Goal: Information Seeking & Learning: Learn about a topic

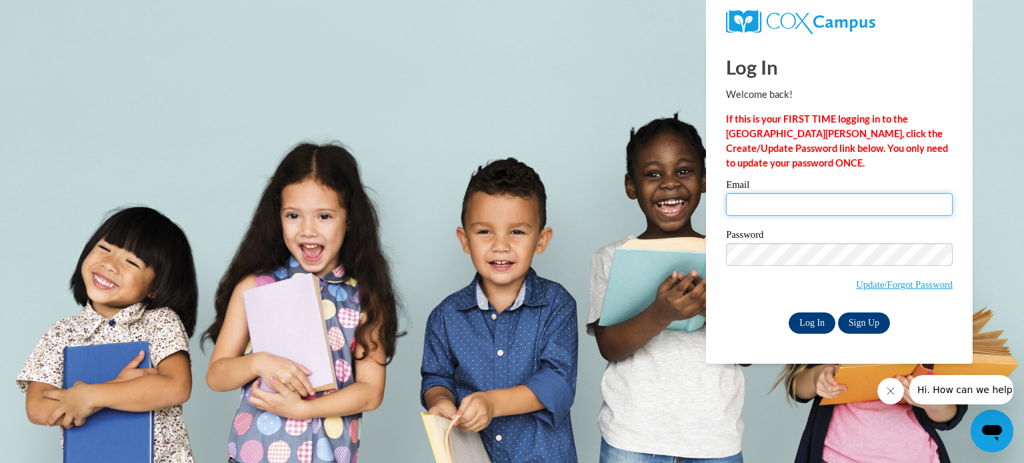
type input "[PERSON_NAME][EMAIL_ADDRESS][PERSON_NAME][DOMAIN_NAME]"
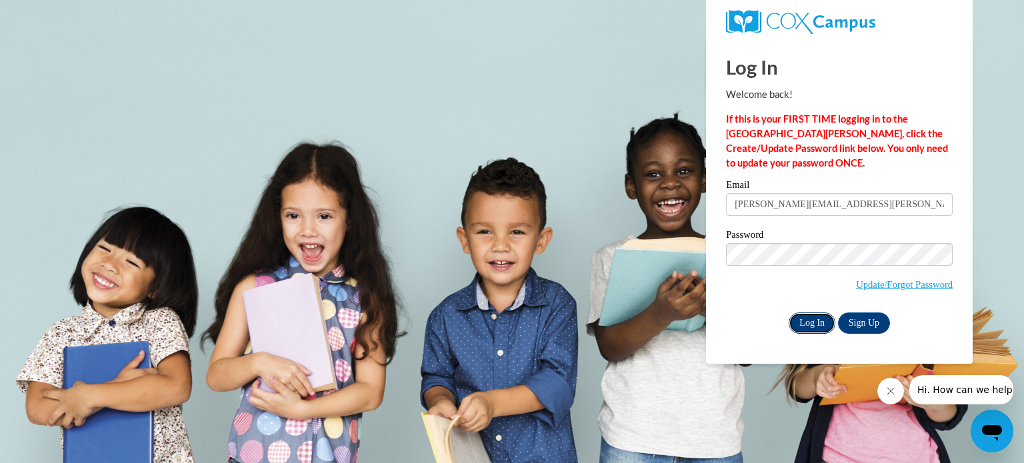
click at [820, 323] on input "Log In" at bounding box center [812, 323] width 47 height 21
click at [637, 319] on body "Log In Welcome back! If this is your FIRST TIME logging in to the NEW Cox Campu…" at bounding box center [512, 231] width 1024 height 463
click at [812, 327] on input "Log In" at bounding box center [812, 323] width 47 height 21
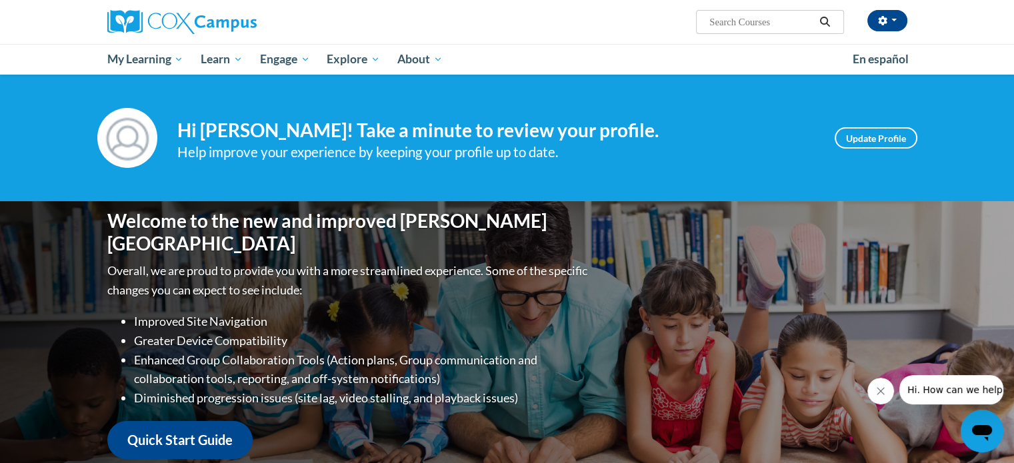
click at [749, 17] on input "Search..." at bounding box center [761, 22] width 107 height 16
type input "data driven instruction"
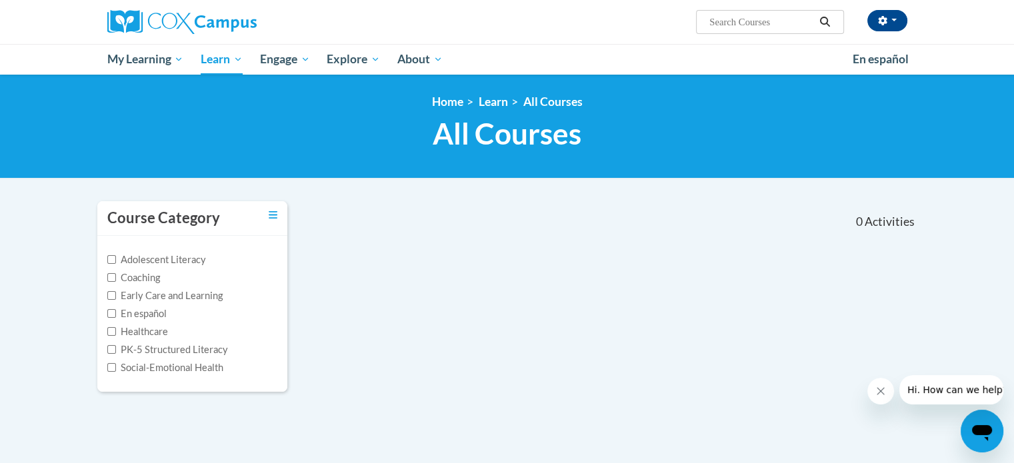
type input "data driven instruction"
click at [117, 347] on label "PK-5 Structured Literacy" at bounding box center [167, 350] width 121 height 15
click at [116, 347] on input "PK-5 Structured Literacy" at bounding box center [111, 349] width 9 height 9
checkbox input "true"
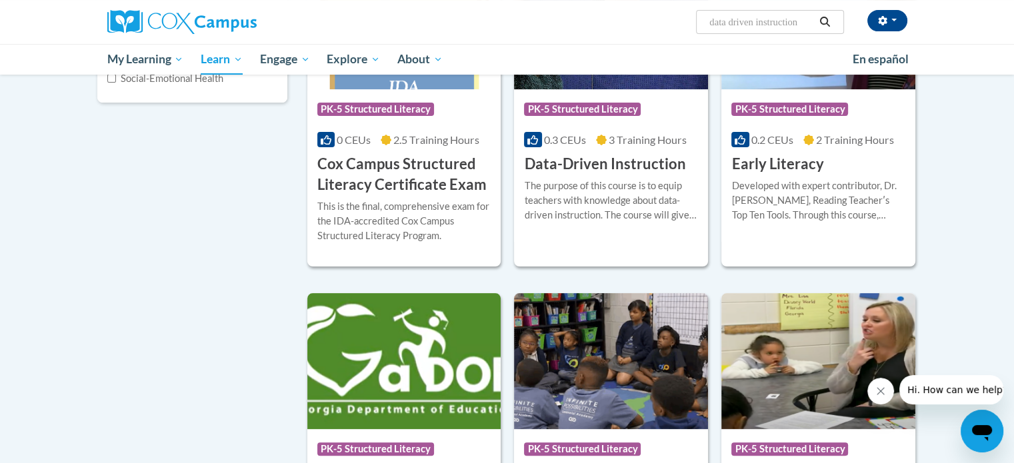
scroll to position [267, 0]
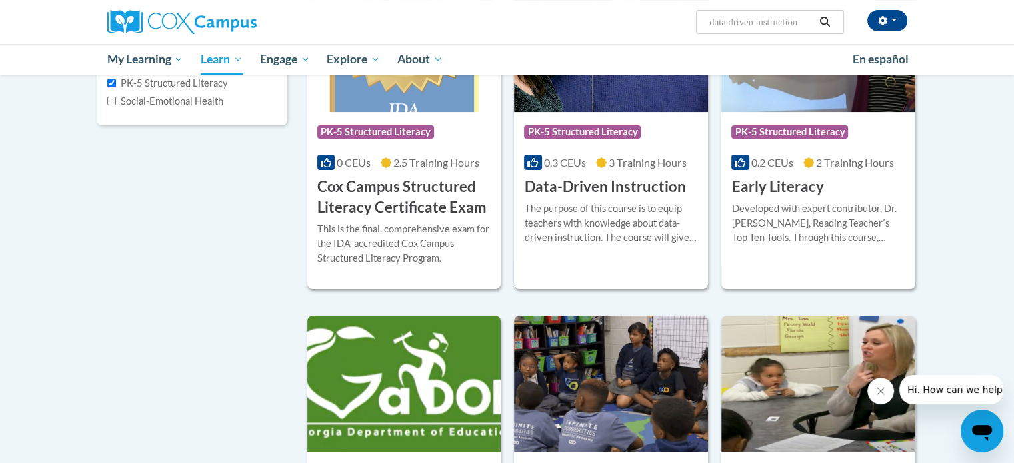
click at [630, 201] on div "More Info Enroll The purpose of this course is to equip teachers with knowledge…" at bounding box center [611, 231] width 194 height 68
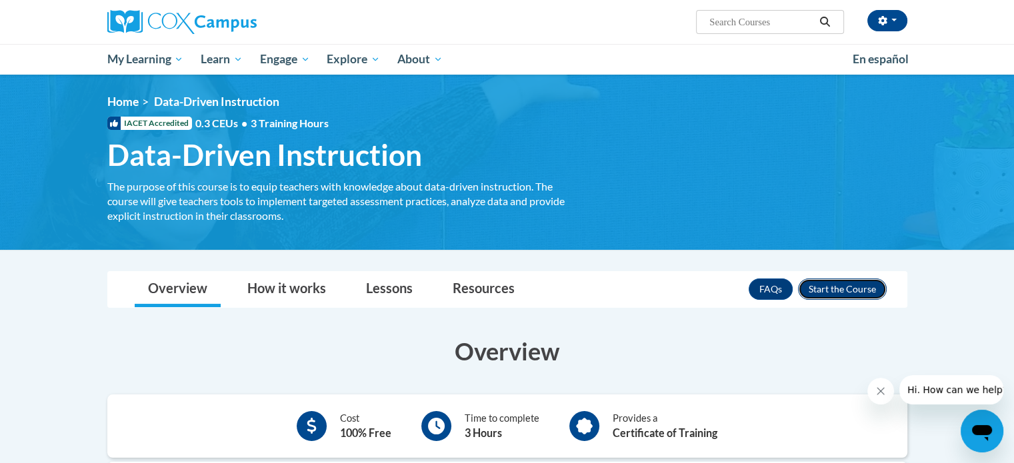
click at [870, 279] on button "Enroll" at bounding box center [842, 289] width 89 height 21
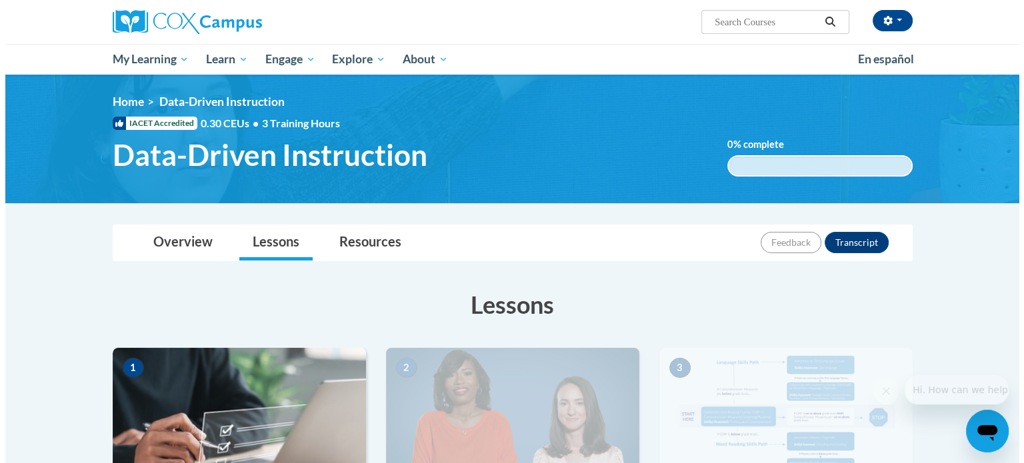
scroll to position [200, 0]
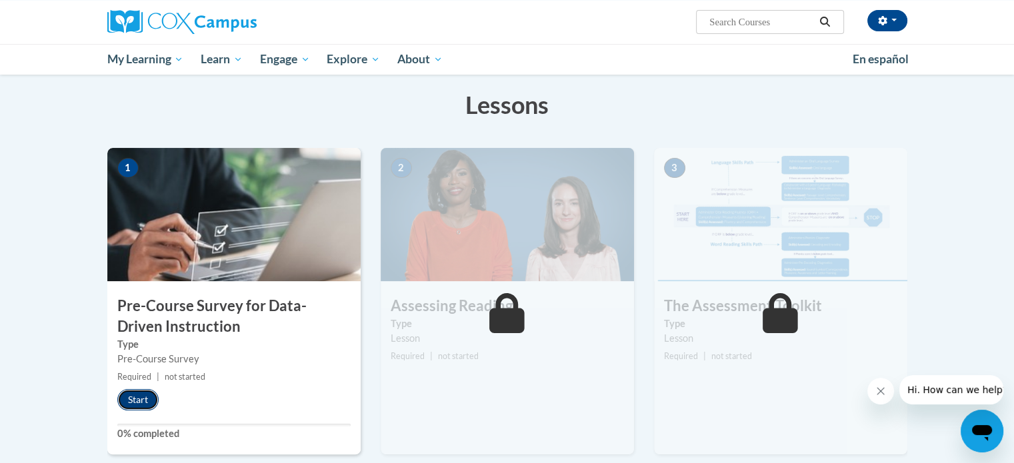
click at [131, 399] on button "Start" at bounding box center [137, 399] width 41 height 21
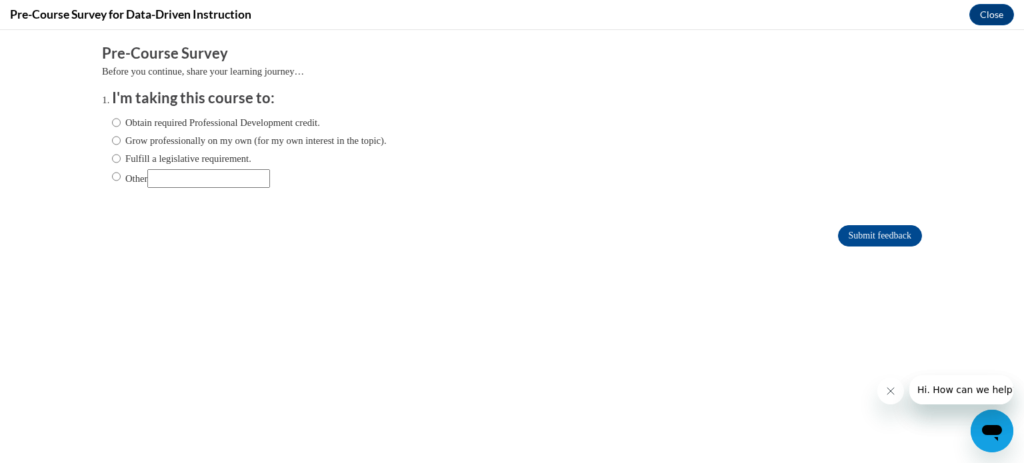
scroll to position [0, 0]
click at [112, 159] on input "Fulfill a legislative requirement." at bounding box center [116, 158] width 9 height 15
radio input "true"
click at [851, 239] on input "Submit feedback" at bounding box center [880, 235] width 84 height 21
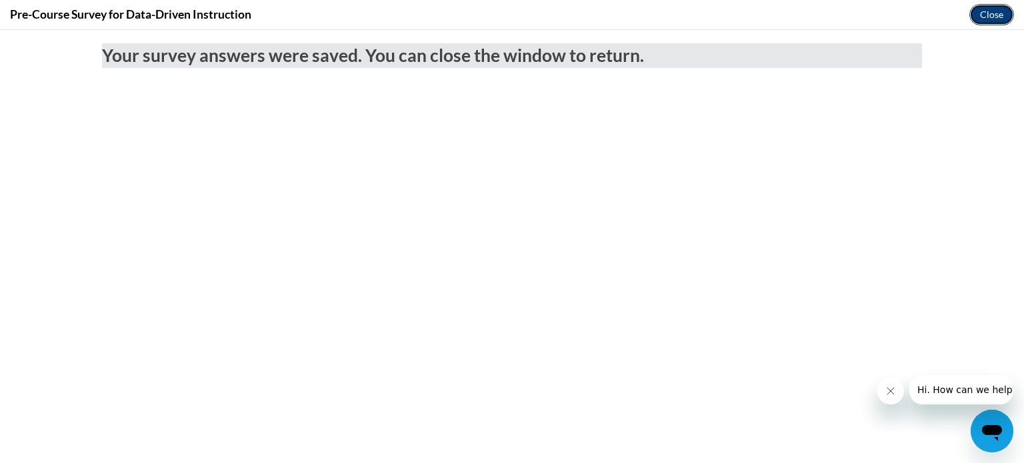
click at [1004, 13] on button "Close" at bounding box center [992, 14] width 45 height 21
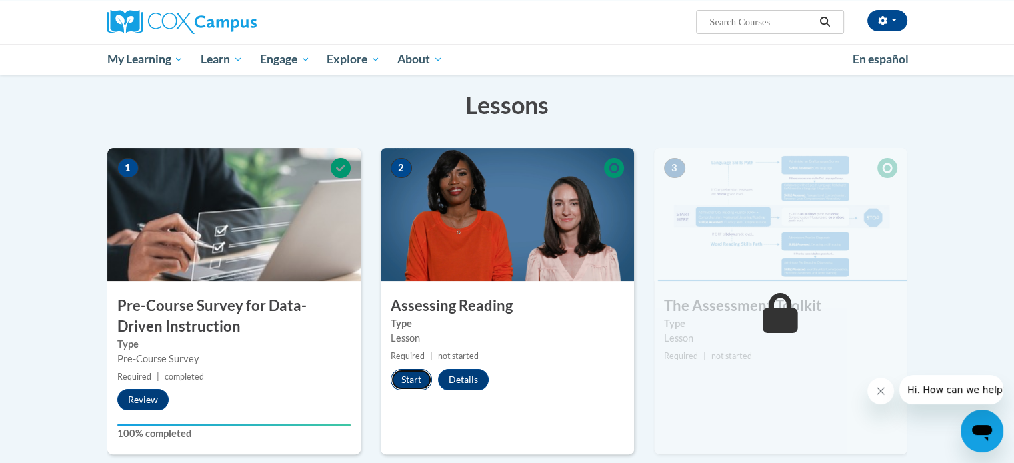
click at [411, 376] on button "Start" at bounding box center [411, 379] width 41 height 21
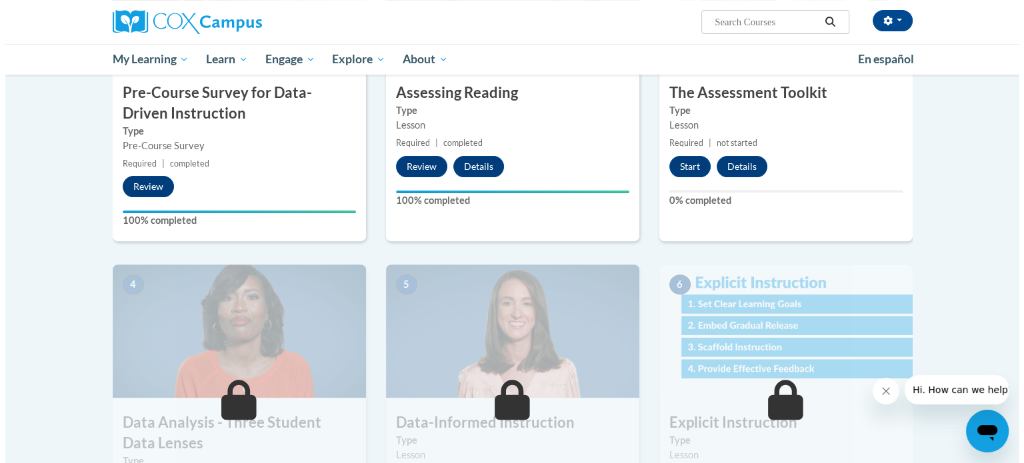
scroll to position [400, 0]
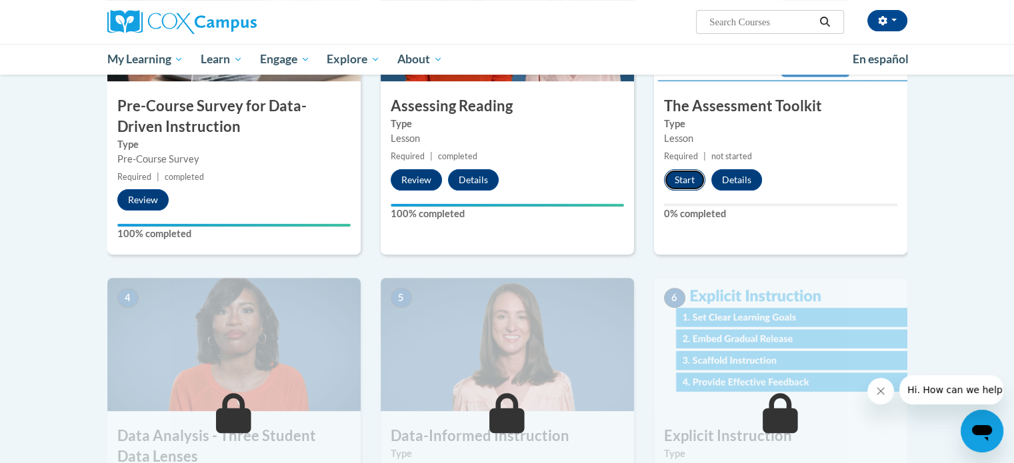
click at [671, 179] on button "Start" at bounding box center [684, 179] width 41 height 21
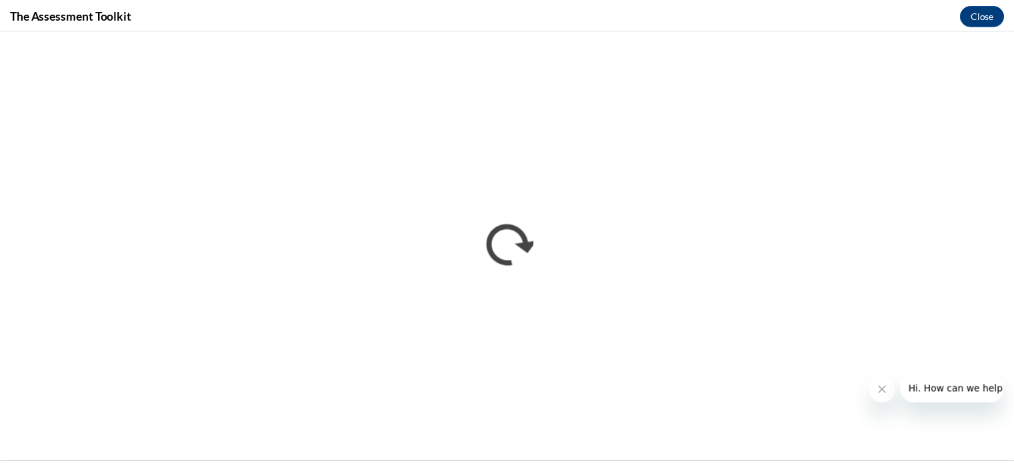
scroll to position [0, 0]
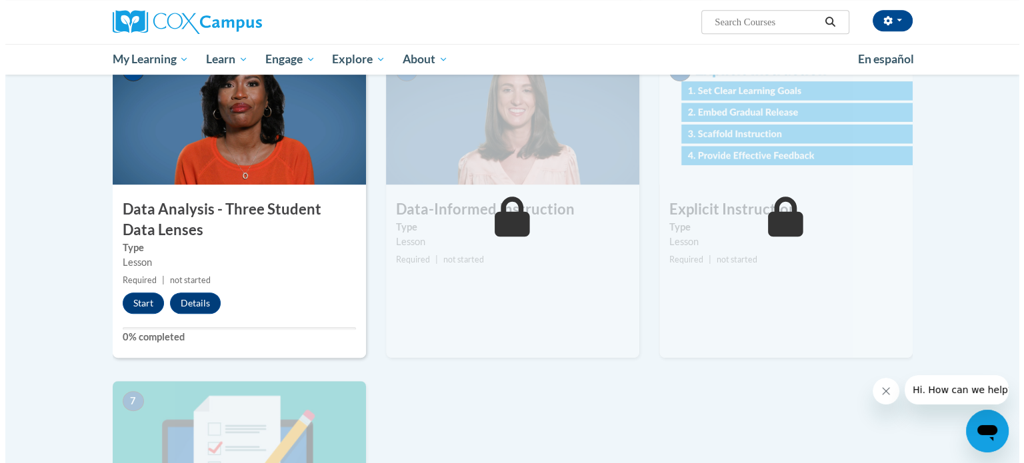
scroll to position [622, 0]
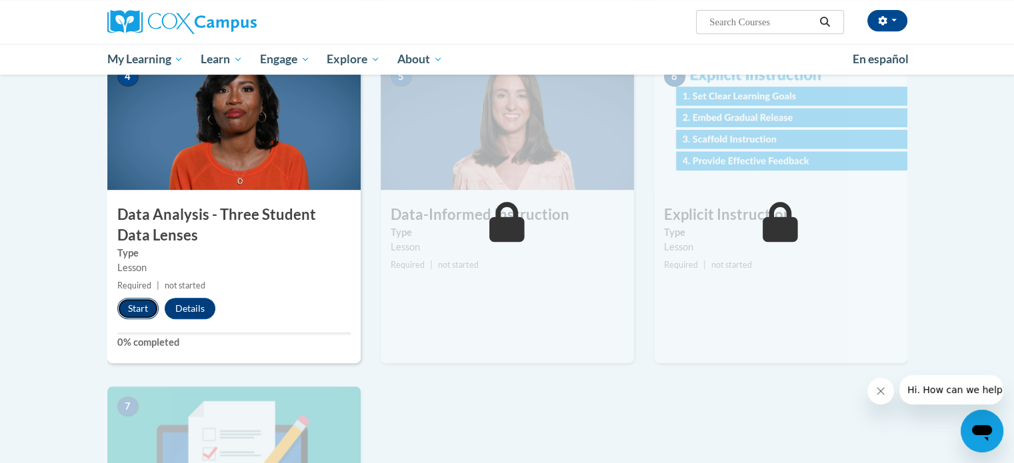
click at [139, 313] on button "Start" at bounding box center [137, 308] width 41 height 21
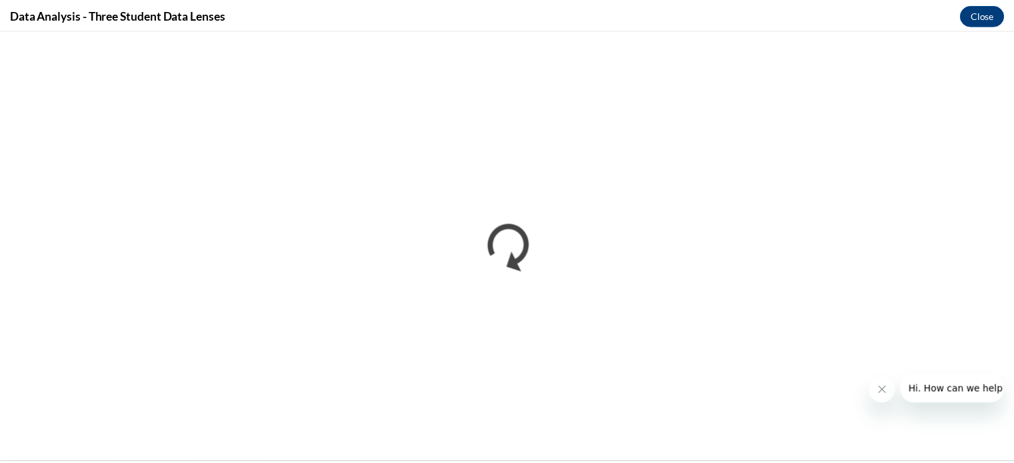
scroll to position [0, 0]
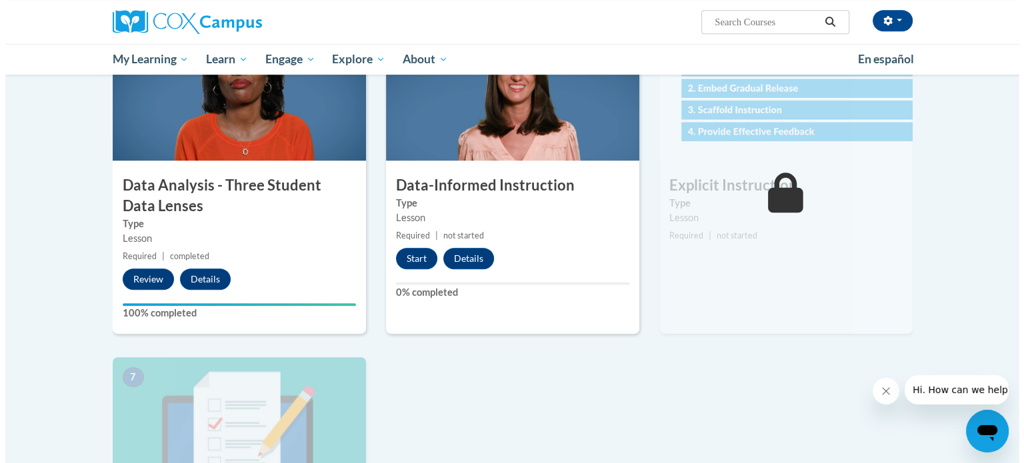
scroll to position [646, 0]
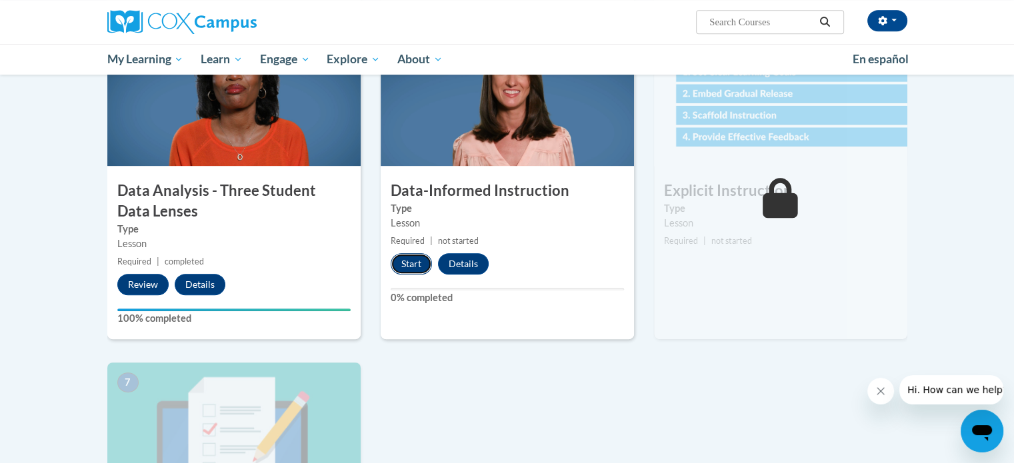
click at [405, 261] on button "Start" at bounding box center [411, 263] width 41 height 21
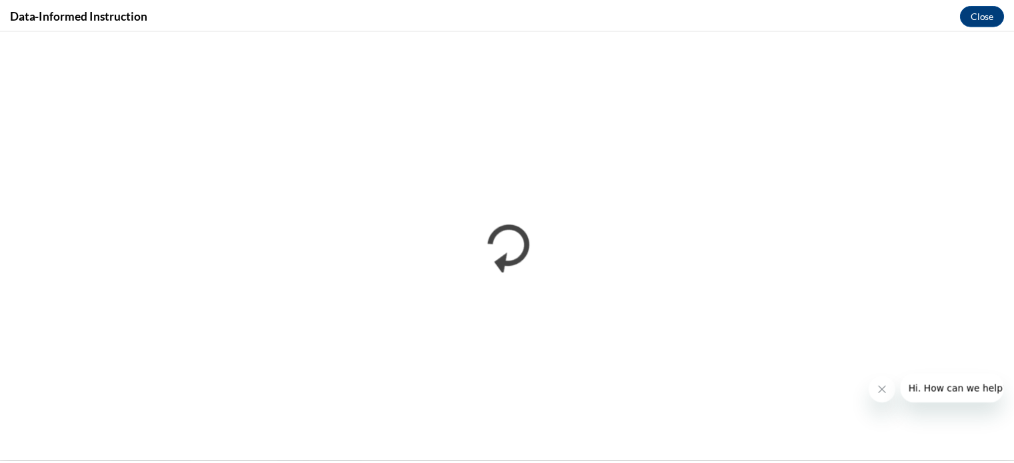
scroll to position [0, 0]
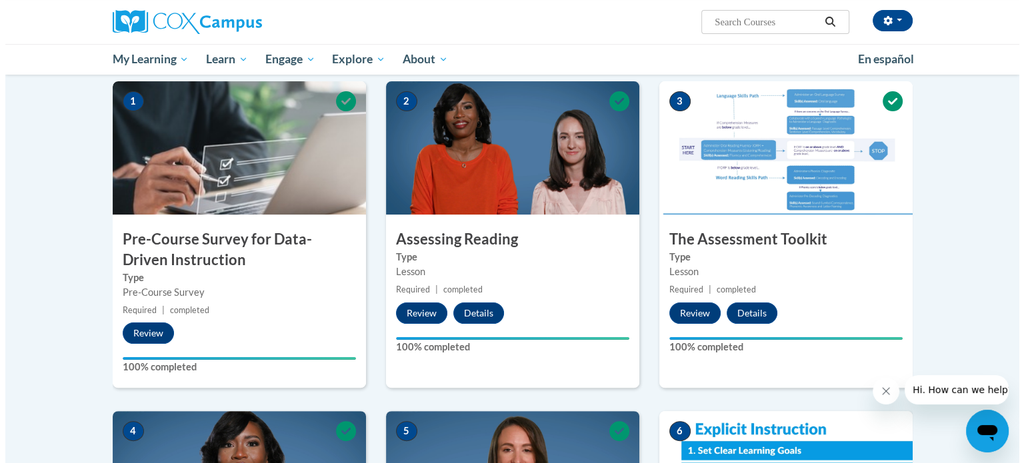
scroll to position [600, 0]
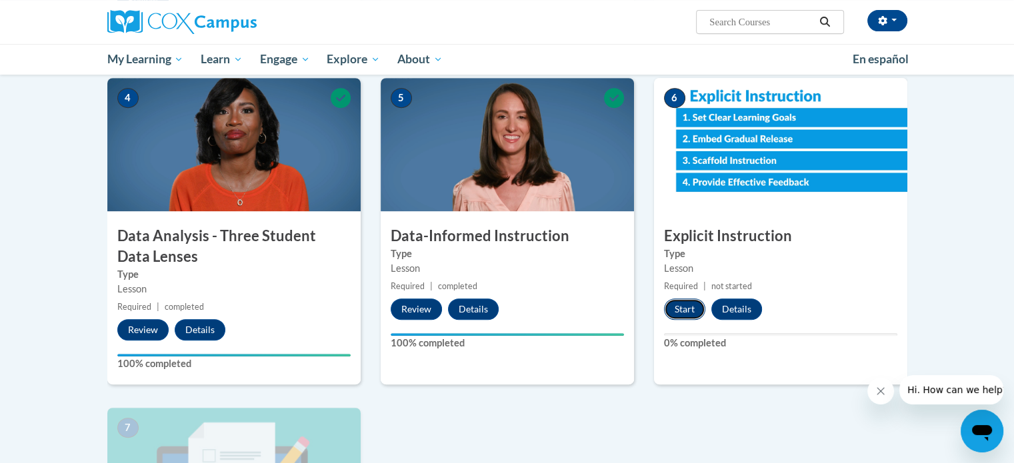
click at [676, 307] on button "Start" at bounding box center [684, 309] width 41 height 21
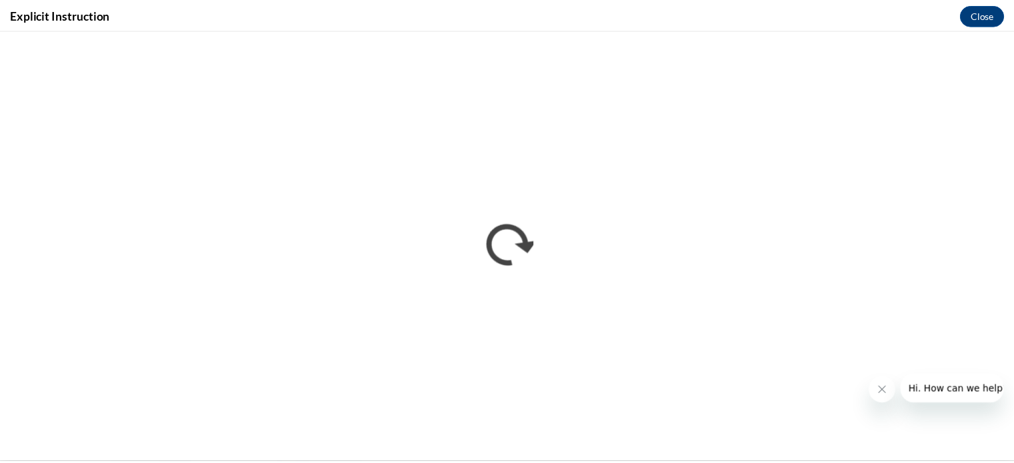
scroll to position [0, 0]
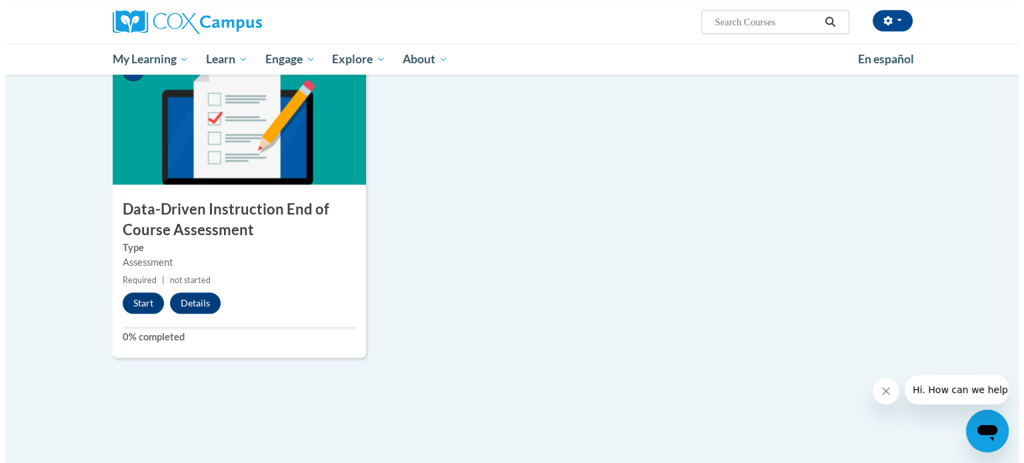
scroll to position [956, 0]
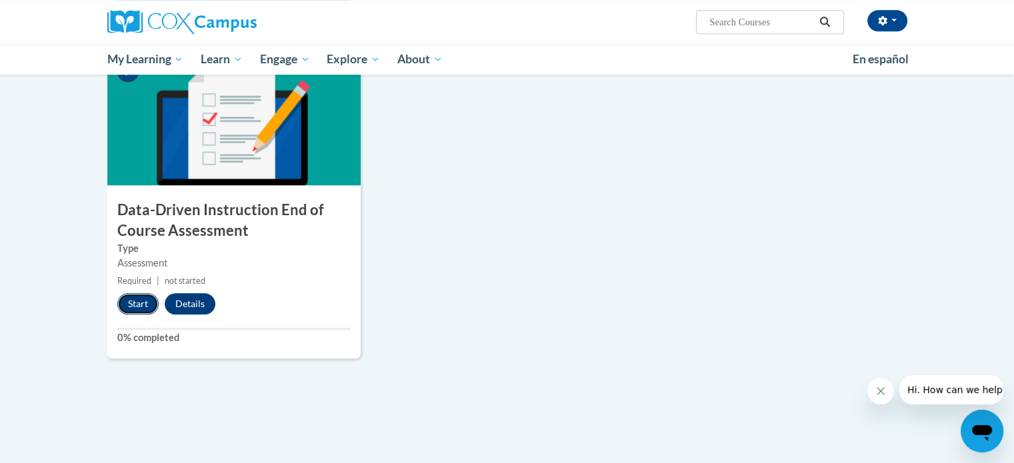
click at [143, 303] on button "Start" at bounding box center [137, 303] width 41 height 21
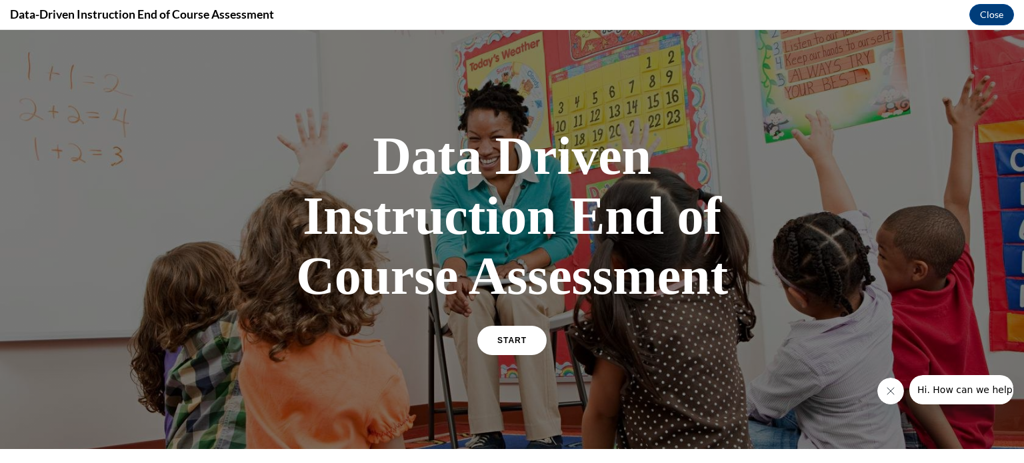
scroll to position [0, 0]
click at [483, 342] on link "START" at bounding box center [511, 340] width 73 height 31
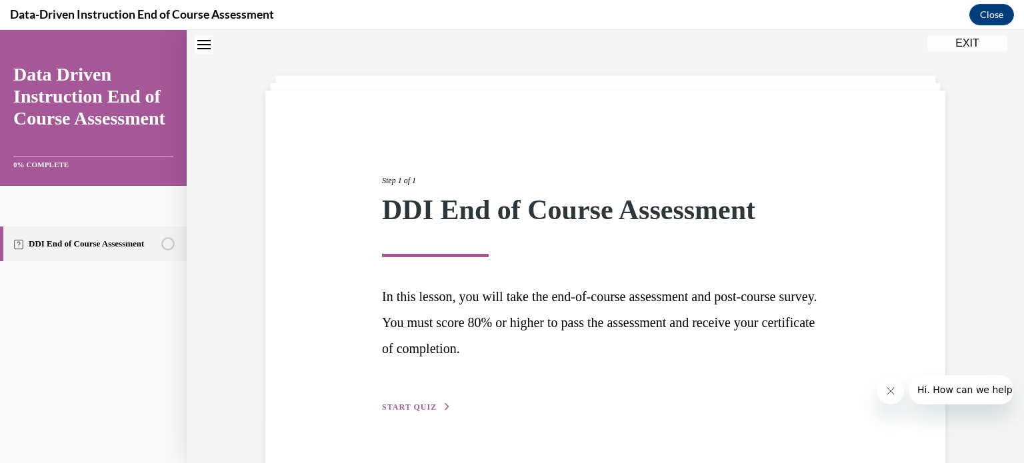
scroll to position [72, 0]
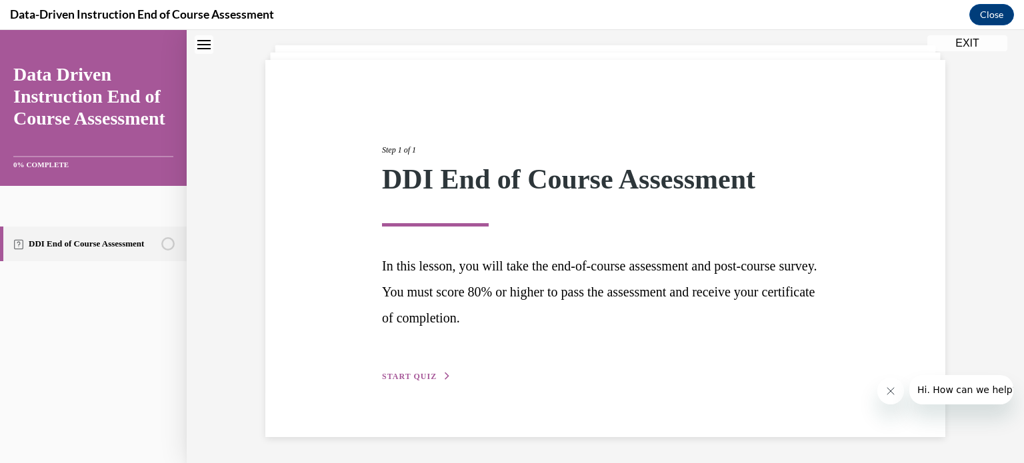
click at [415, 369] on div "Step 1 of 1 DDI End of Course Assessment In this lesson, you will take the end-…" at bounding box center [605, 248] width 467 height 271
click at [413, 374] on span "START QUIZ" at bounding box center [409, 376] width 55 height 9
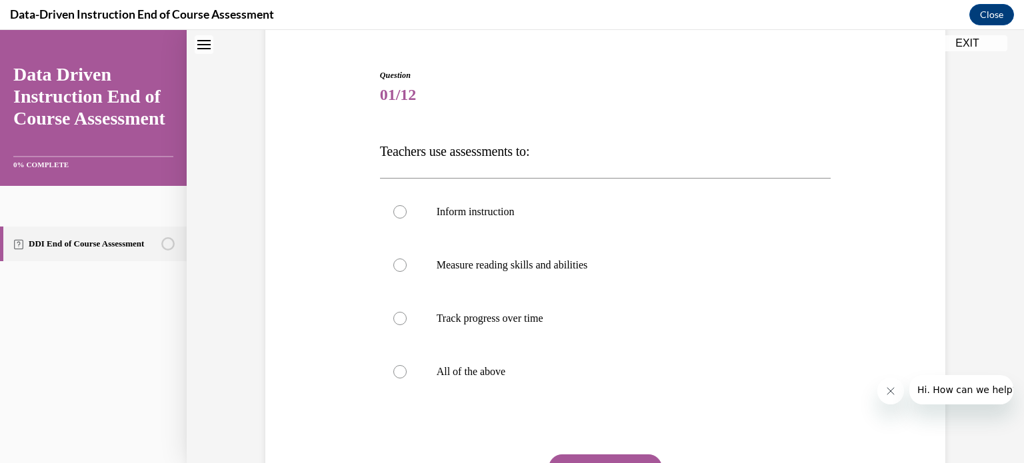
scroll to position [139, 0]
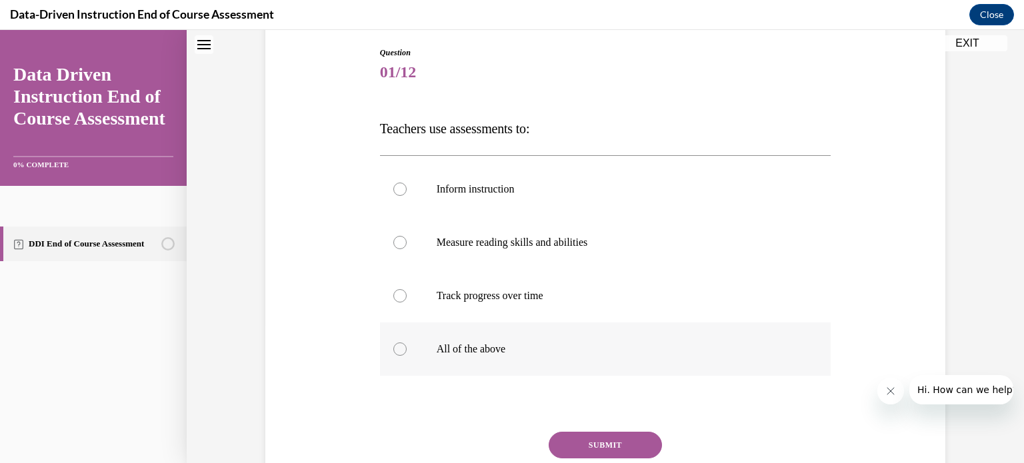
click at [395, 354] on div at bounding box center [399, 349] width 13 height 13
click at [395, 354] on input "All of the above" at bounding box center [399, 349] width 13 height 13
radio input "true"
click at [634, 438] on button "SUBMIT" at bounding box center [605, 445] width 113 height 27
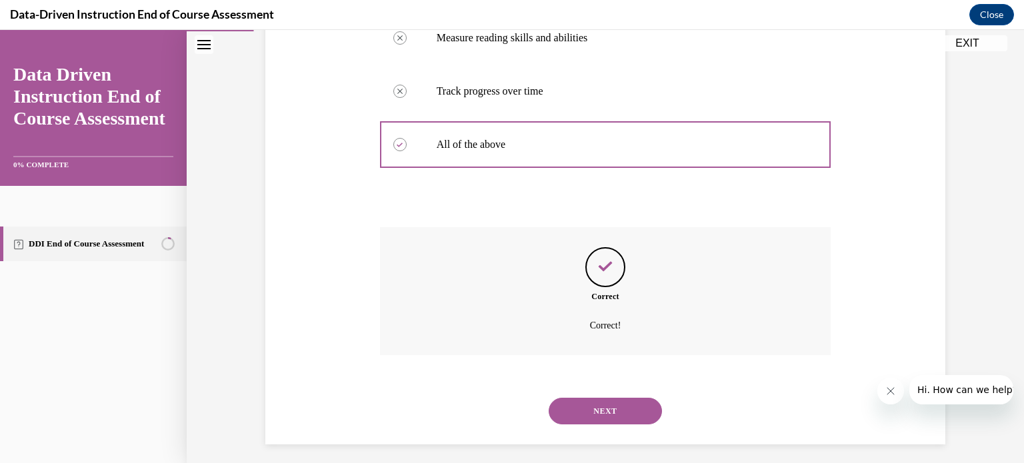
scroll to position [351, 0]
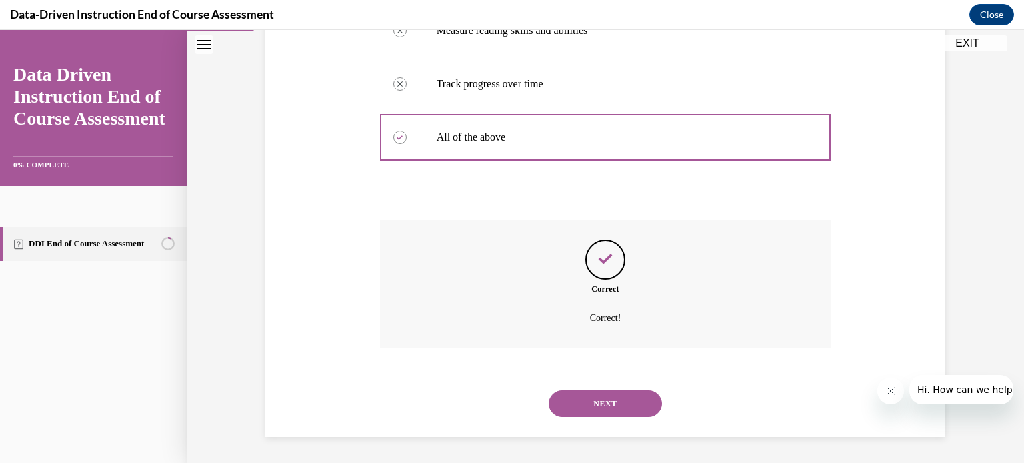
click at [617, 398] on button "NEXT" at bounding box center [605, 404] width 113 height 27
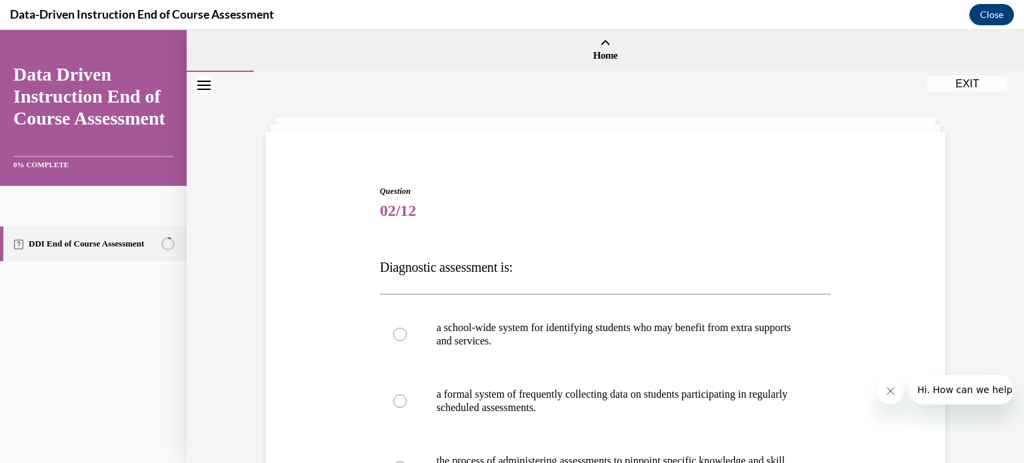
scroll to position [133, 0]
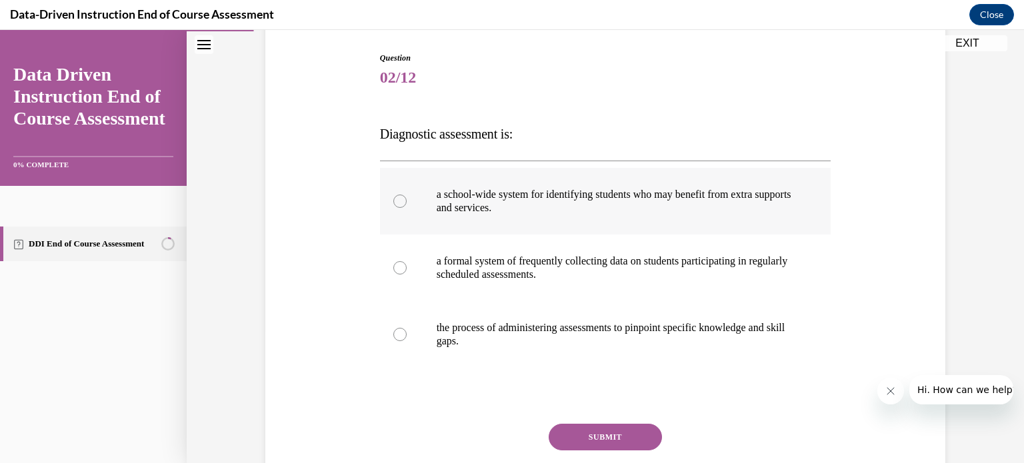
click at [393, 206] on div at bounding box center [399, 201] width 13 height 13
click at [393, 206] on input "a school-wide system for identifying students who may benefit from extra suppor…" at bounding box center [399, 201] width 13 height 13
radio input "true"
click at [627, 433] on button "SUBMIT" at bounding box center [605, 437] width 113 height 27
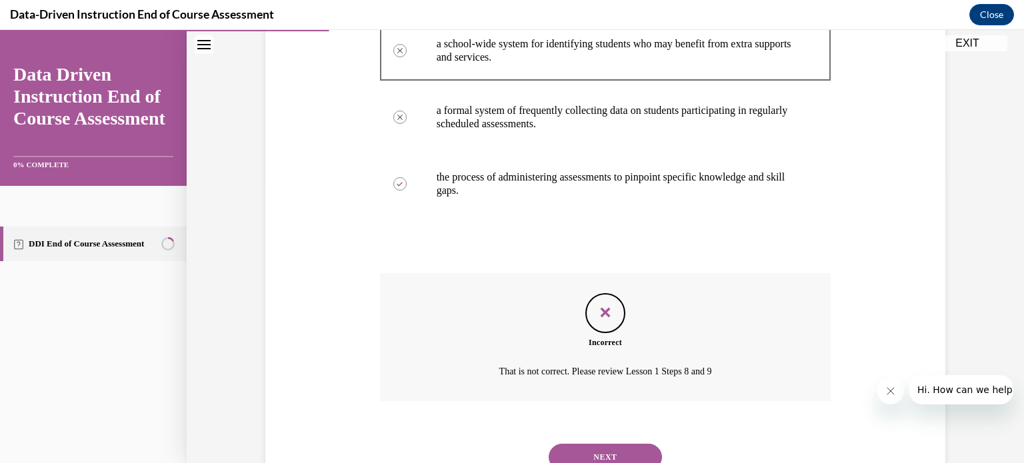
scroll to position [337, 0]
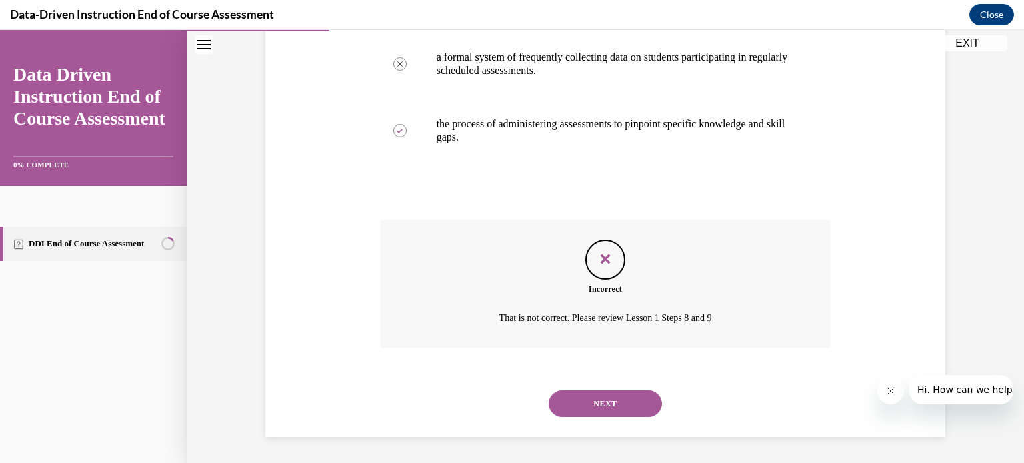
click at [632, 400] on button "NEXT" at bounding box center [605, 404] width 113 height 27
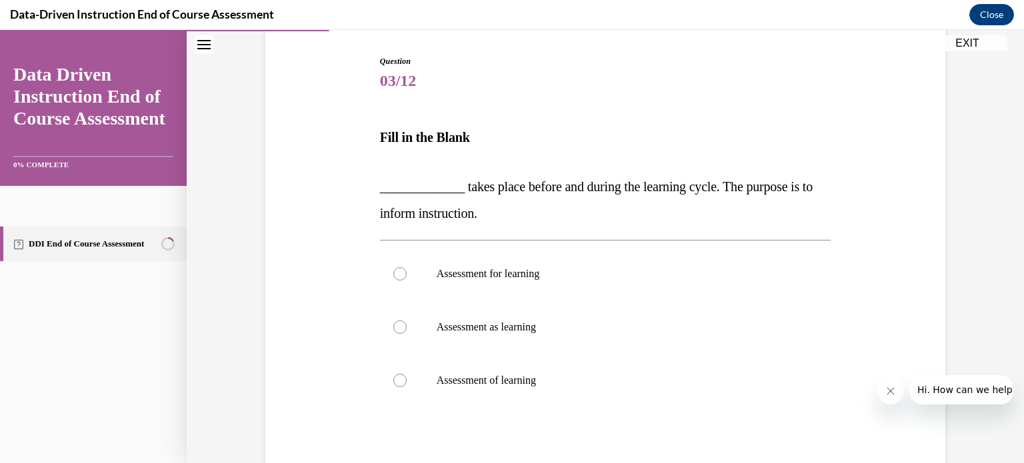
scroll to position [133, 0]
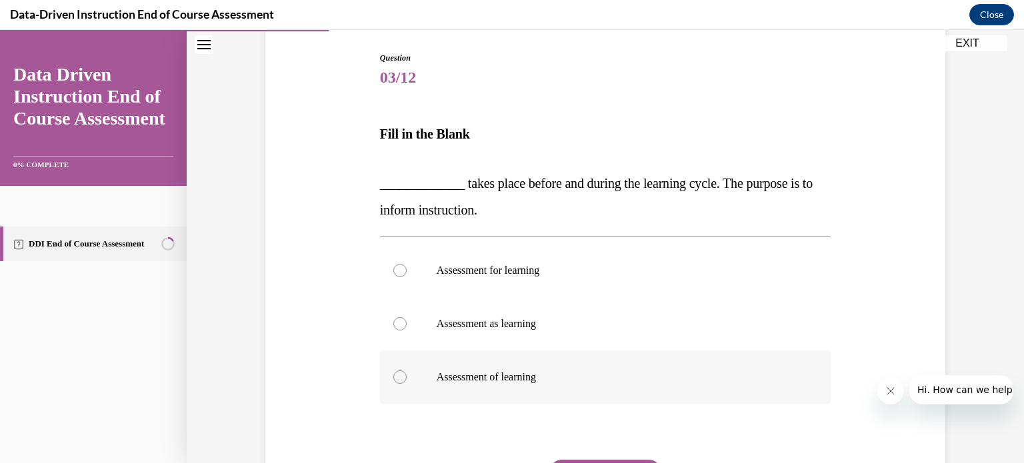
click at [395, 377] on div at bounding box center [399, 377] width 13 height 13
click at [395, 377] on input "Assessment of learning" at bounding box center [399, 377] width 13 height 13
radio input "true"
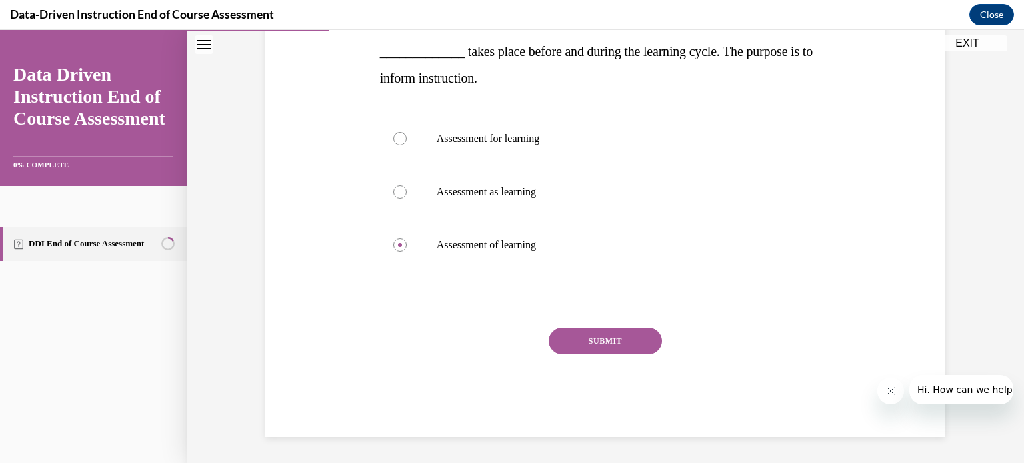
click at [625, 346] on button "SUBMIT" at bounding box center [605, 341] width 113 height 27
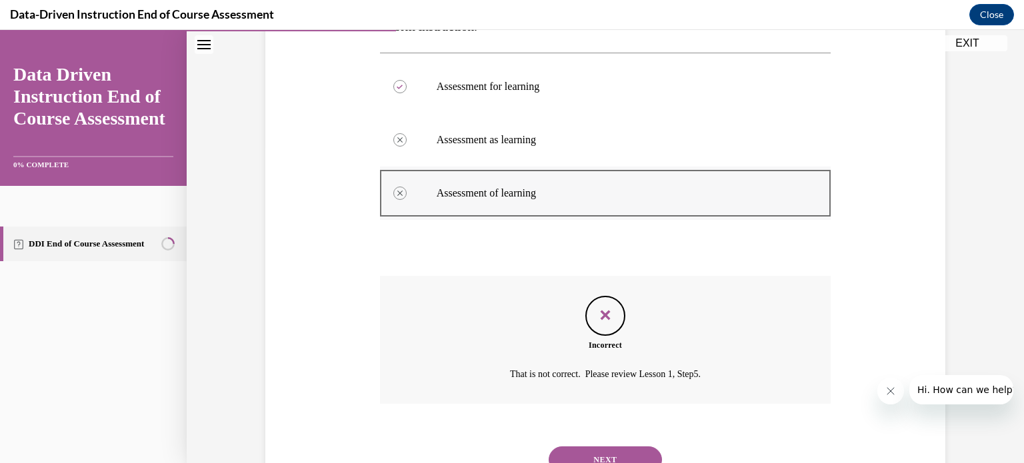
scroll to position [373, 0]
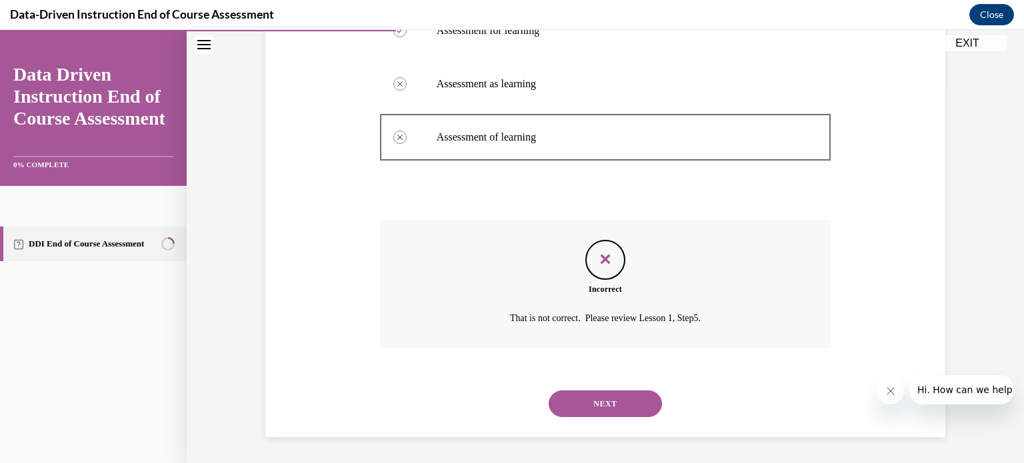
click at [615, 401] on button "NEXT" at bounding box center [605, 404] width 113 height 27
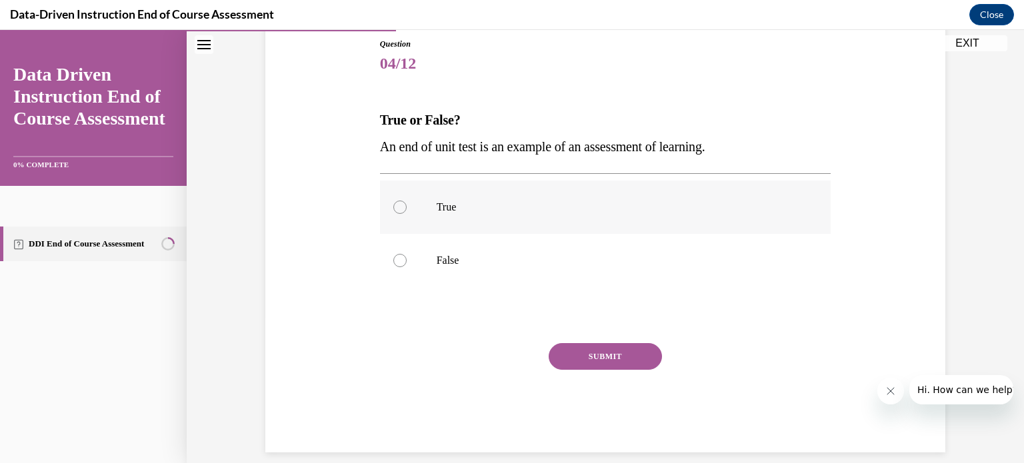
click at [400, 201] on label "True" at bounding box center [605, 207] width 451 height 53
click at [400, 201] on input "True" at bounding box center [399, 207] width 13 height 13
radio input "true"
click at [626, 359] on button "SUBMIT" at bounding box center [605, 356] width 113 height 27
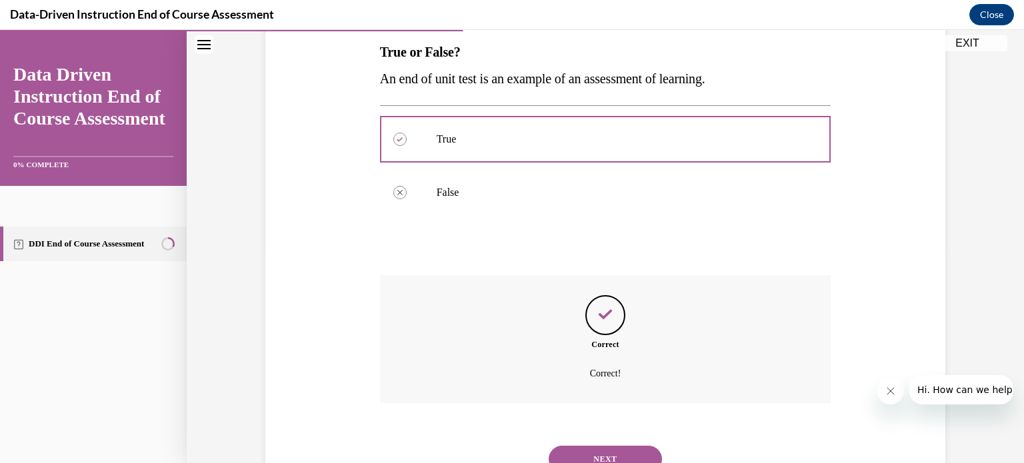
scroll to position [271, 0]
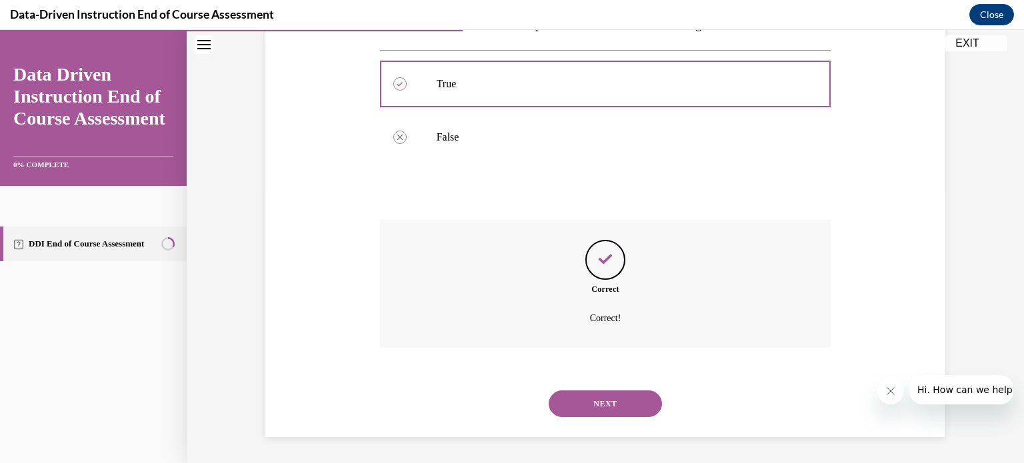
click at [620, 403] on button "NEXT" at bounding box center [605, 404] width 113 height 27
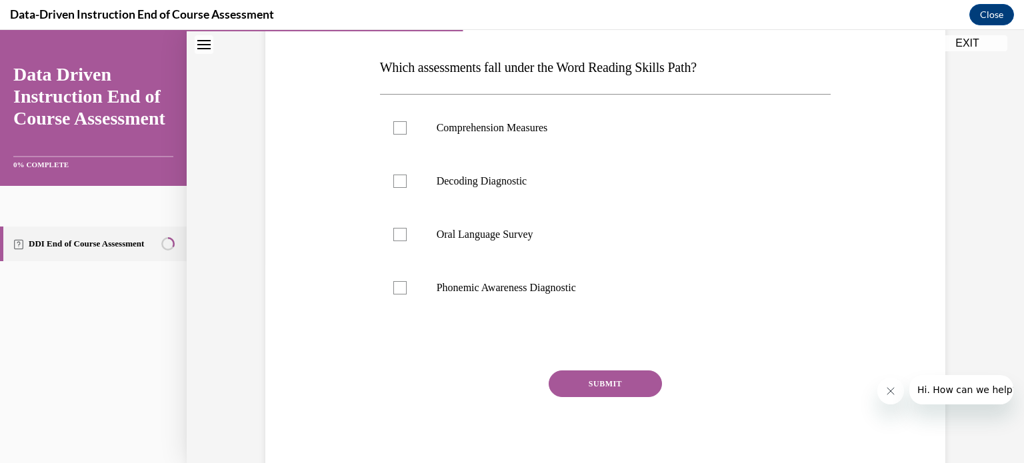
scroll to position [133, 0]
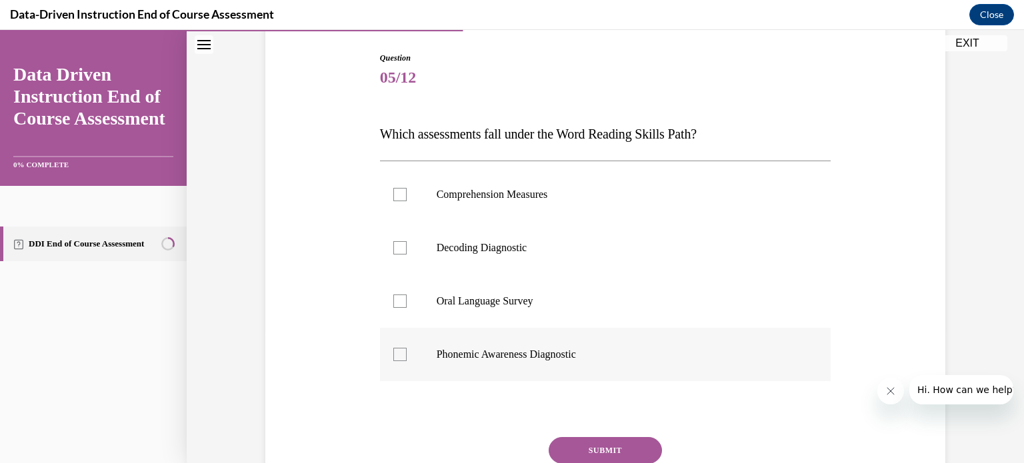
click at [393, 359] on div at bounding box center [399, 354] width 13 height 13
click at [393, 359] on input "Phonemic Awareness Diagnostic" at bounding box center [399, 354] width 13 height 13
checkbox input "true"
click at [590, 450] on button "SUBMIT" at bounding box center [605, 450] width 113 height 27
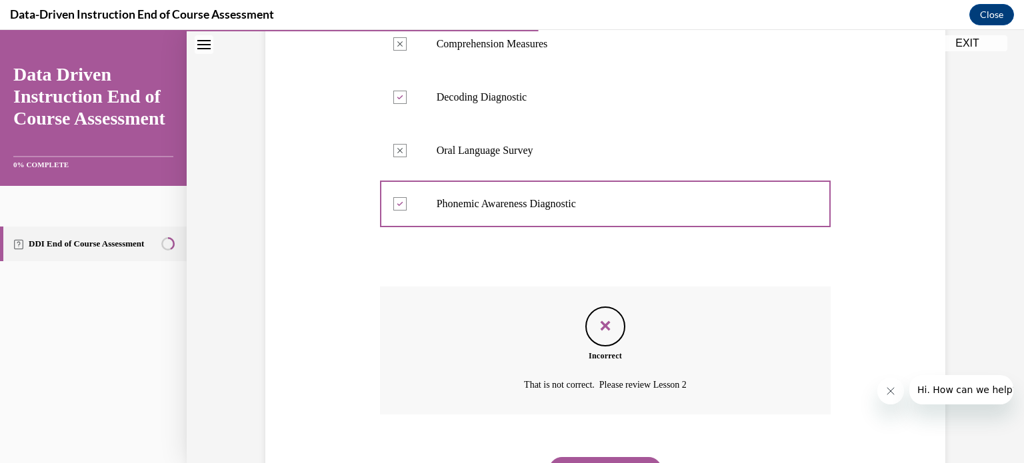
scroll to position [351, 0]
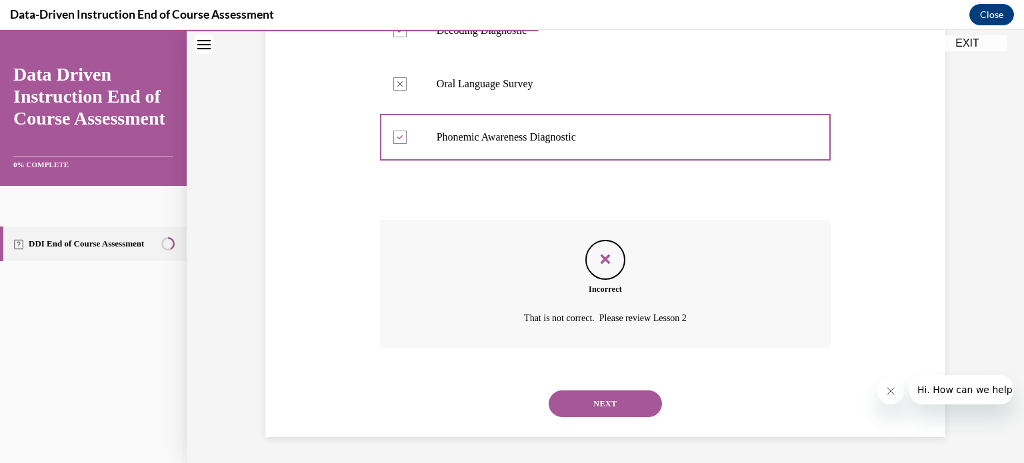
click at [612, 397] on button "NEXT" at bounding box center [605, 404] width 113 height 27
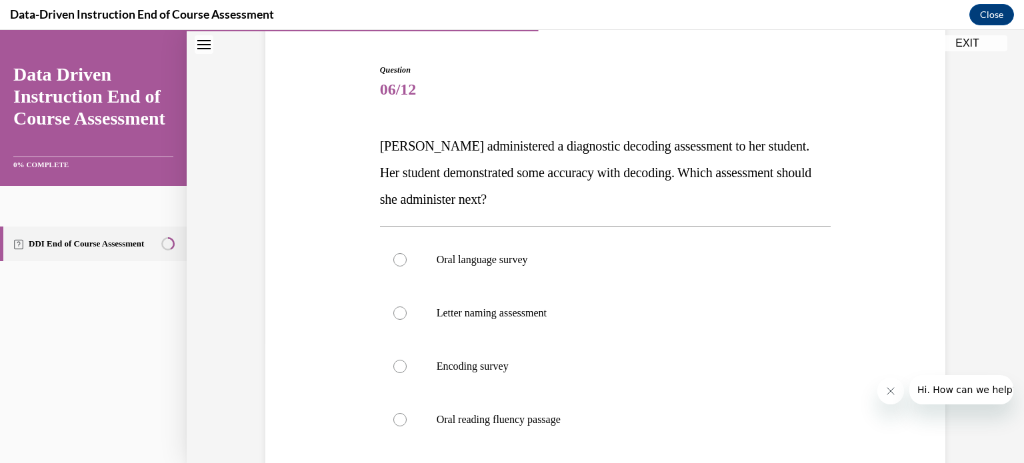
scroll to position [133, 0]
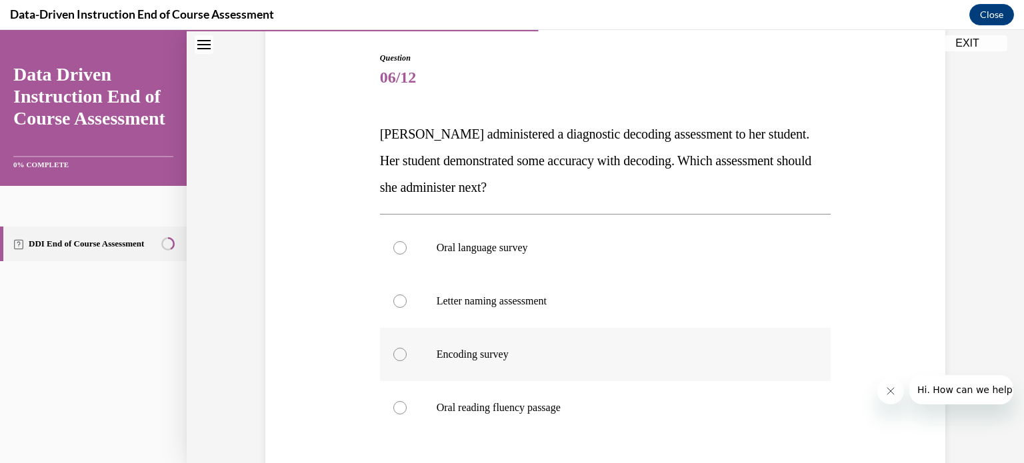
click at [393, 353] on div at bounding box center [399, 354] width 13 height 13
click at [393, 353] on input "Encoding survey" at bounding box center [399, 354] width 13 height 13
radio input "true"
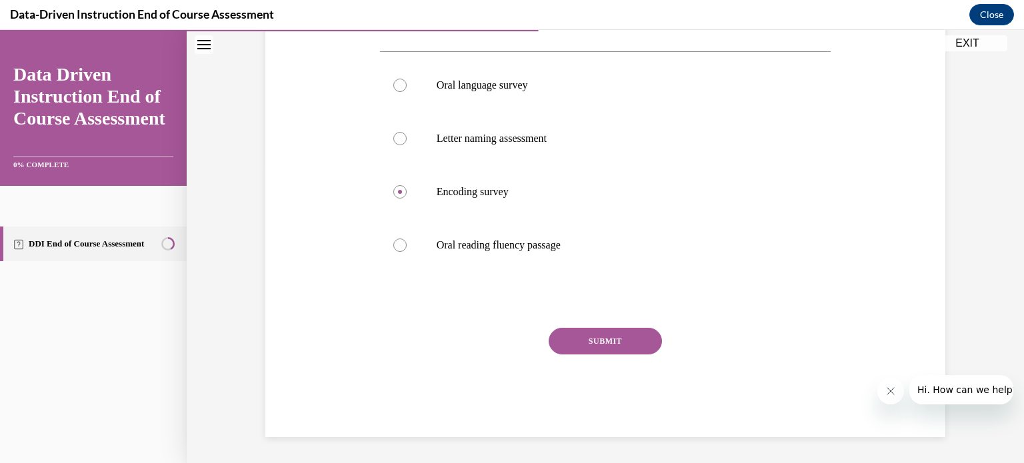
click at [614, 341] on button "SUBMIT" at bounding box center [605, 341] width 113 height 27
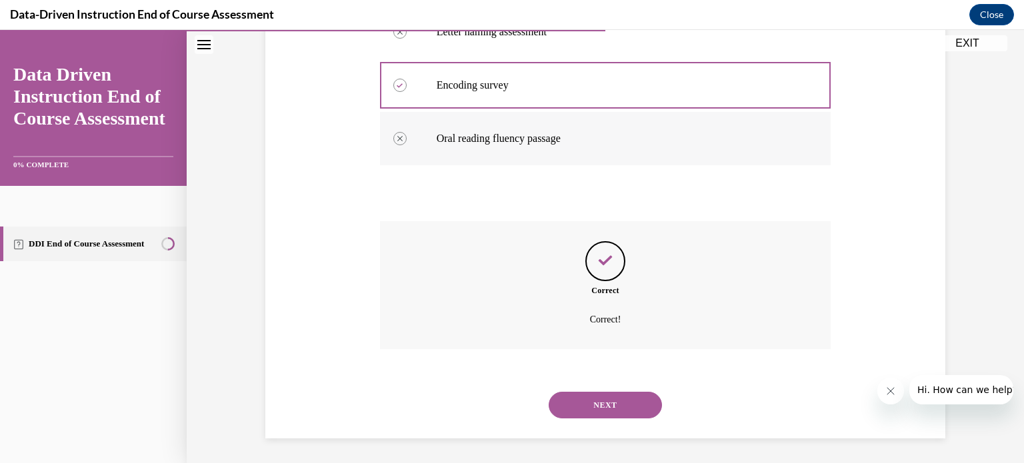
scroll to position [404, 0]
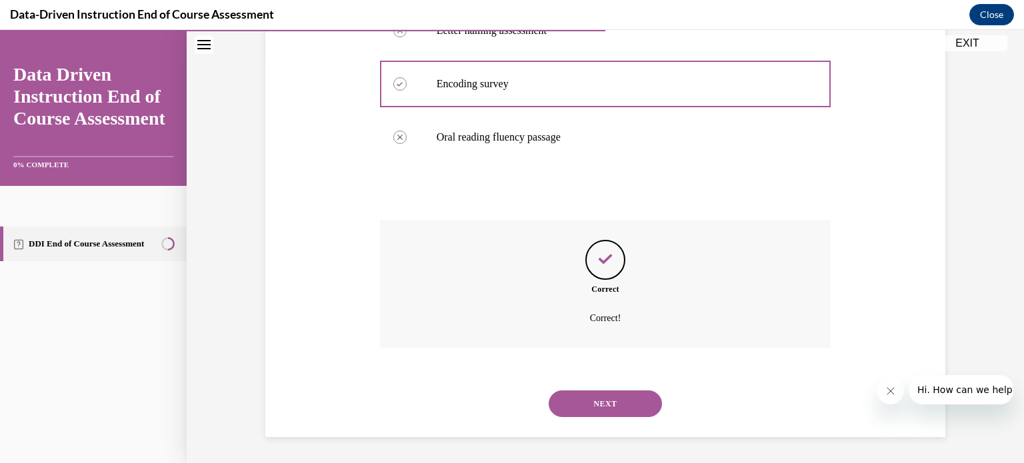
click at [603, 397] on button "NEXT" at bounding box center [605, 404] width 113 height 27
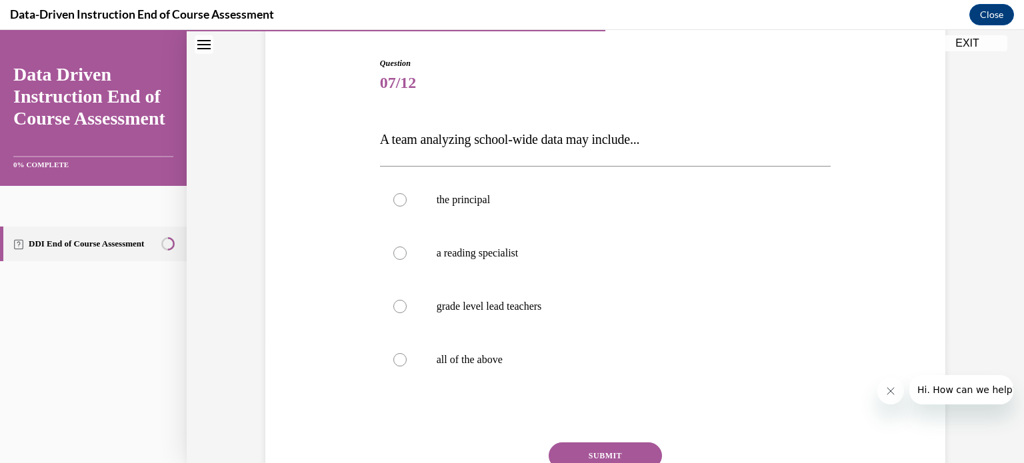
scroll to position [133, 0]
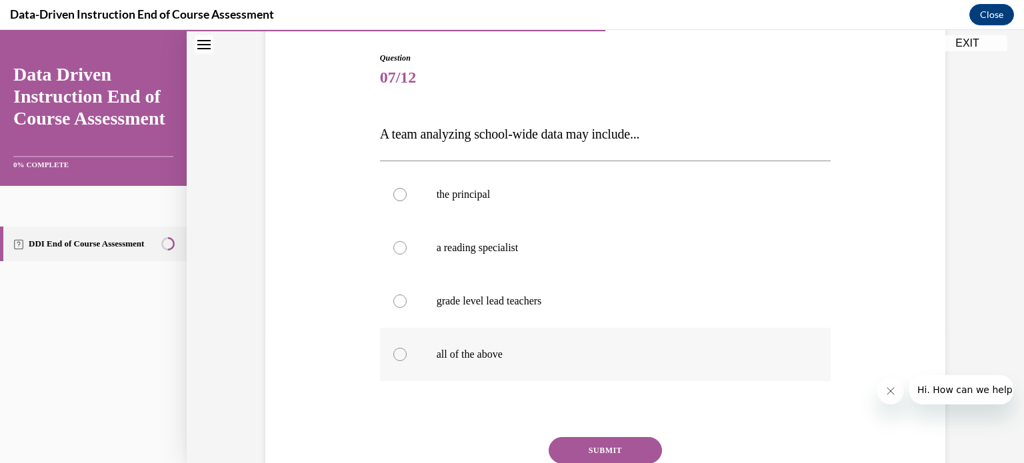
click at [393, 352] on div at bounding box center [399, 354] width 13 height 13
click at [393, 352] on input "all of the above" at bounding box center [399, 354] width 13 height 13
radio input "true"
drag, startPoint x: 621, startPoint y: 443, endPoint x: 619, endPoint y: 434, distance: 9.5
click at [621, 445] on button "SUBMIT" at bounding box center [605, 450] width 113 height 27
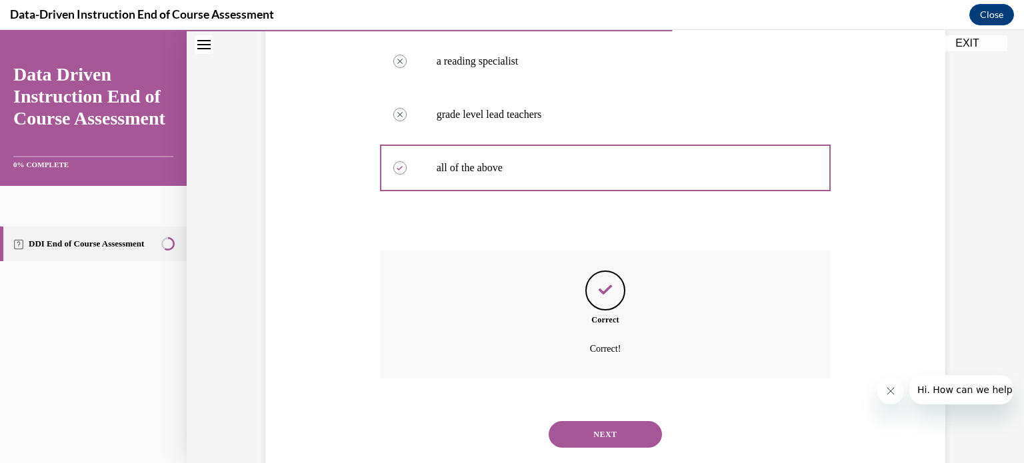
scroll to position [351, 0]
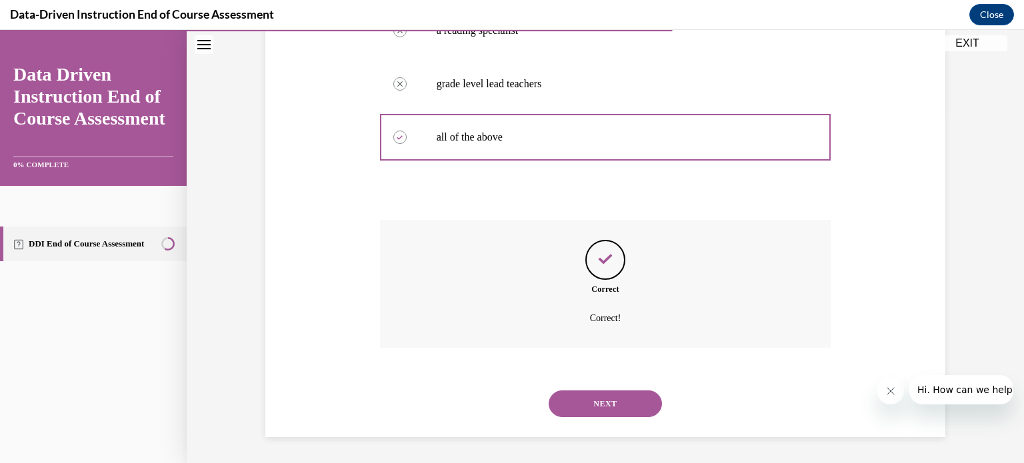
click at [617, 402] on button "NEXT" at bounding box center [605, 404] width 113 height 27
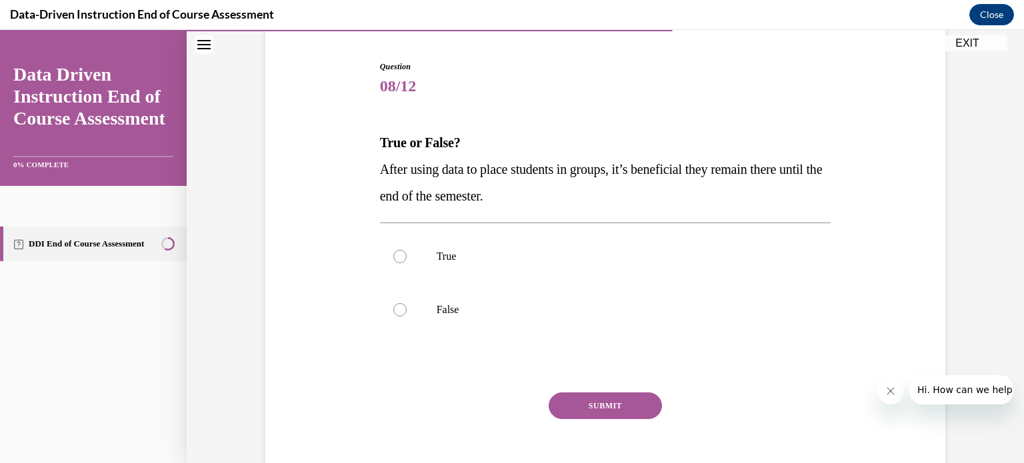
scroll to position [133, 0]
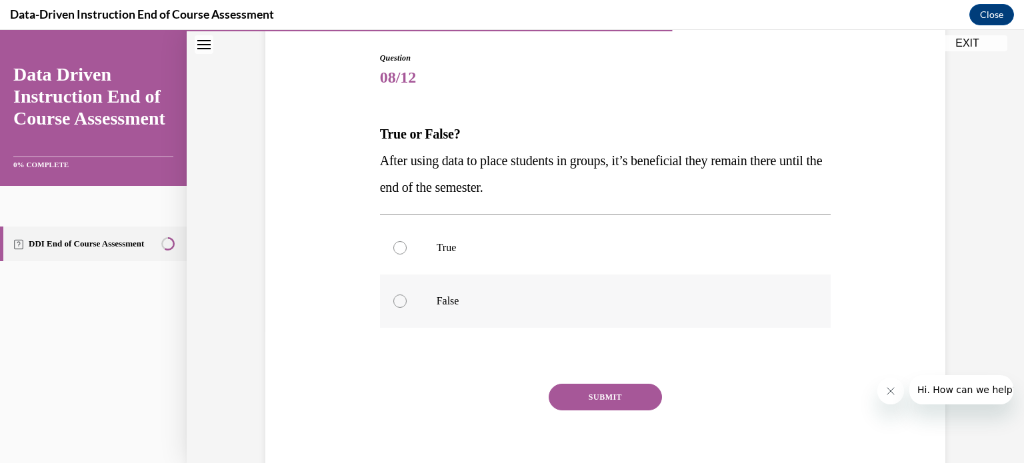
click at [393, 299] on div at bounding box center [399, 301] width 13 height 13
click at [393, 299] on input "False" at bounding box center [399, 301] width 13 height 13
radio input "true"
click at [596, 395] on button "SUBMIT" at bounding box center [605, 397] width 113 height 27
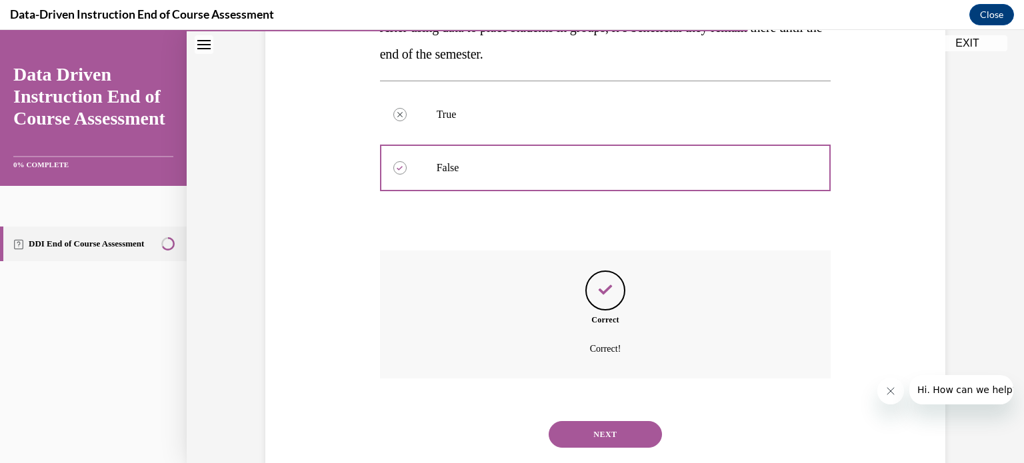
scroll to position [297, 0]
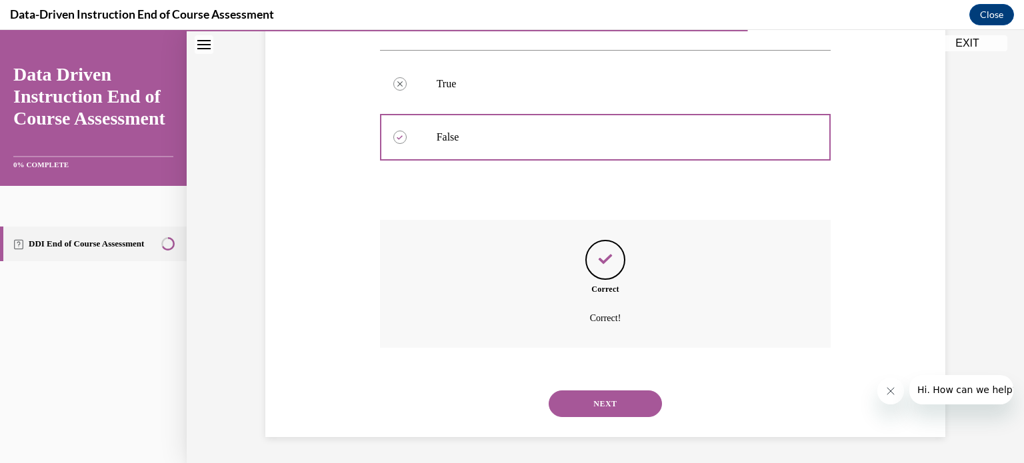
click at [621, 411] on button "NEXT" at bounding box center [605, 404] width 113 height 27
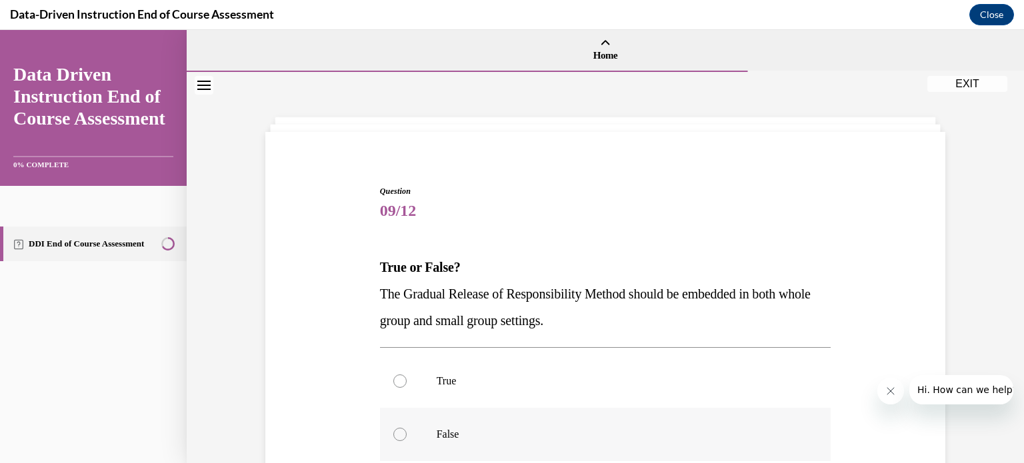
click at [616, 408] on label "False" at bounding box center [605, 434] width 451 height 53
click at [407, 428] on input "False" at bounding box center [399, 434] width 13 height 13
radio input "true"
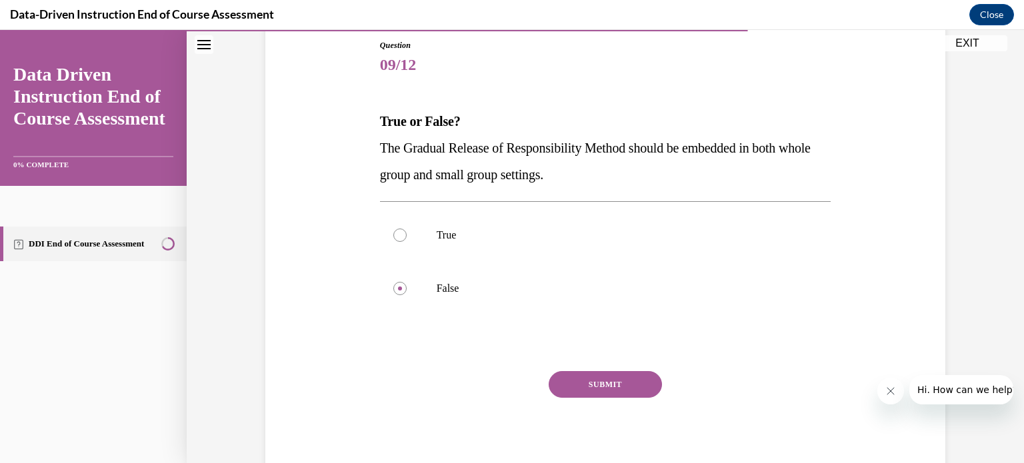
scroll to position [123, 0]
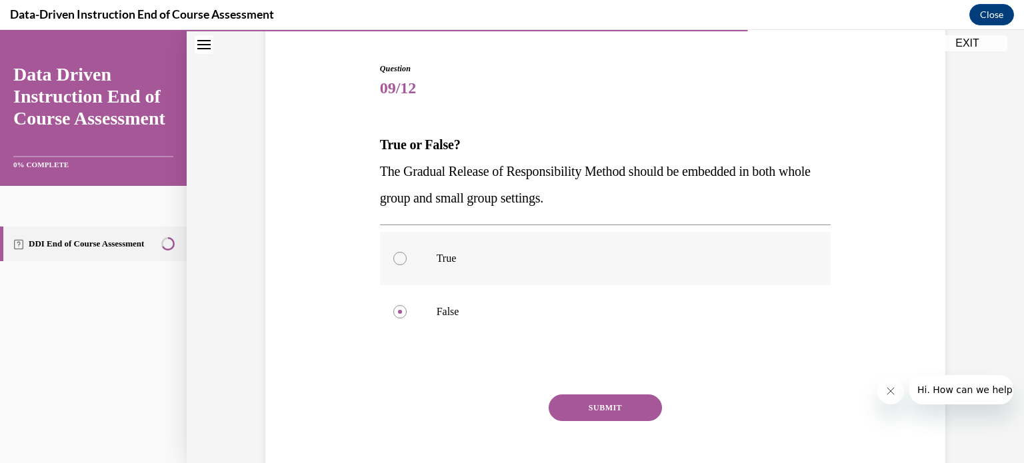
click at [393, 261] on div at bounding box center [399, 258] width 13 height 13
click at [393, 261] on input "True" at bounding box center [399, 258] width 13 height 13
radio input "true"
click at [602, 397] on button "SUBMIT" at bounding box center [605, 408] width 113 height 27
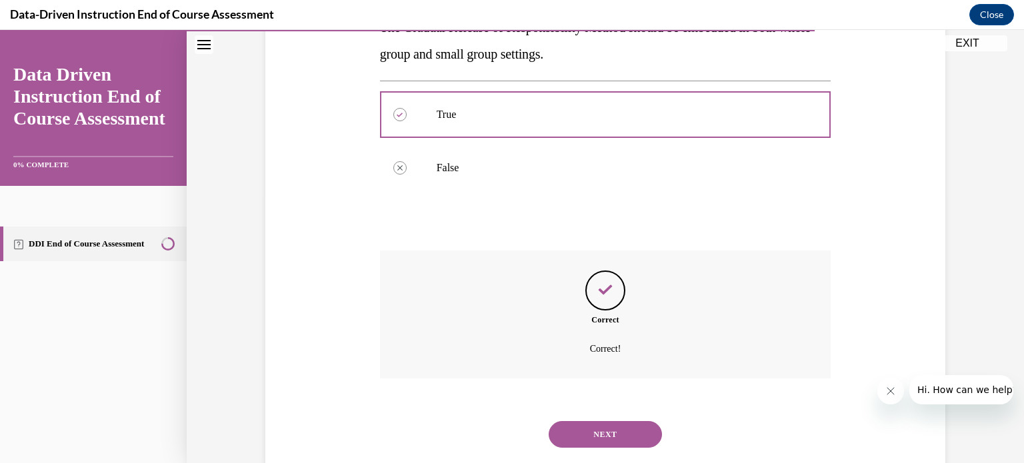
scroll to position [297, 0]
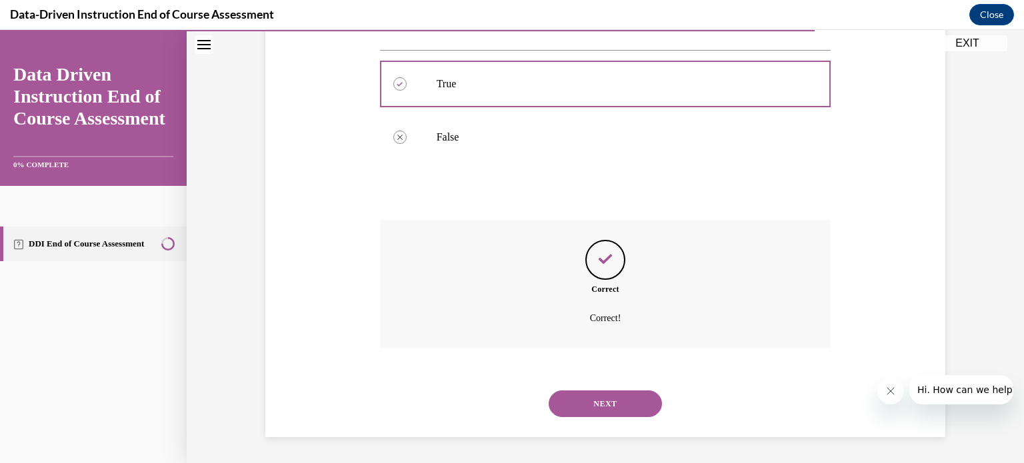
click at [618, 405] on button "NEXT" at bounding box center [605, 404] width 113 height 27
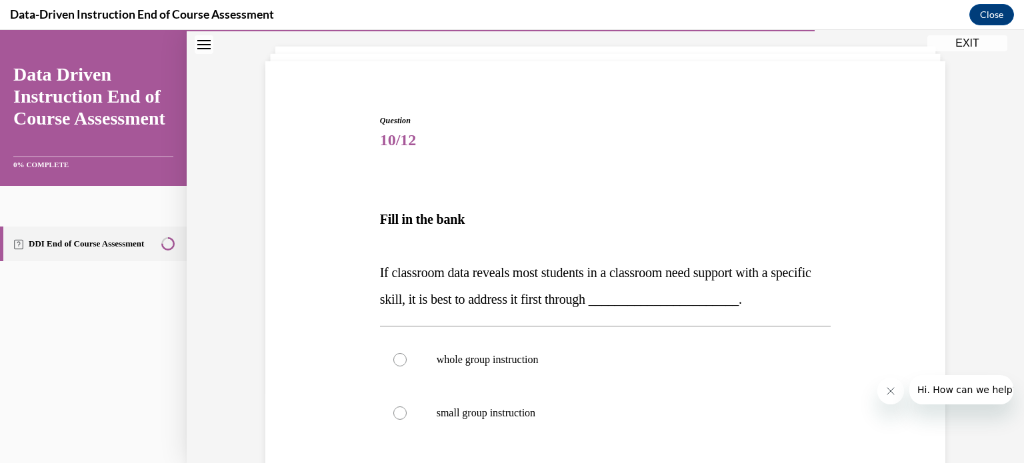
scroll to position [133, 0]
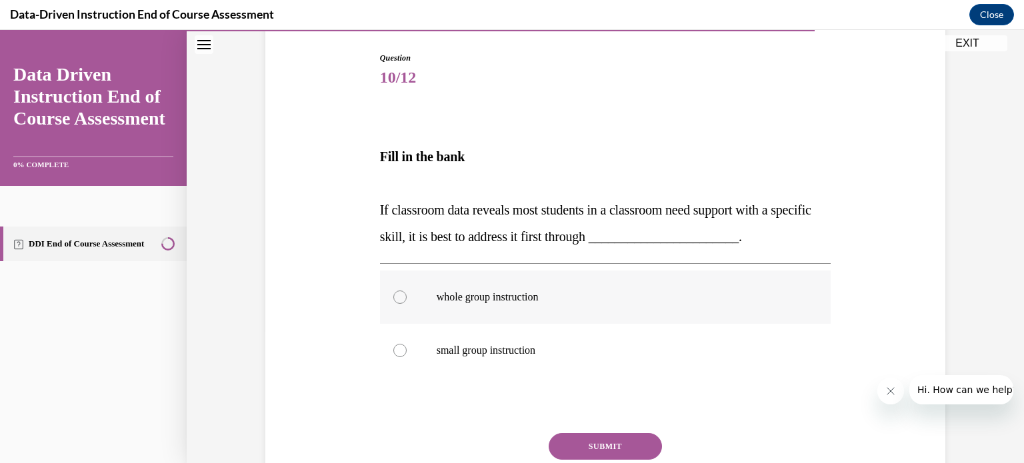
click at [393, 298] on div at bounding box center [399, 297] width 13 height 13
click at [393, 298] on input "whole group instruction" at bounding box center [399, 297] width 13 height 13
radio input "true"
click at [598, 441] on button "SUBMIT" at bounding box center [605, 446] width 113 height 27
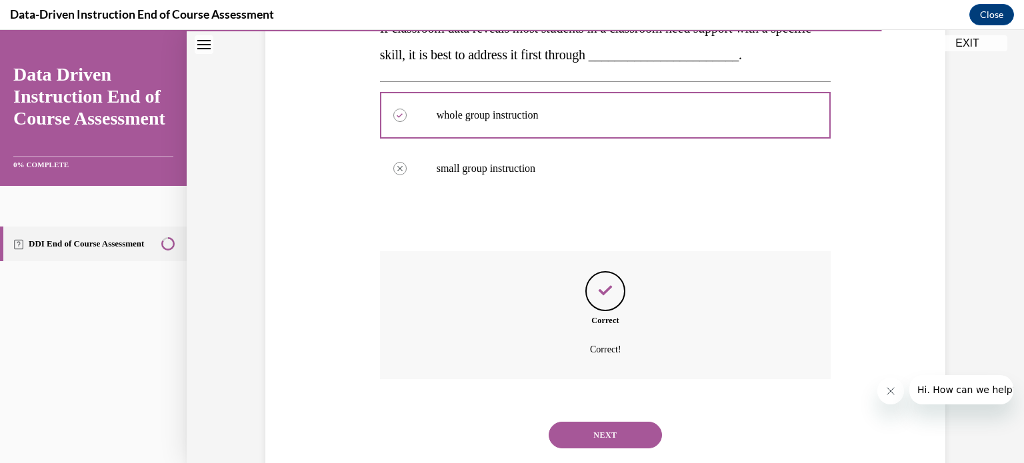
scroll to position [347, 0]
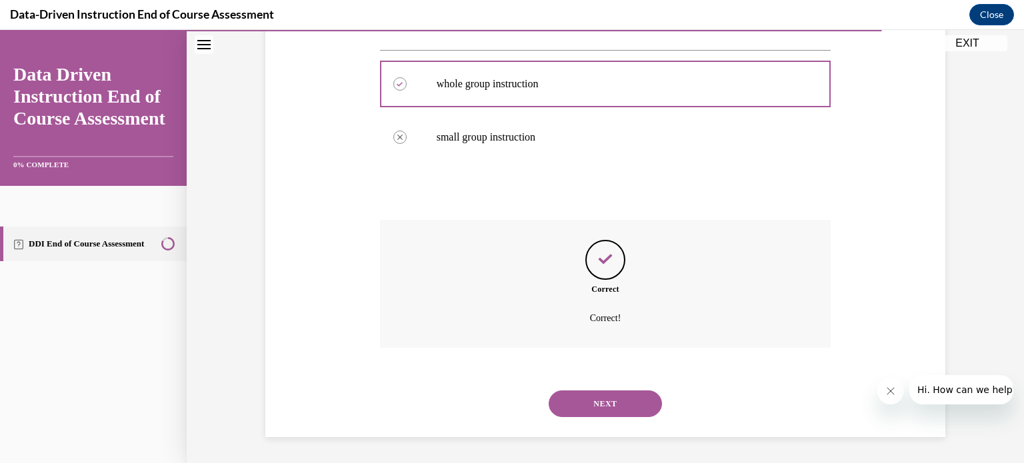
click at [606, 393] on button "NEXT" at bounding box center [605, 404] width 113 height 27
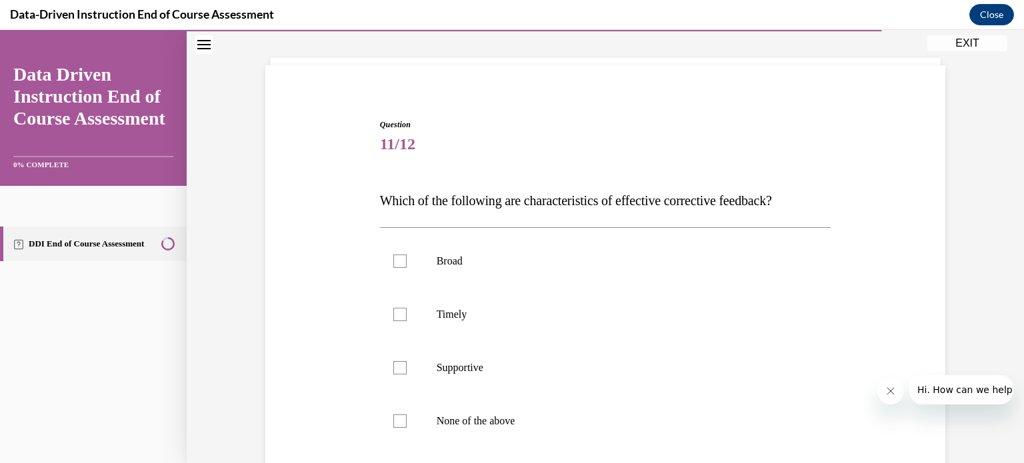
scroll to position [133, 0]
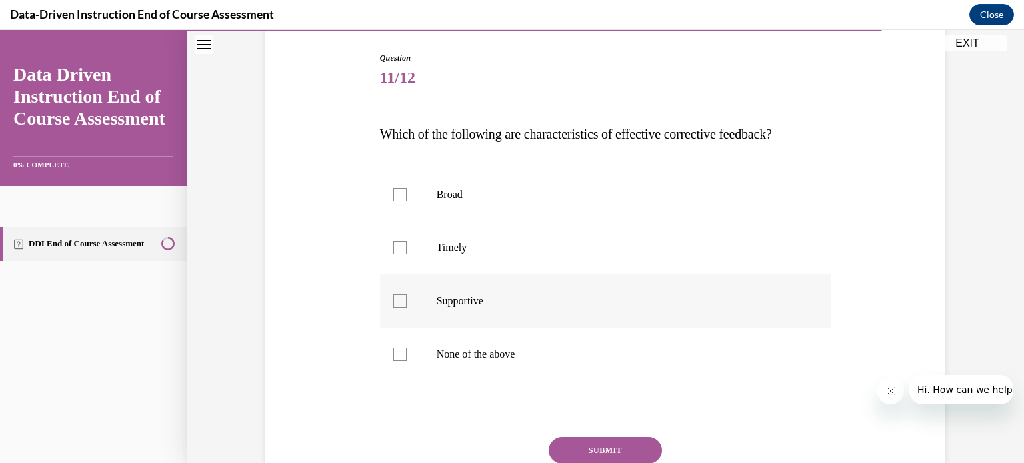
click at [387, 298] on label "Supportive" at bounding box center [605, 301] width 451 height 53
click at [393, 298] on input "Supportive" at bounding box center [399, 301] width 13 height 13
checkbox input "true"
click at [393, 241] on div at bounding box center [399, 247] width 13 height 13
click at [393, 241] on input "Timely" at bounding box center [399, 247] width 13 height 13
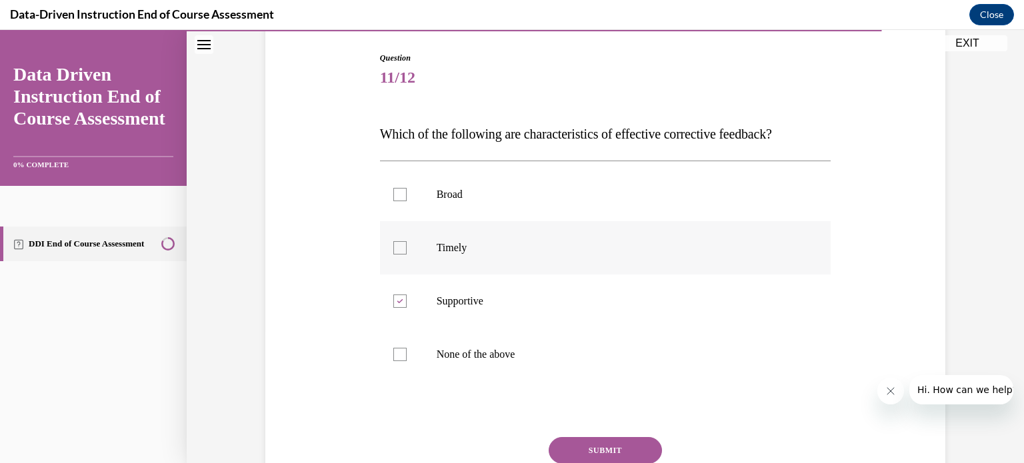
checkbox input "true"
click at [582, 451] on button "SUBMIT" at bounding box center [605, 450] width 113 height 27
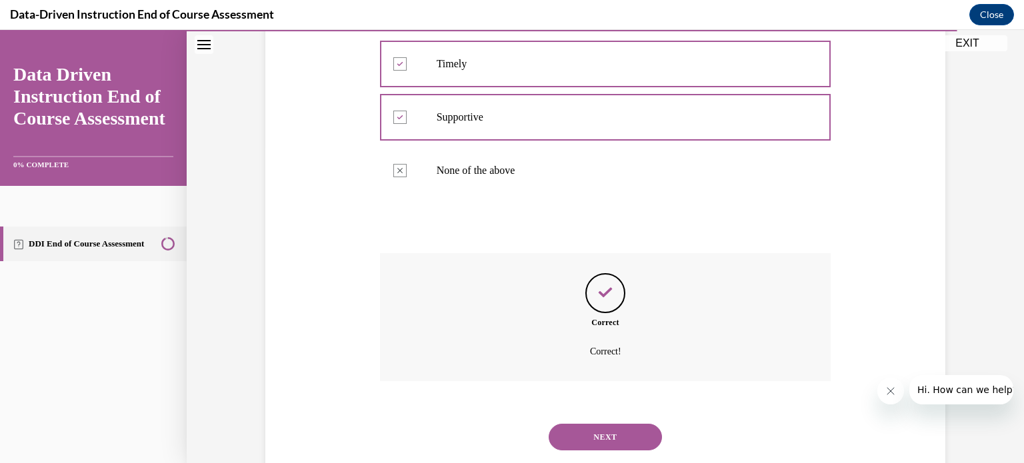
scroll to position [351, 0]
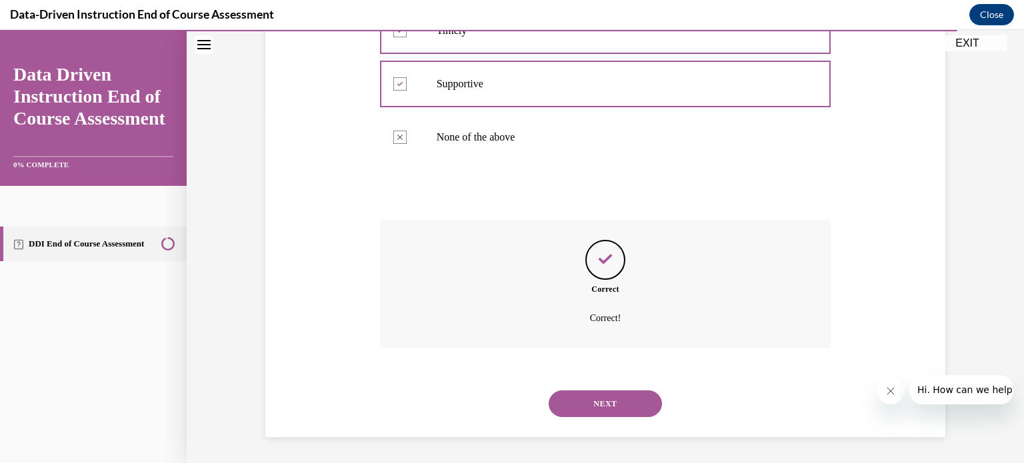
click at [599, 409] on button "NEXT" at bounding box center [605, 404] width 113 height 27
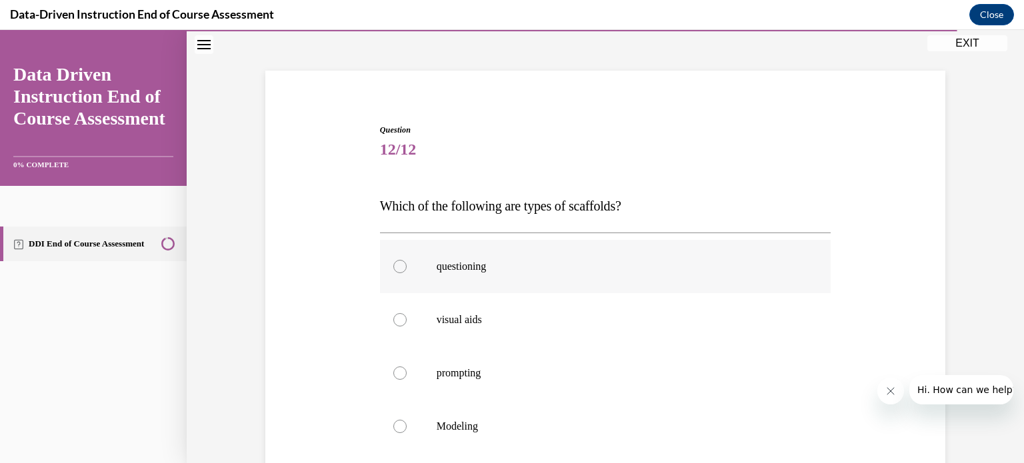
scroll to position [133, 0]
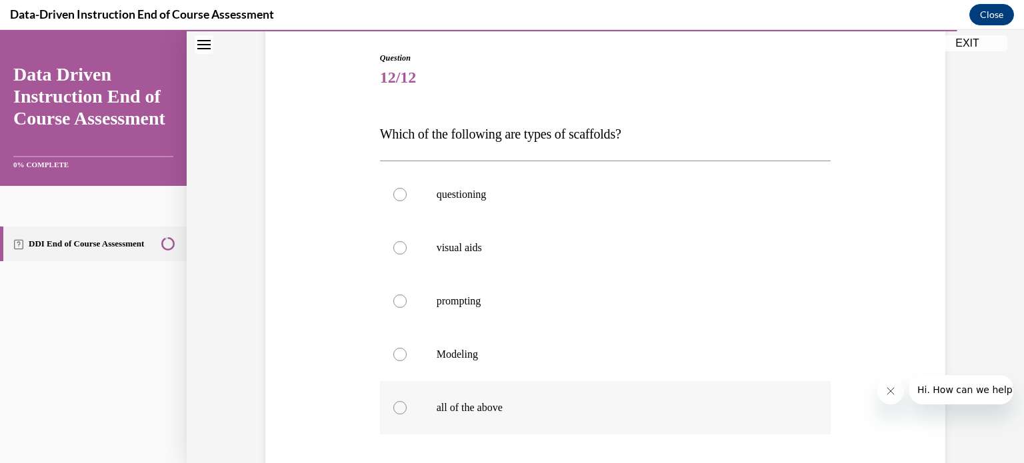
click at [393, 405] on div at bounding box center [399, 407] width 13 height 13
click at [393, 405] on input "all of the above" at bounding box center [399, 407] width 13 height 13
radio input "true"
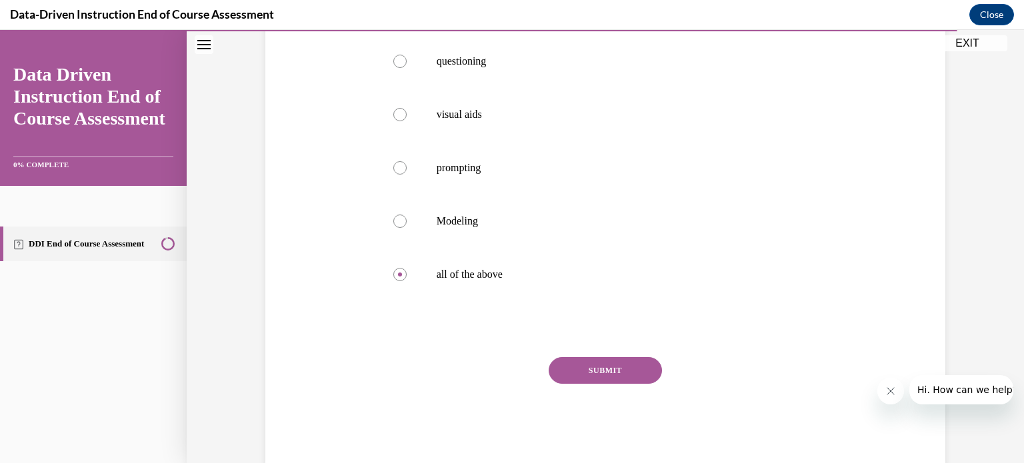
click at [579, 366] on button "SUBMIT" at bounding box center [605, 370] width 113 height 27
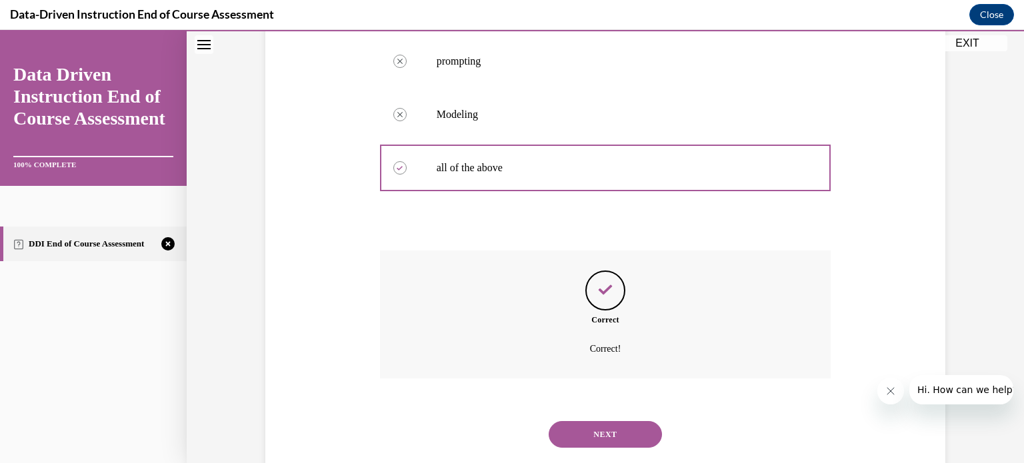
scroll to position [404, 0]
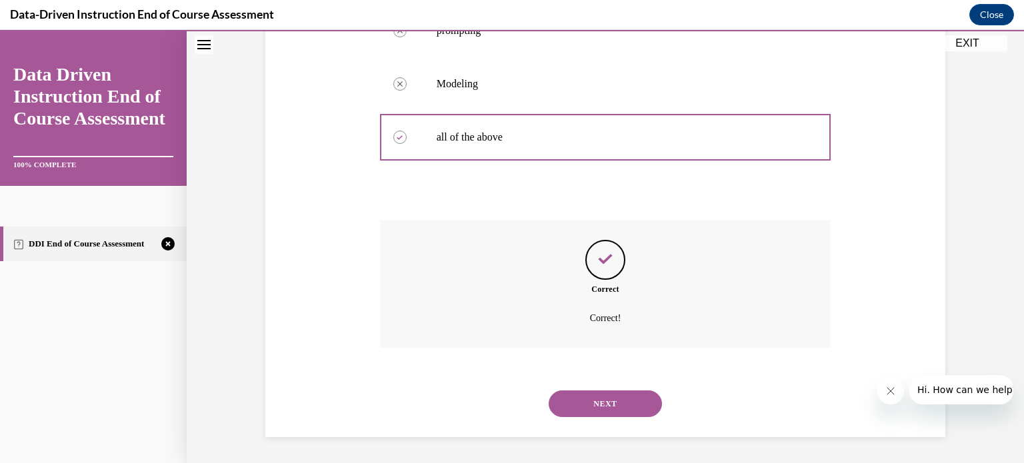
click at [612, 402] on button "NEXT" at bounding box center [605, 404] width 113 height 27
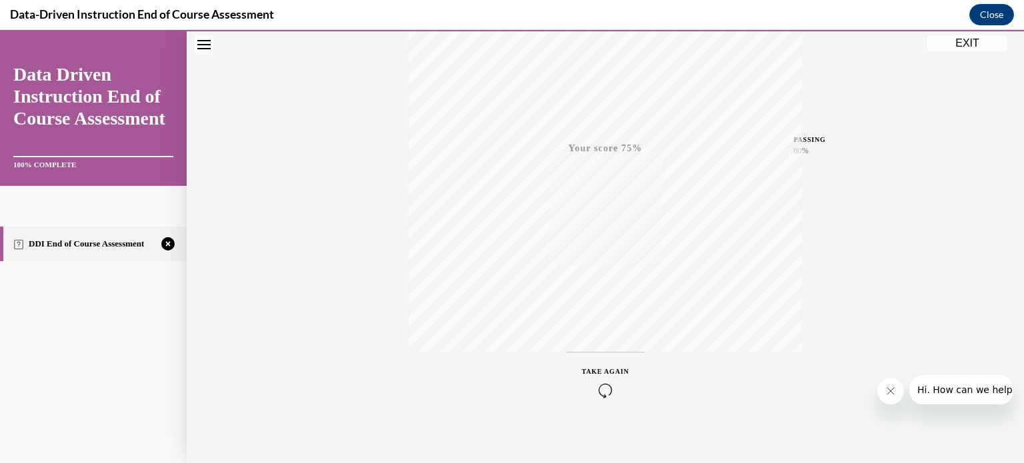
scroll to position [249, 0]
click at [603, 387] on icon "button" at bounding box center [605, 382] width 47 height 15
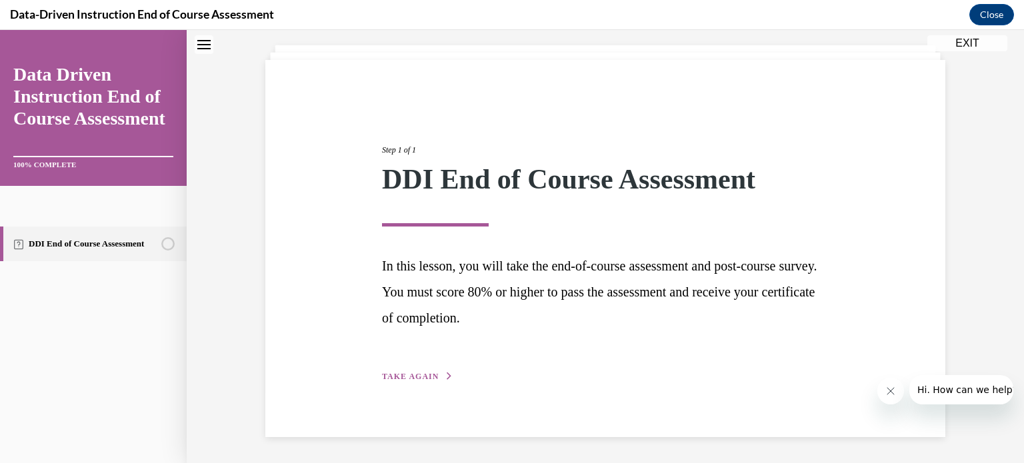
click at [413, 368] on div "Step 1 of 1 DDI End of Course Assessment In this lesson, you will take the end-…" at bounding box center [605, 248] width 467 height 271
click at [427, 377] on span "TAKE AGAIN" at bounding box center [410, 376] width 57 height 9
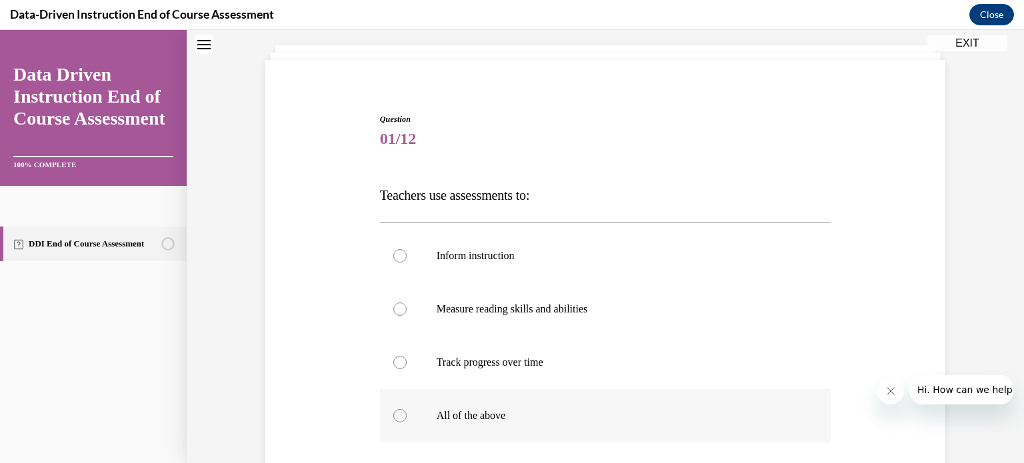
click at [393, 416] on div at bounding box center [399, 415] width 13 height 13
click at [393, 416] on input "All of the above" at bounding box center [399, 415] width 13 height 13
radio input "true"
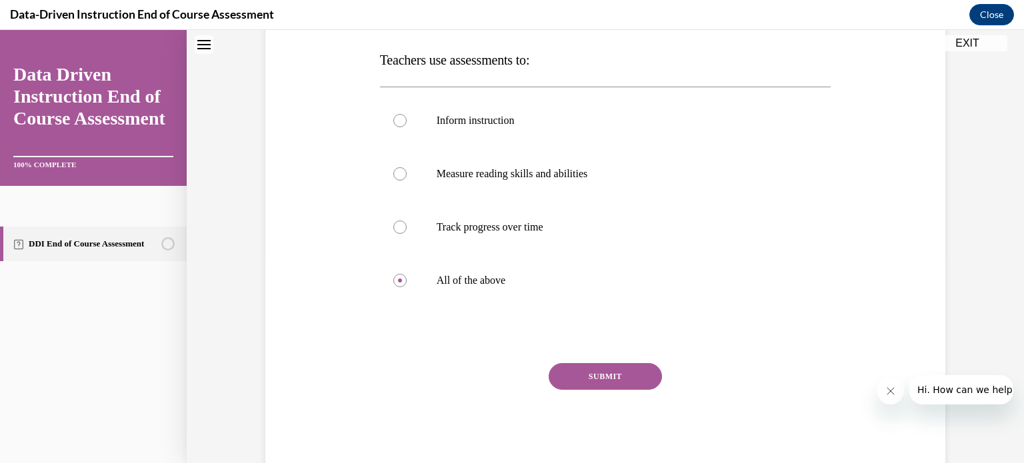
scroll to position [243, 0]
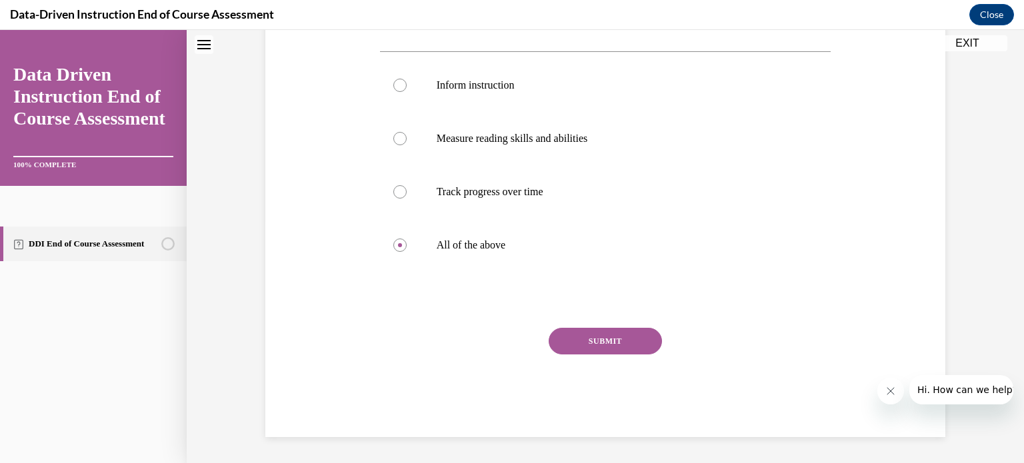
click at [597, 341] on button "SUBMIT" at bounding box center [605, 341] width 113 height 27
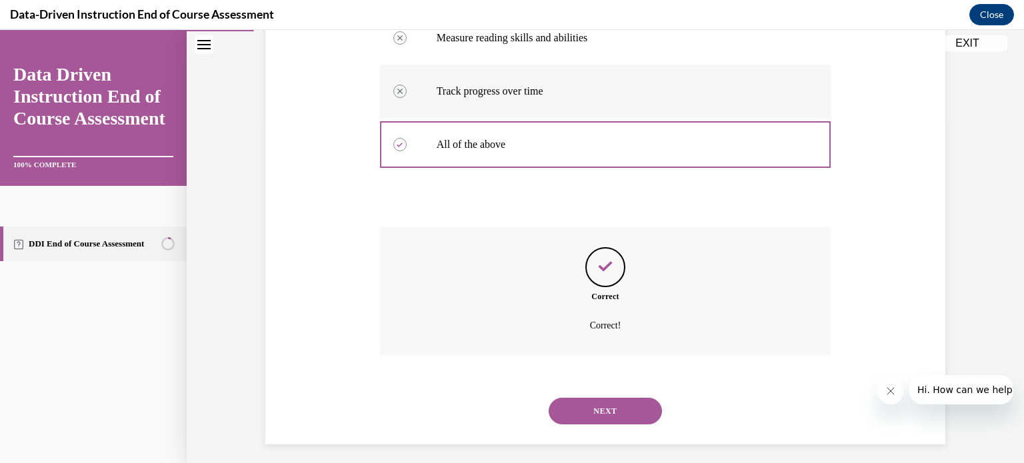
scroll to position [351, 0]
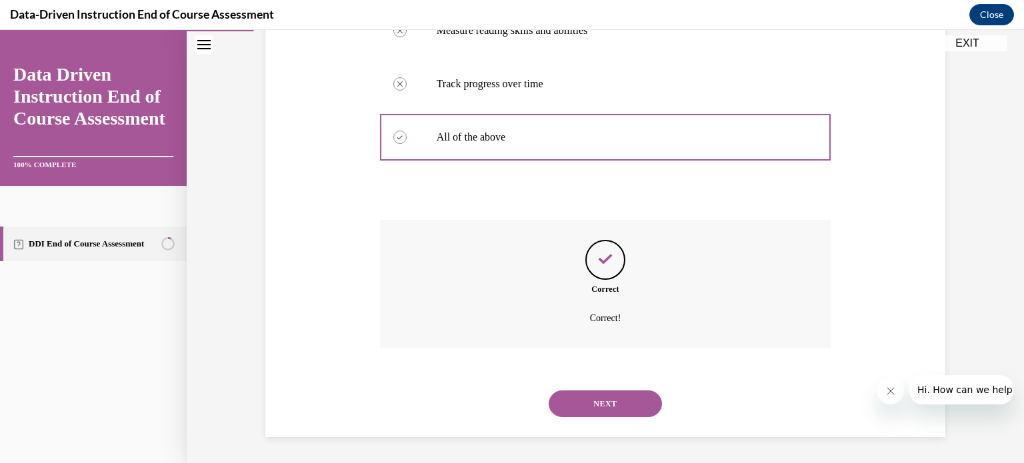
click at [576, 421] on div "NEXT" at bounding box center [605, 403] width 451 height 53
drag, startPoint x: 572, startPoint y: 413, endPoint x: 572, endPoint y: 401, distance: 12.0
click at [572, 409] on button "NEXT" at bounding box center [605, 404] width 113 height 27
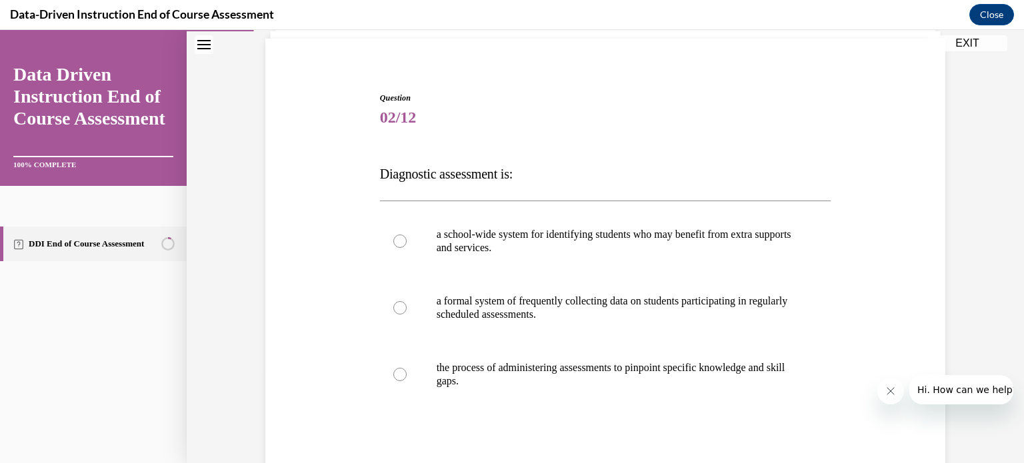
scroll to position [133, 0]
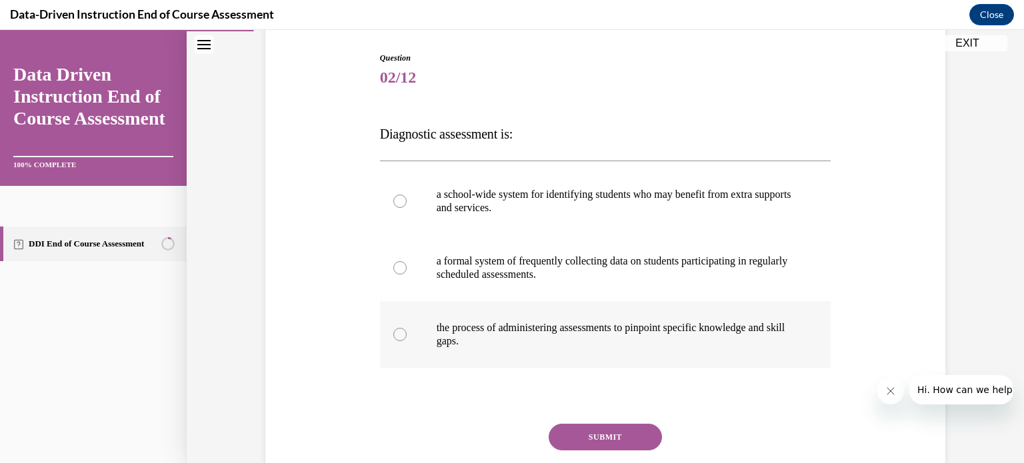
click at [402, 339] on label "the process of administering assessments to pinpoint specific knowledge and ski…" at bounding box center [605, 334] width 451 height 67
click at [402, 339] on input "the process of administering assessments to pinpoint specific knowledge and ski…" at bounding box center [399, 334] width 13 height 13
radio input "true"
click at [566, 432] on button "SUBMIT" at bounding box center [605, 437] width 113 height 27
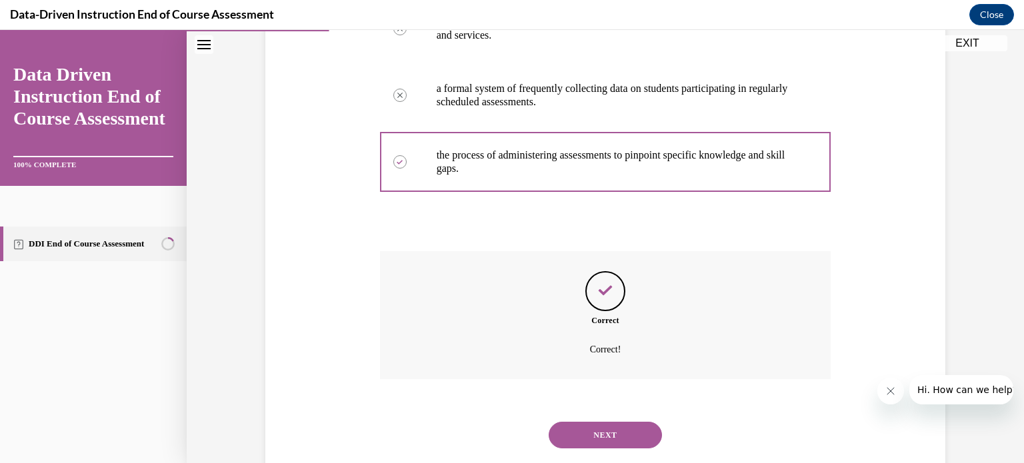
scroll to position [337, 0]
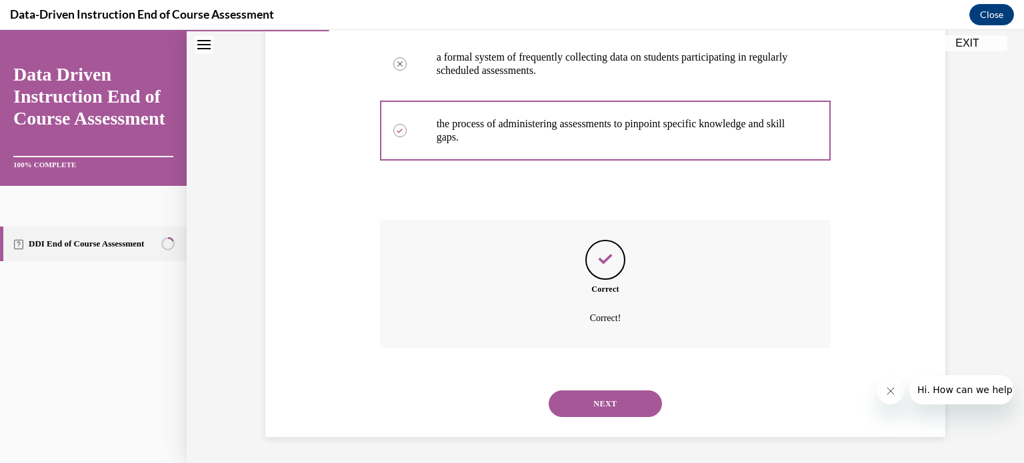
click at [594, 405] on button "NEXT" at bounding box center [605, 404] width 113 height 27
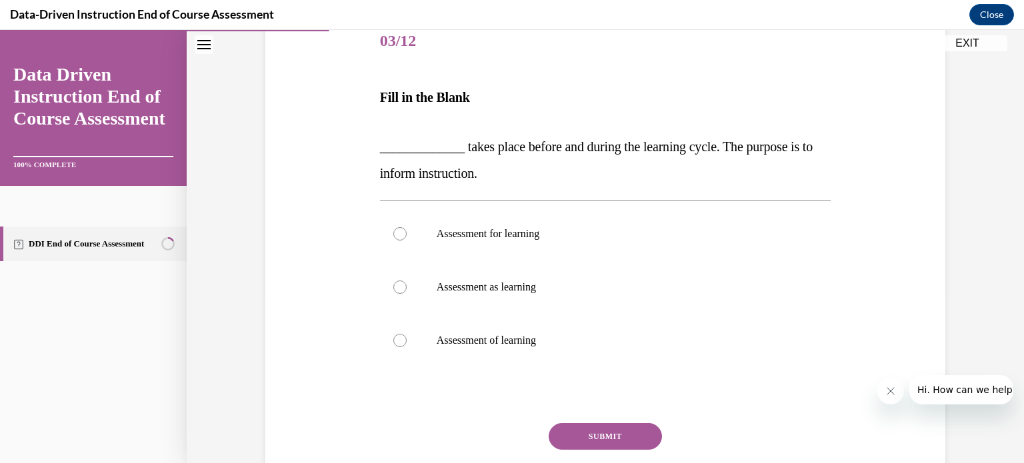
scroll to position [200, 0]
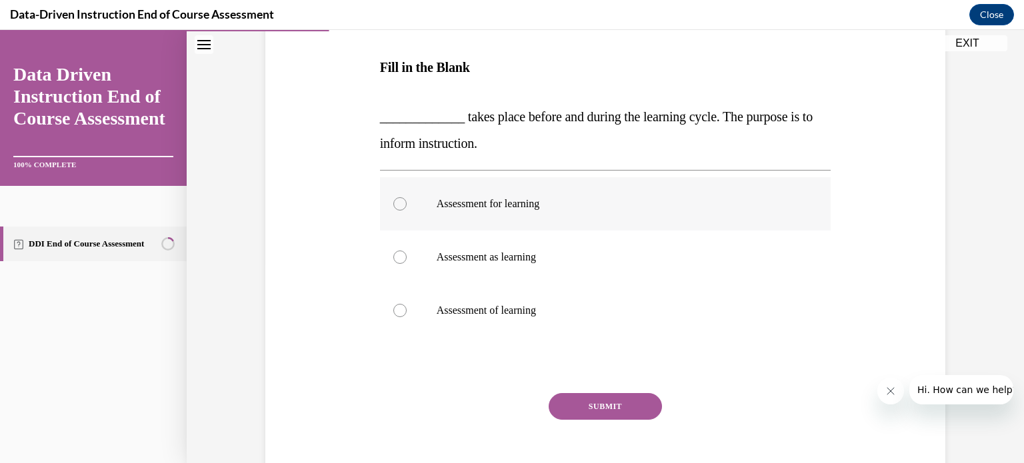
click at [402, 202] on label "Assessment for learning" at bounding box center [605, 203] width 451 height 53
click at [402, 202] on input "Assessment for learning" at bounding box center [399, 203] width 13 height 13
radio input "true"
click at [604, 407] on button "SUBMIT" at bounding box center [605, 406] width 113 height 27
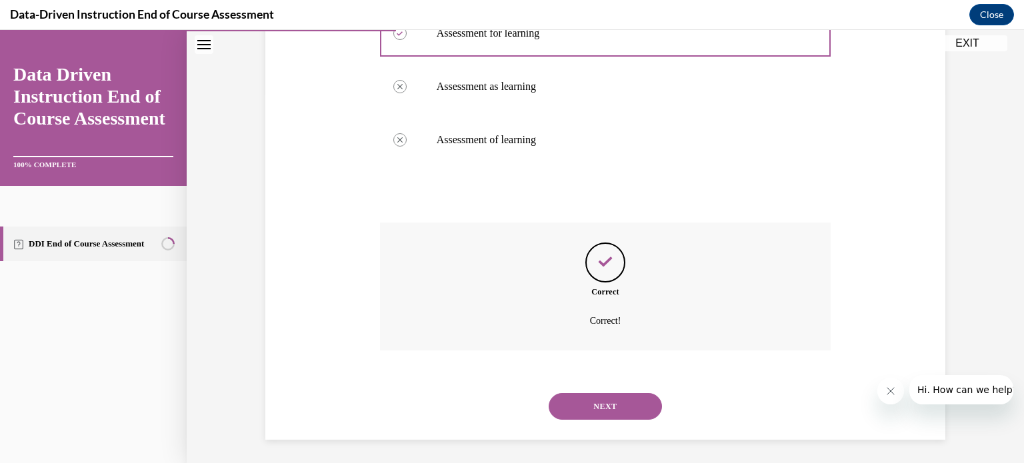
scroll to position [373, 0]
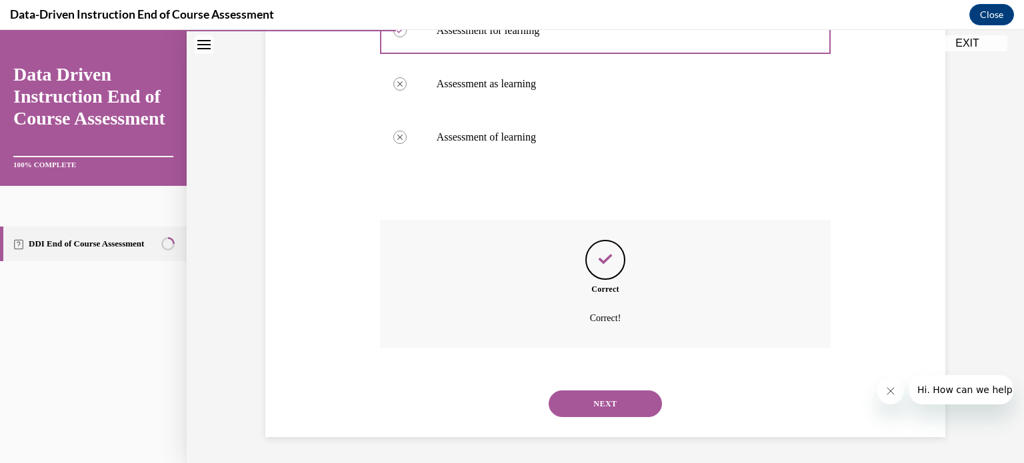
click at [632, 397] on button "NEXT" at bounding box center [605, 404] width 113 height 27
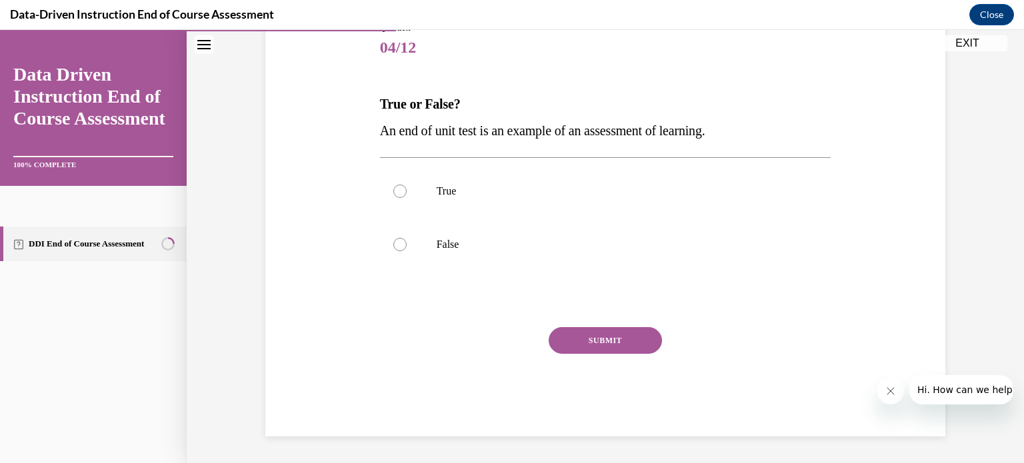
scroll to position [147, 0]
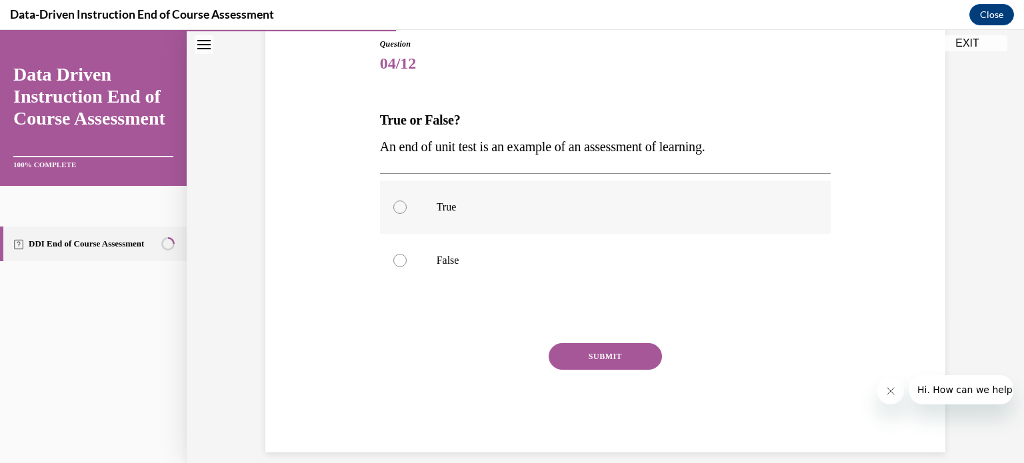
click at [402, 203] on label "True" at bounding box center [605, 207] width 451 height 53
click at [402, 203] on input "True" at bounding box center [399, 207] width 13 height 13
radio input "true"
click at [604, 359] on button "SUBMIT" at bounding box center [605, 356] width 113 height 27
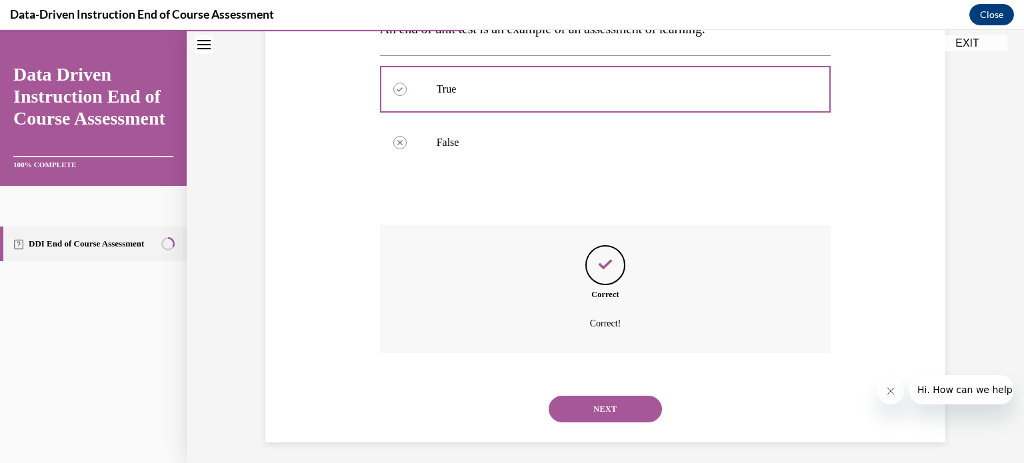
scroll to position [271, 0]
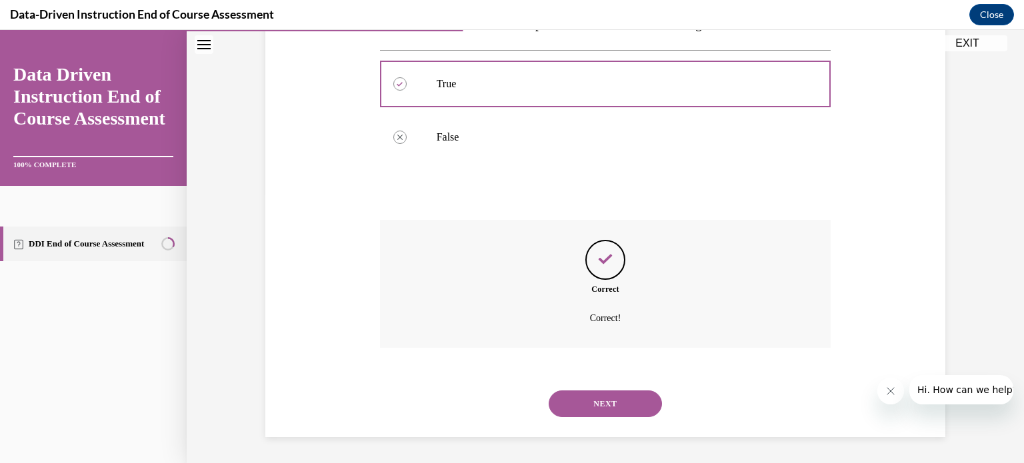
click at [630, 403] on button "NEXT" at bounding box center [605, 404] width 113 height 27
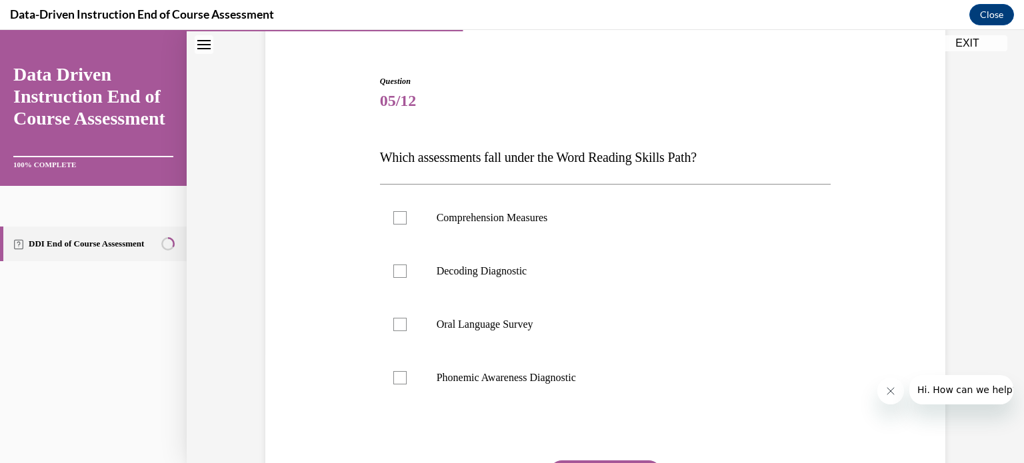
scroll to position [133, 0]
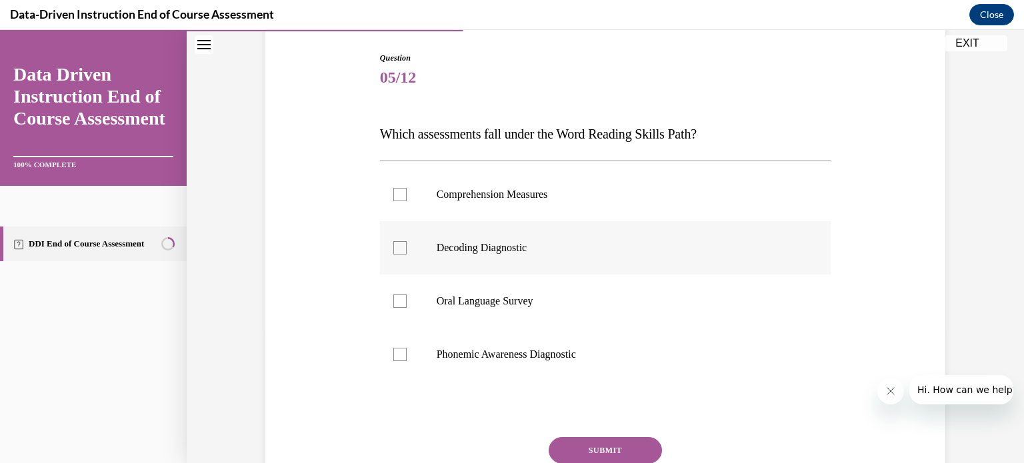
click at [393, 245] on div at bounding box center [399, 247] width 13 height 13
click at [393, 245] on input "Decoding Diagnostic" at bounding box center [399, 247] width 13 height 13
checkbox input "true"
click at [601, 446] on button "SUBMIT" at bounding box center [605, 450] width 113 height 27
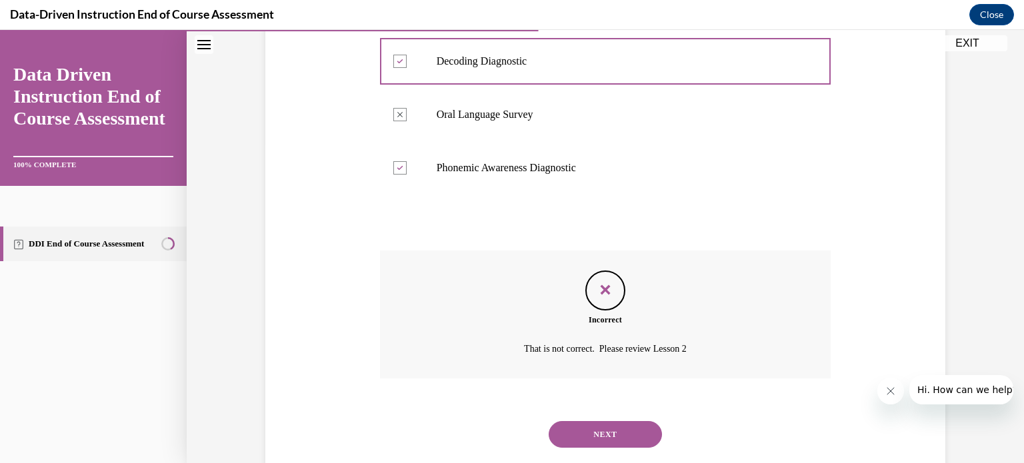
scroll to position [351, 0]
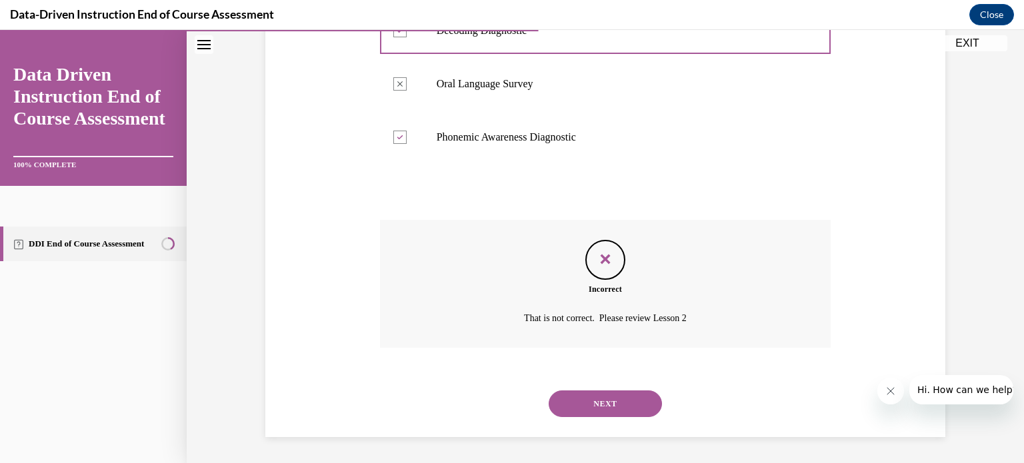
click at [628, 402] on button "NEXT" at bounding box center [605, 404] width 113 height 27
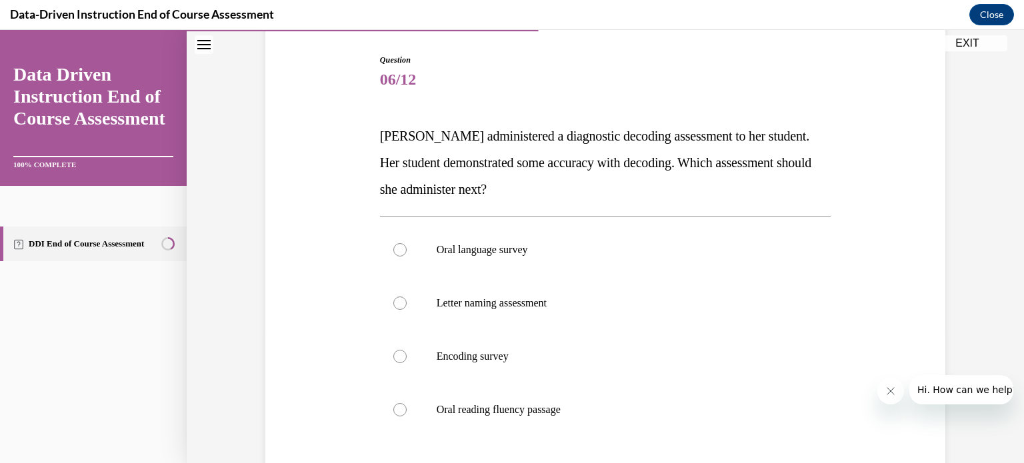
scroll to position [133, 0]
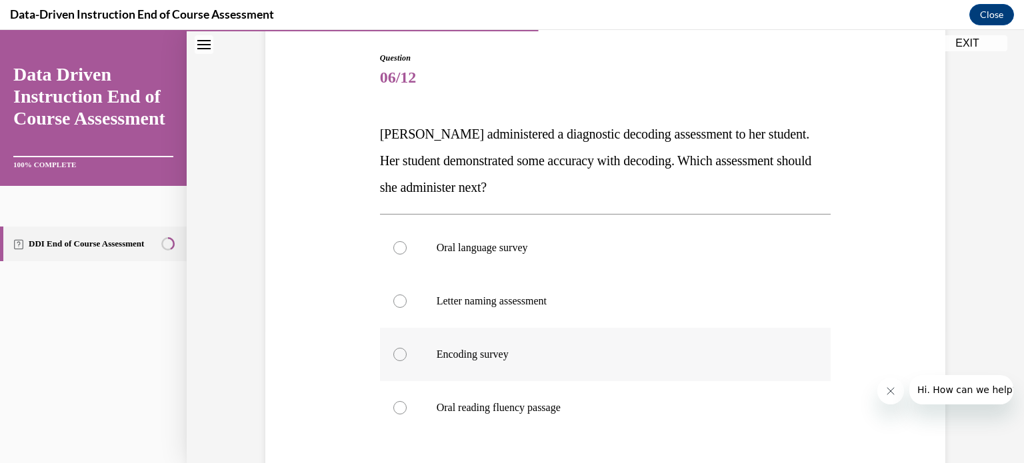
click at [397, 354] on div at bounding box center [399, 354] width 13 height 13
click at [397, 354] on input "Encoding survey" at bounding box center [399, 354] width 13 height 13
radio input "true"
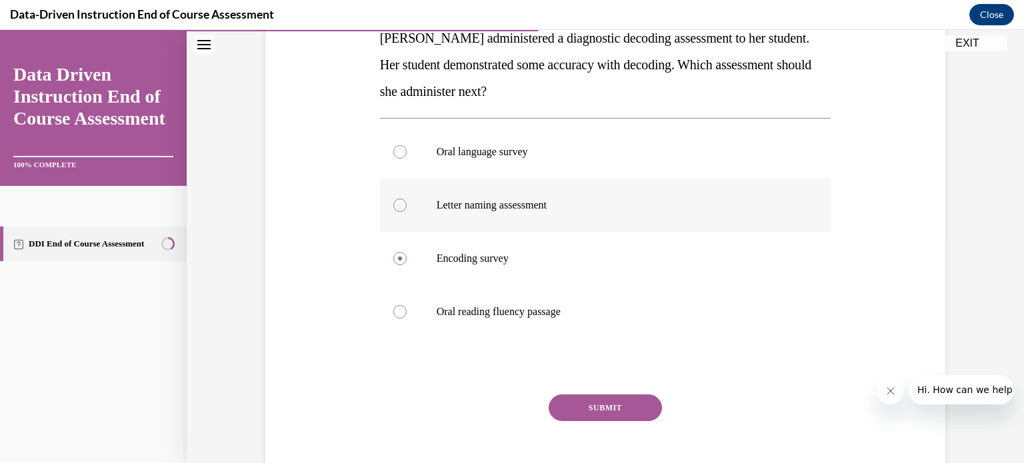
scroll to position [163, 0]
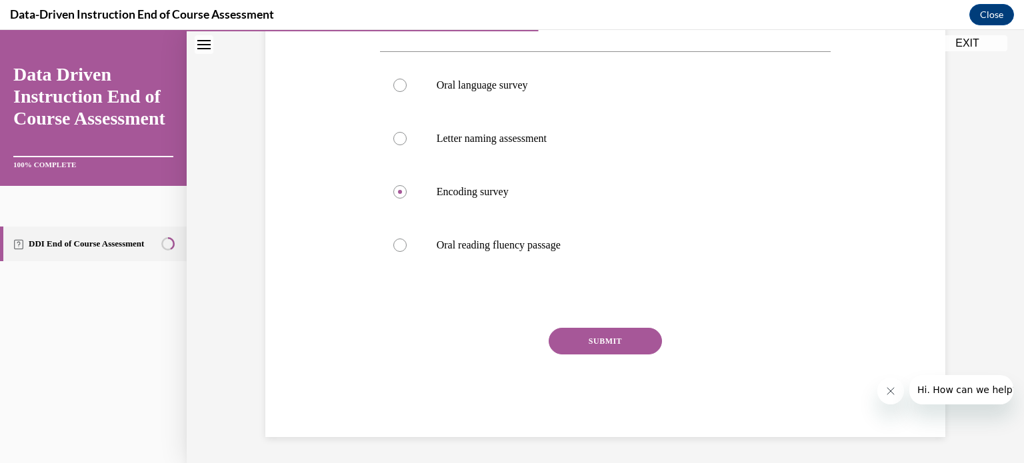
click at [596, 345] on button "SUBMIT" at bounding box center [605, 341] width 113 height 27
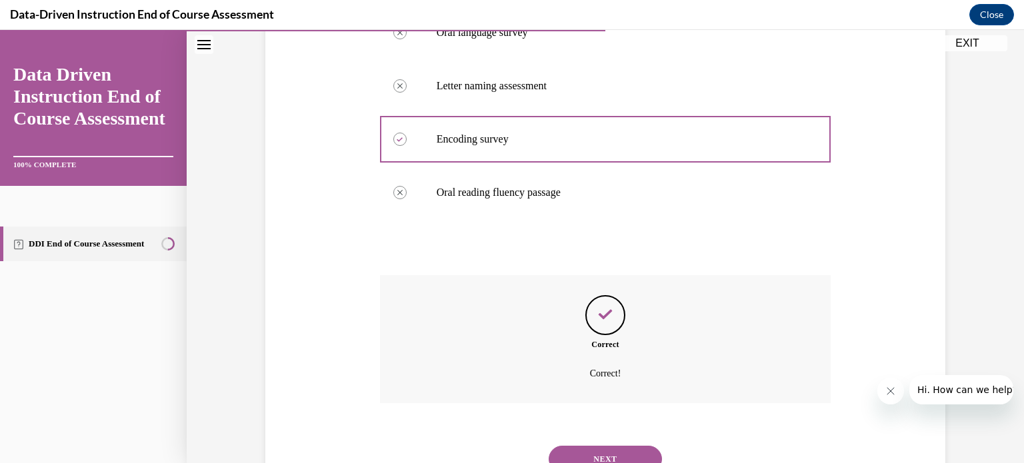
scroll to position [404, 0]
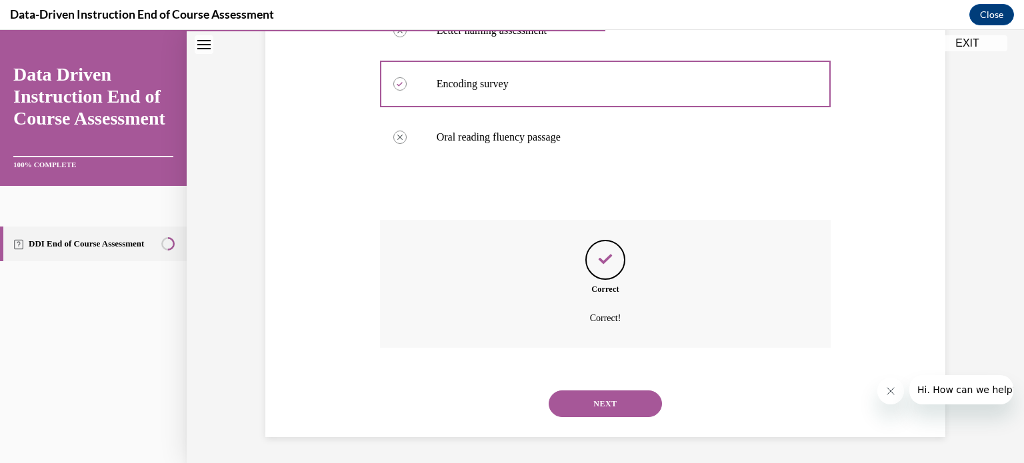
click at [579, 399] on button "NEXT" at bounding box center [605, 404] width 113 height 27
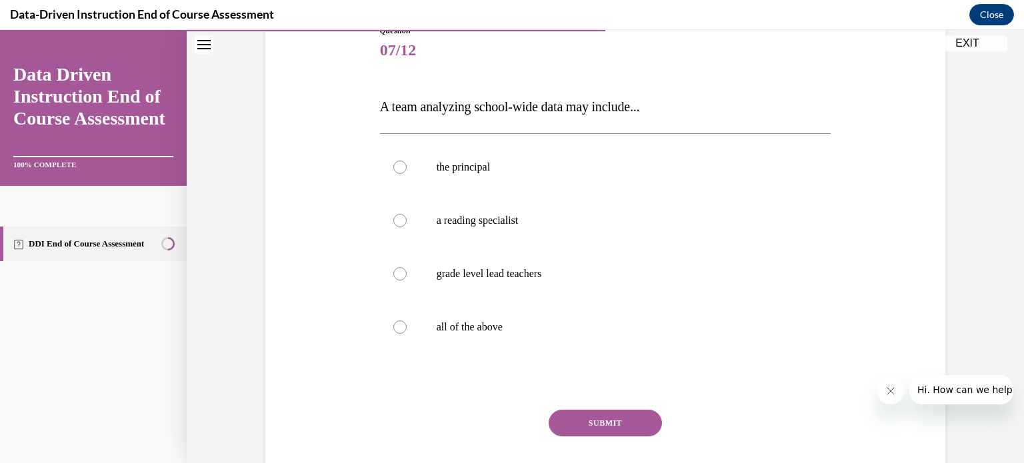
scroll to position [243, 0]
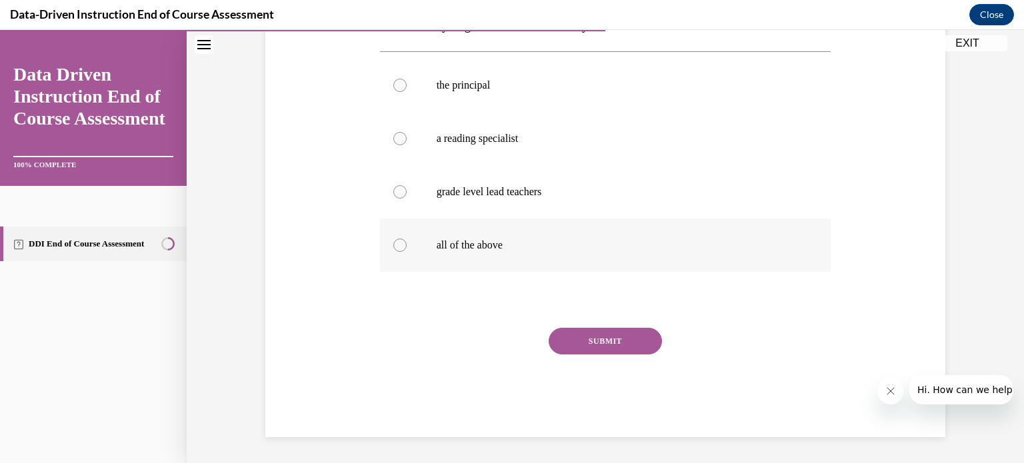
click at [397, 245] on div at bounding box center [399, 245] width 13 height 13
click at [397, 245] on input "all of the above" at bounding box center [399, 245] width 13 height 13
radio input "true"
click at [646, 329] on button "SUBMIT" at bounding box center [605, 341] width 113 height 27
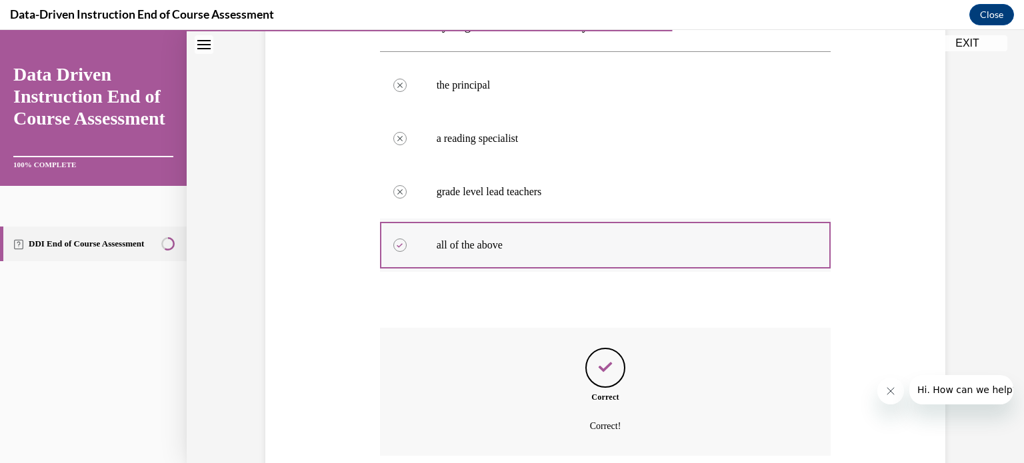
scroll to position [351, 0]
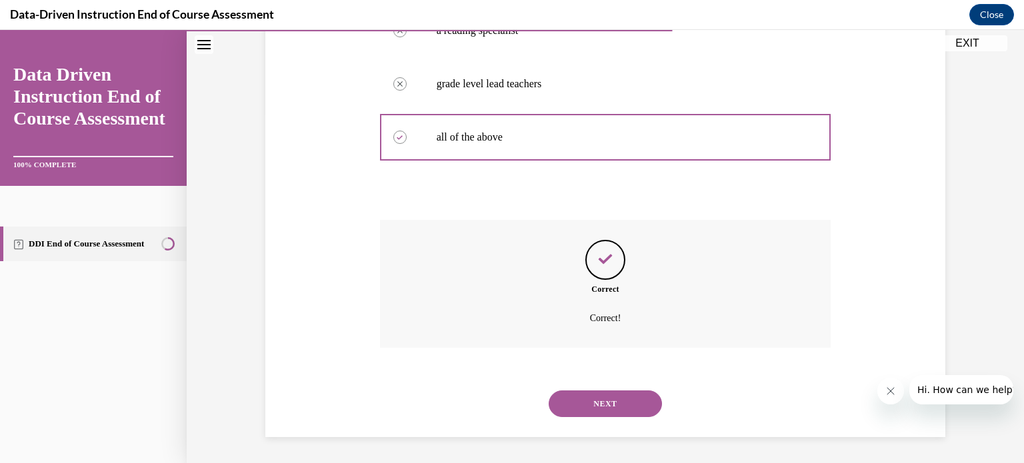
click at [622, 394] on button "NEXT" at bounding box center [605, 404] width 113 height 27
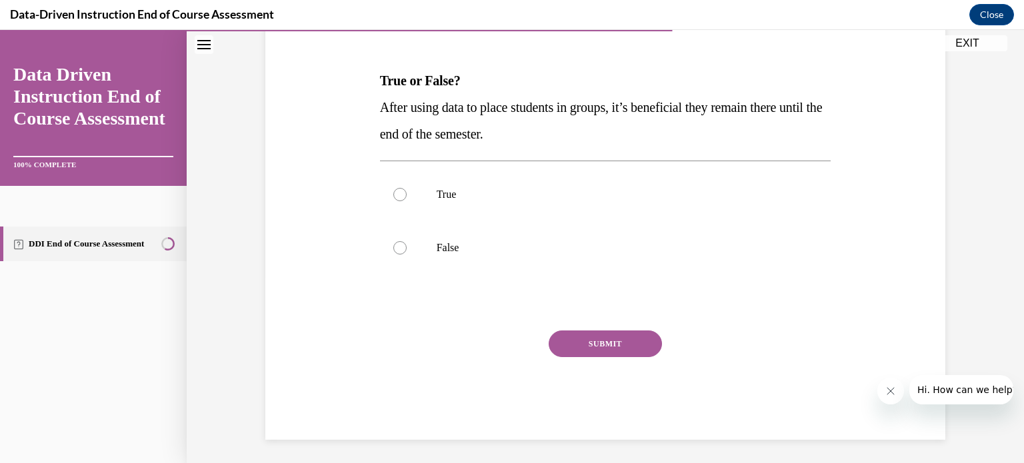
scroll to position [189, 0]
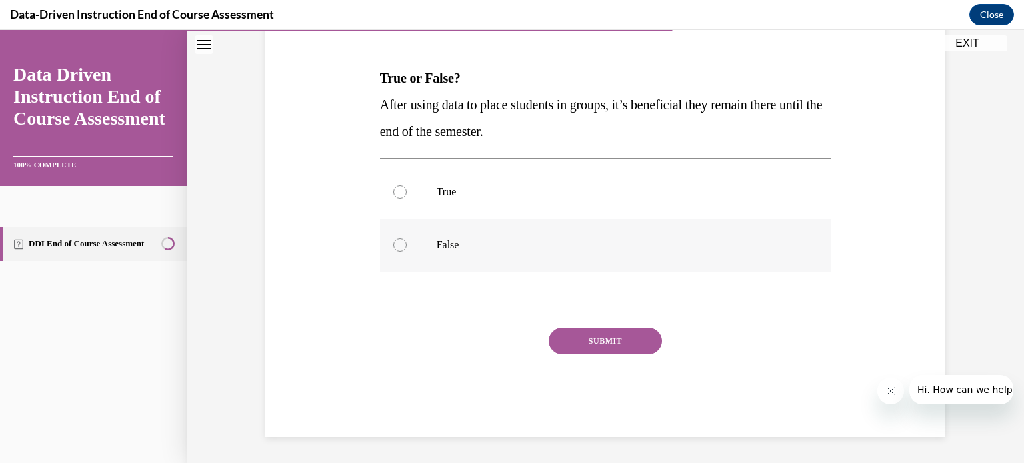
click at [405, 241] on label "False" at bounding box center [605, 245] width 451 height 53
click at [405, 241] on input "False" at bounding box center [399, 245] width 13 height 13
radio input "true"
click at [610, 341] on button "SUBMIT" at bounding box center [605, 341] width 113 height 27
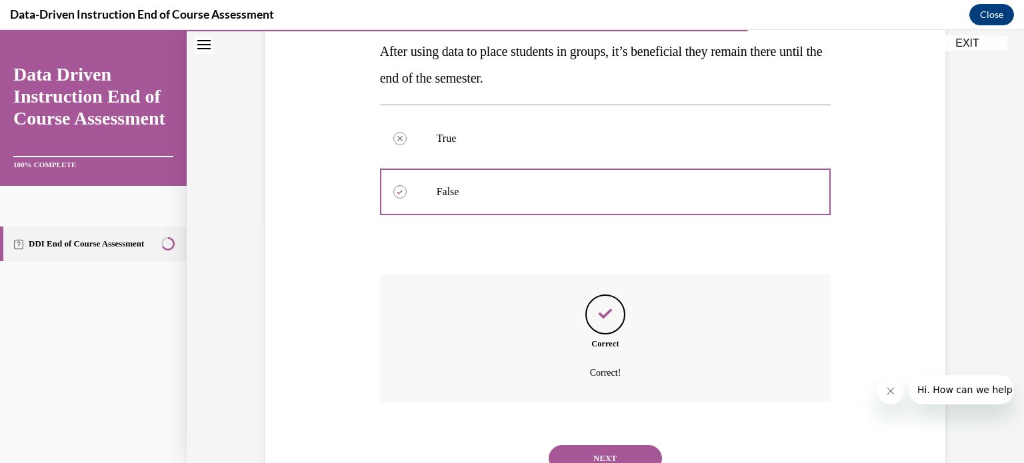
scroll to position [297, 0]
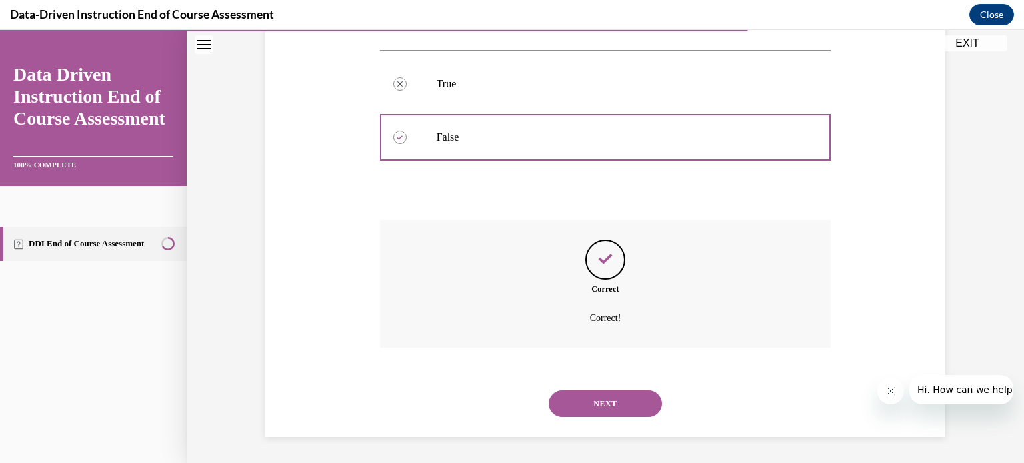
click at [627, 405] on button "NEXT" at bounding box center [605, 404] width 113 height 27
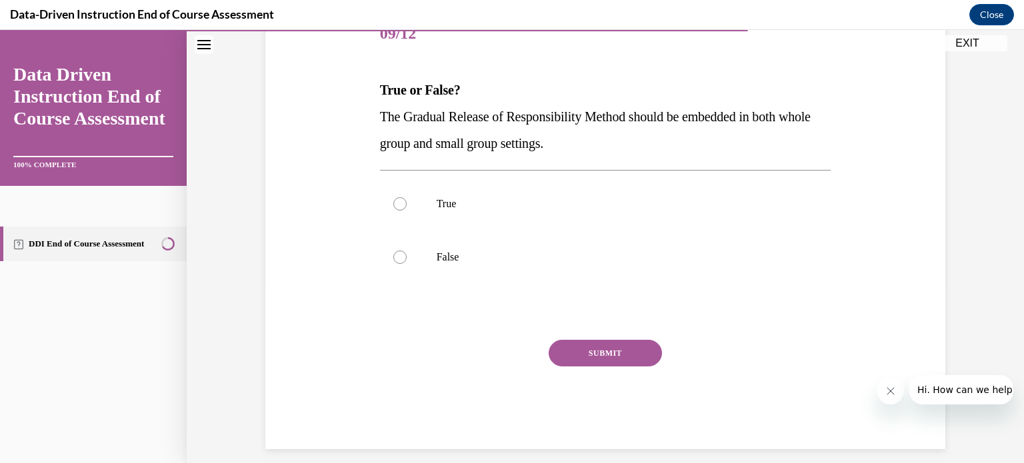
scroll to position [189, 0]
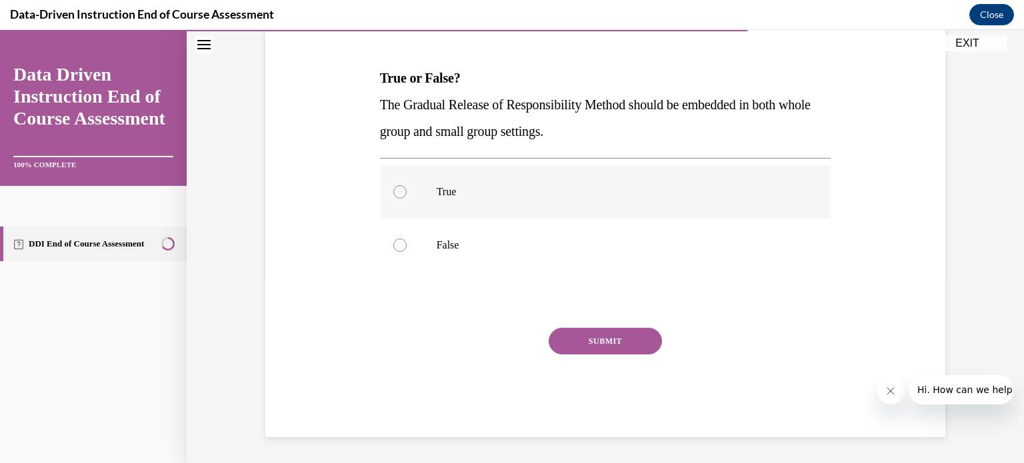
click at [395, 189] on div at bounding box center [399, 191] width 13 height 13
click at [395, 189] on input "True" at bounding box center [399, 191] width 13 height 13
radio input "true"
click at [610, 349] on button "SUBMIT" at bounding box center [605, 341] width 113 height 27
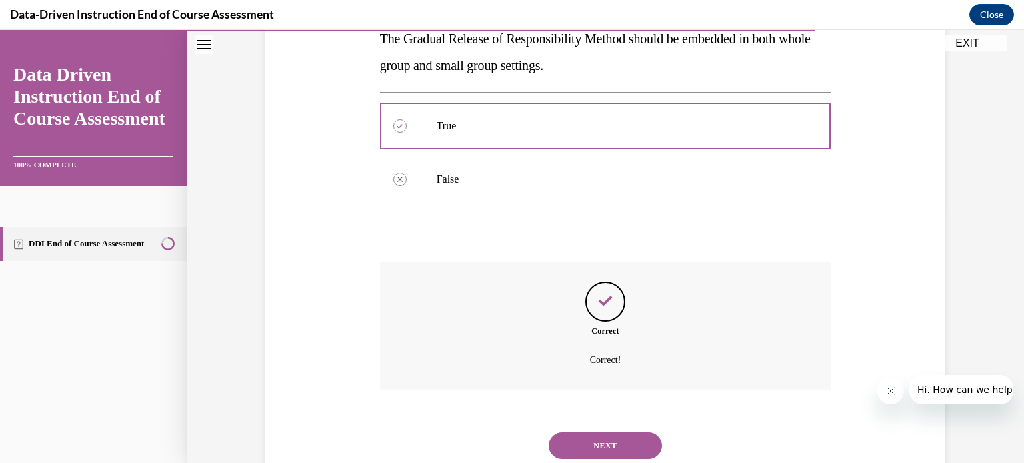
scroll to position [297, 0]
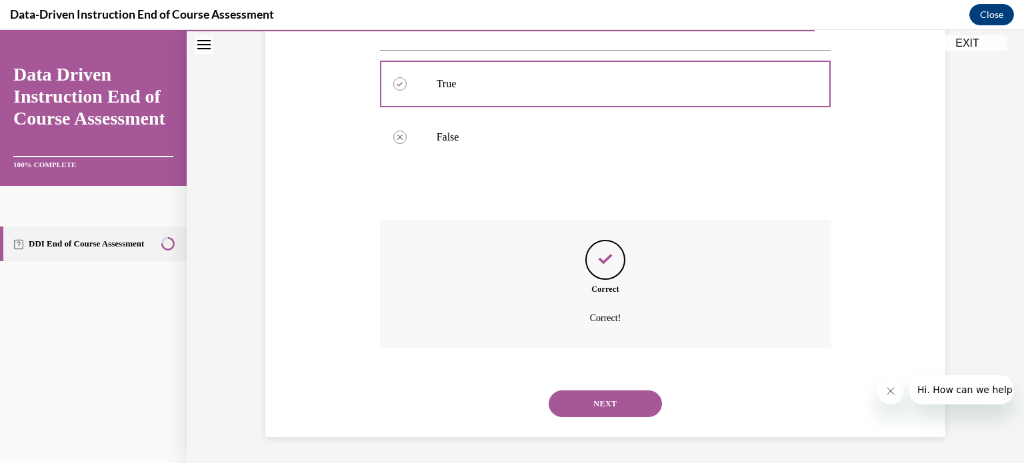
click at [613, 395] on button "NEXT" at bounding box center [605, 404] width 113 height 27
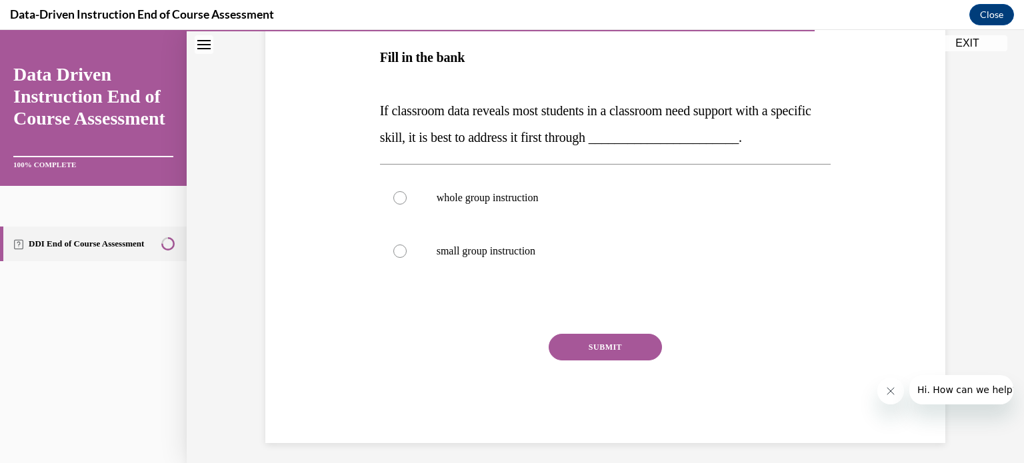
scroll to position [239, 0]
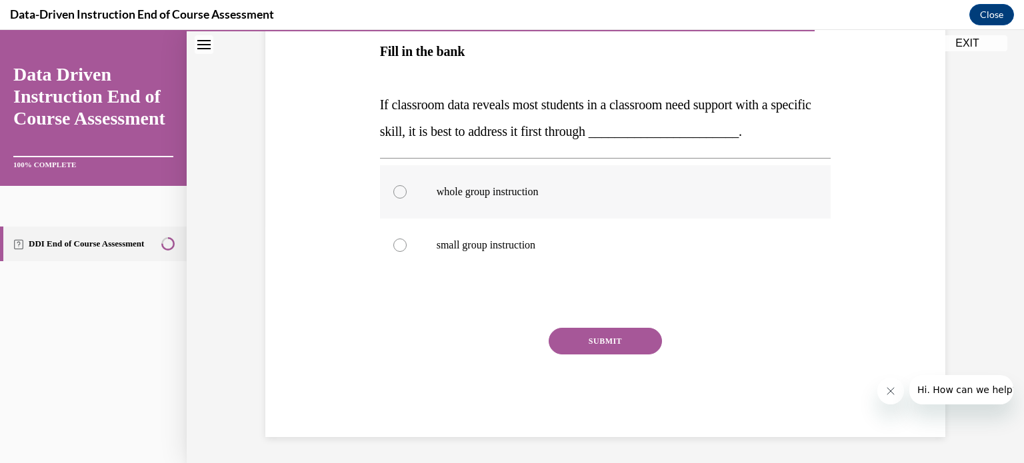
click at [393, 187] on div at bounding box center [399, 191] width 13 height 13
click at [393, 187] on input "whole group instruction" at bounding box center [399, 191] width 13 height 13
radio input "true"
click at [635, 329] on button "SUBMIT" at bounding box center [605, 341] width 113 height 27
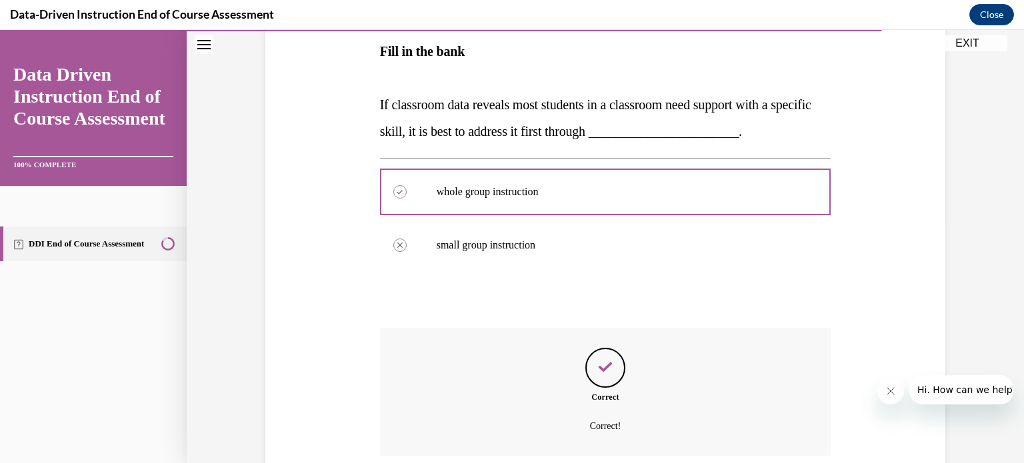
scroll to position [347, 0]
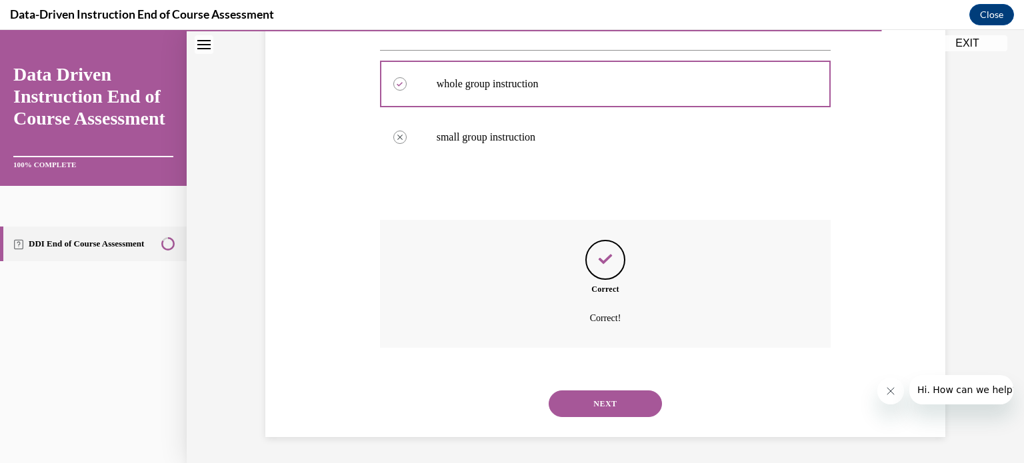
click at [630, 392] on button "NEXT" at bounding box center [605, 404] width 113 height 27
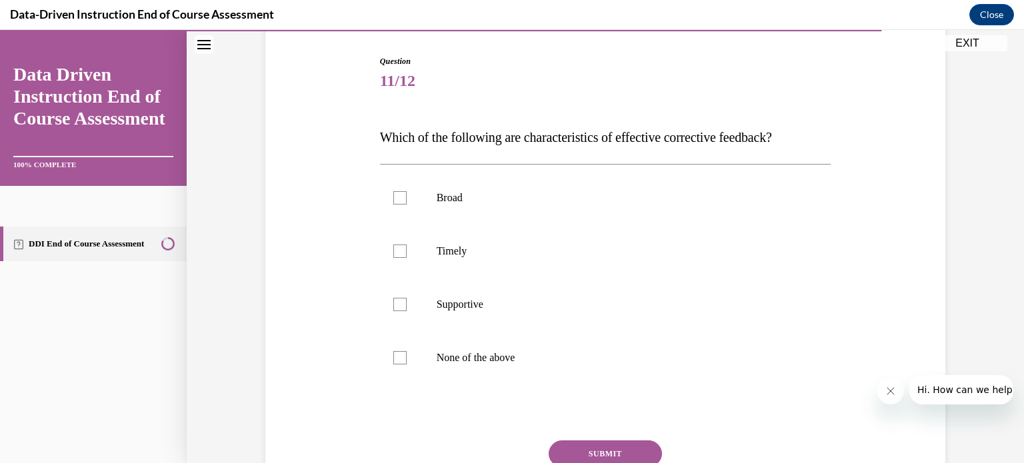
scroll to position [133, 0]
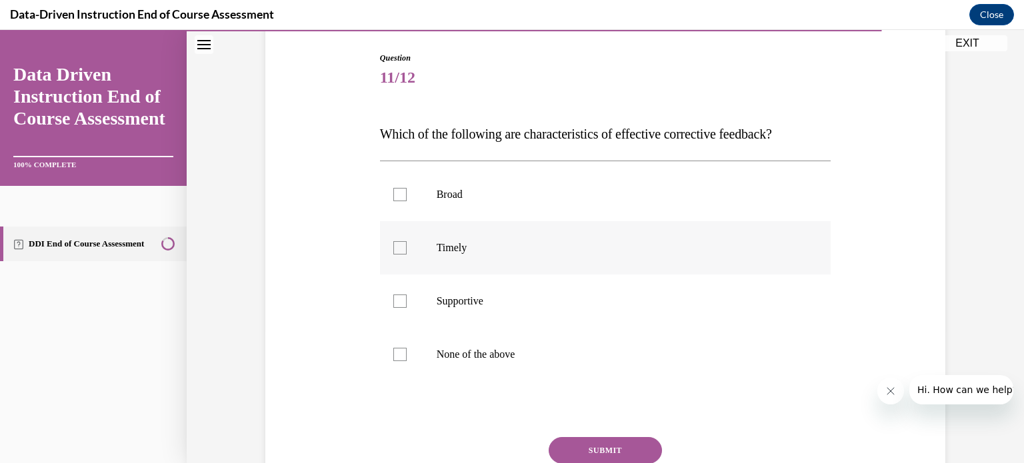
click at [395, 249] on div at bounding box center [399, 247] width 13 height 13
click at [395, 249] on input "Timely" at bounding box center [399, 247] width 13 height 13
checkbox input "true"
click at [397, 299] on div at bounding box center [399, 301] width 13 height 13
click at [397, 299] on input "Supportive" at bounding box center [399, 301] width 13 height 13
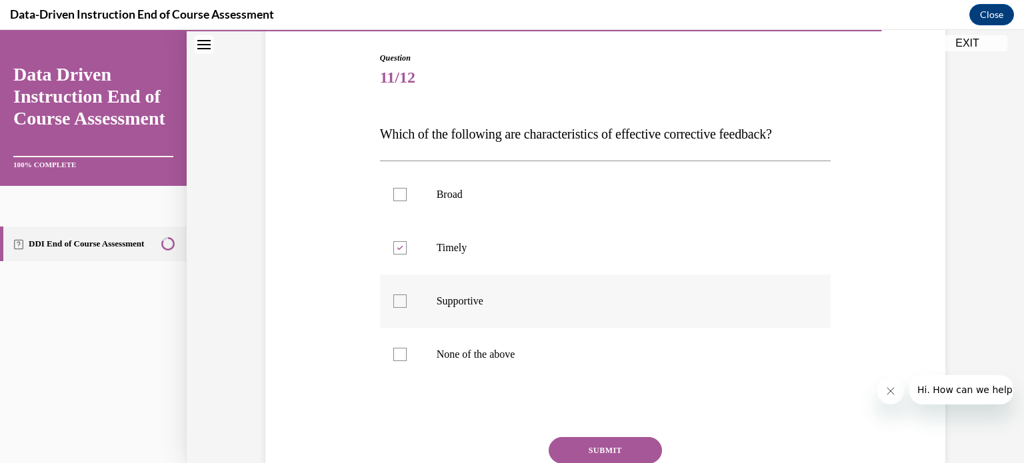
checkbox input "true"
click at [604, 446] on button "SUBMIT" at bounding box center [605, 450] width 113 height 27
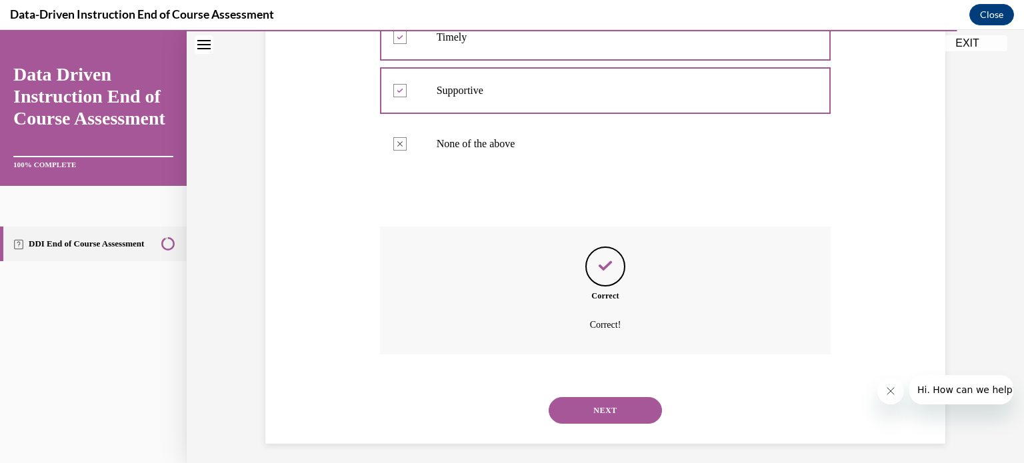
scroll to position [351, 0]
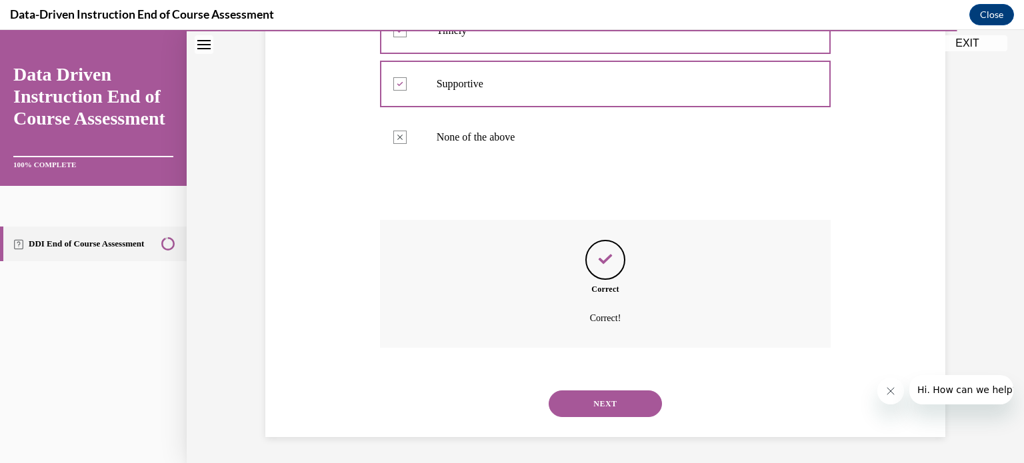
click at [579, 403] on button "NEXT" at bounding box center [605, 404] width 113 height 27
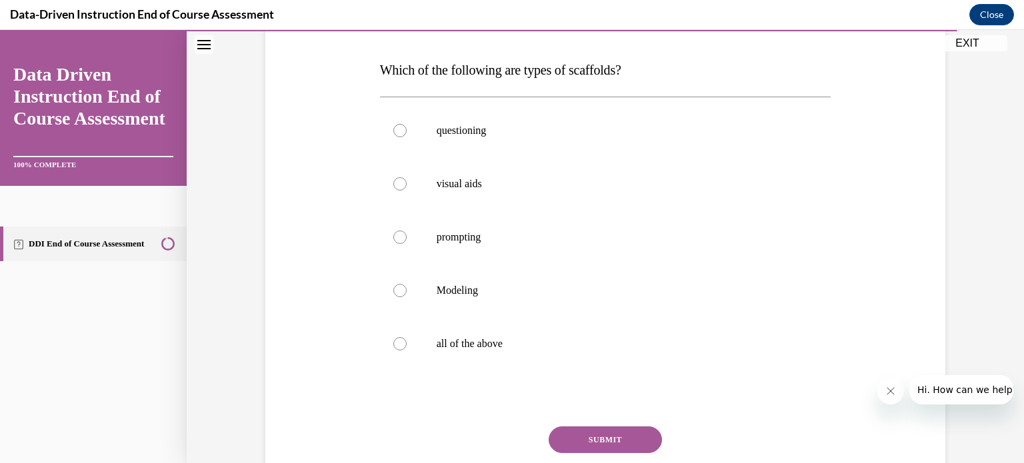
scroll to position [200, 0]
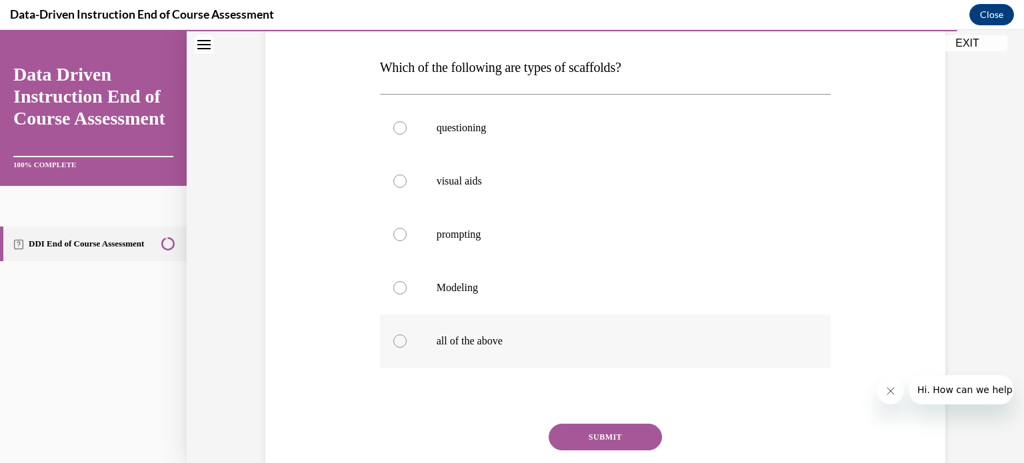
click at [402, 339] on label "all of the above" at bounding box center [605, 341] width 451 height 53
click at [402, 339] on input "all of the above" at bounding box center [399, 341] width 13 height 13
radio input "true"
click at [590, 430] on button "SUBMIT" at bounding box center [605, 437] width 113 height 27
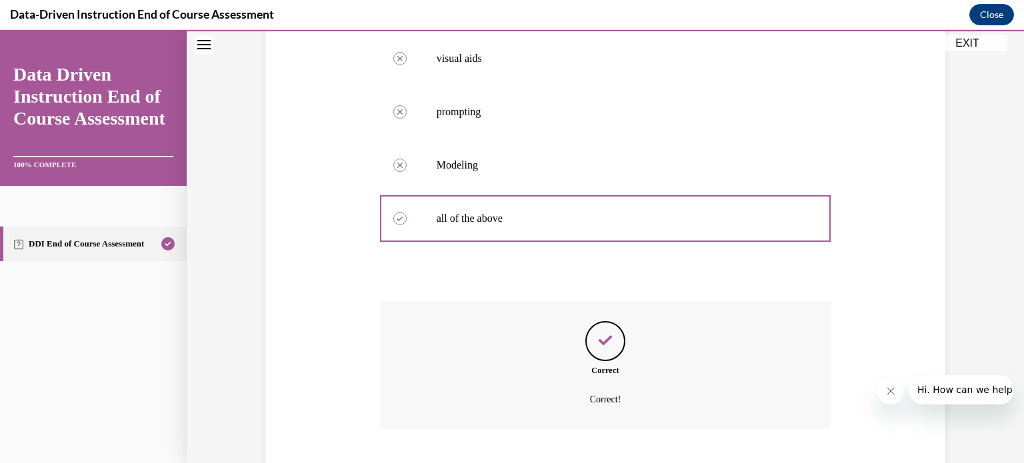
scroll to position [404, 0]
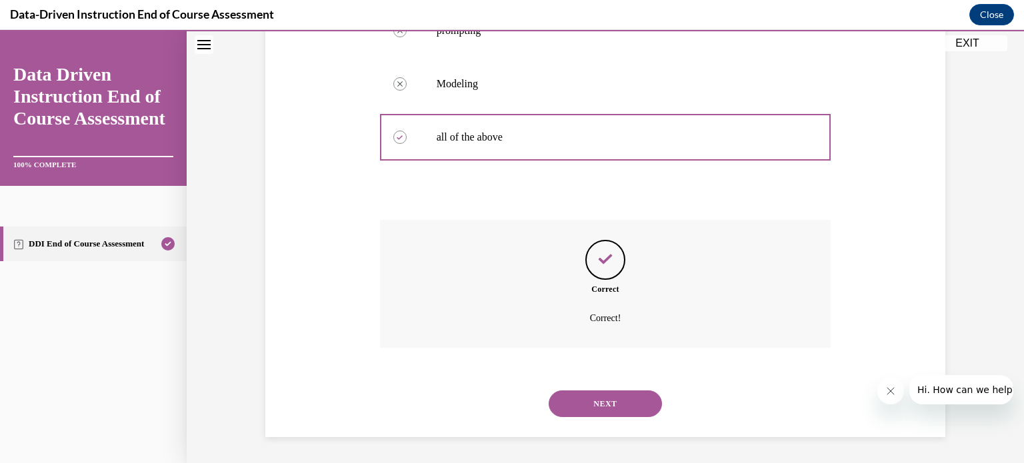
click at [633, 401] on button "NEXT" at bounding box center [605, 404] width 113 height 27
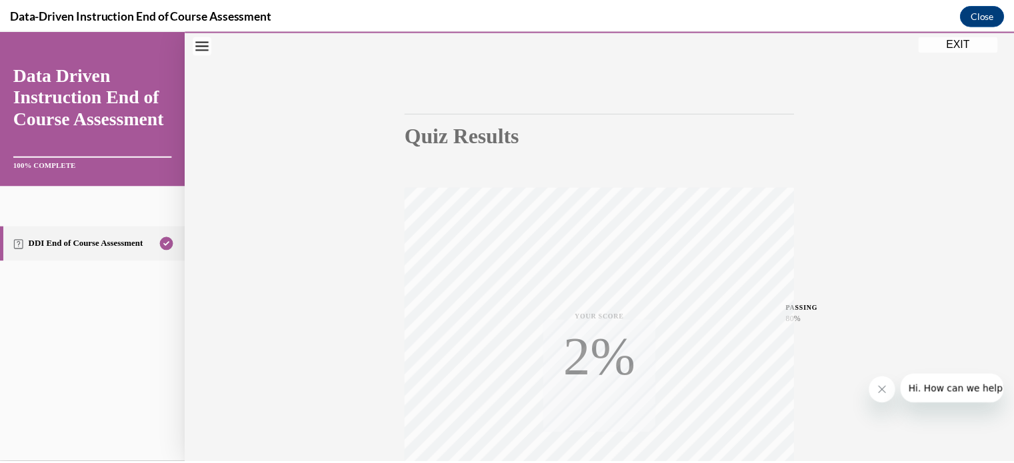
scroll to position [249, 0]
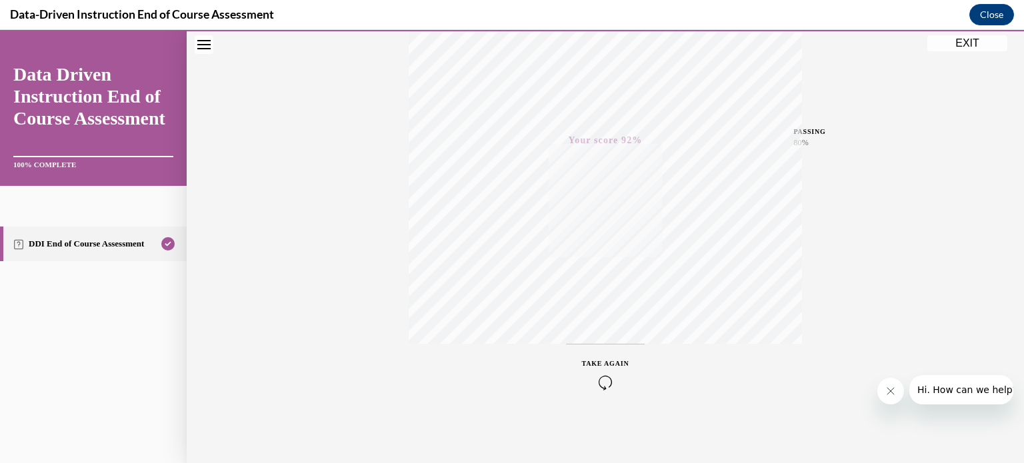
click at [968, 39] on button "EXIT" at bounding box center [968, 43] width 80 height 16
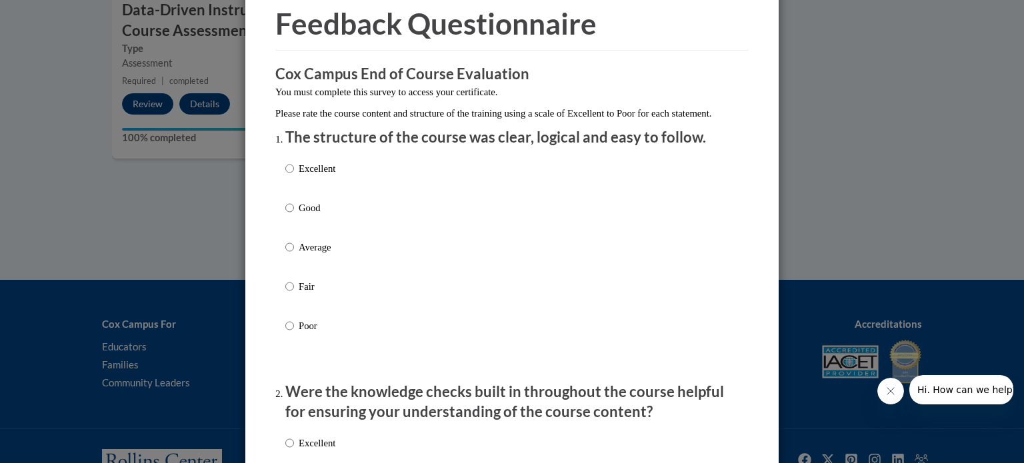
scroll to position [133, 0]
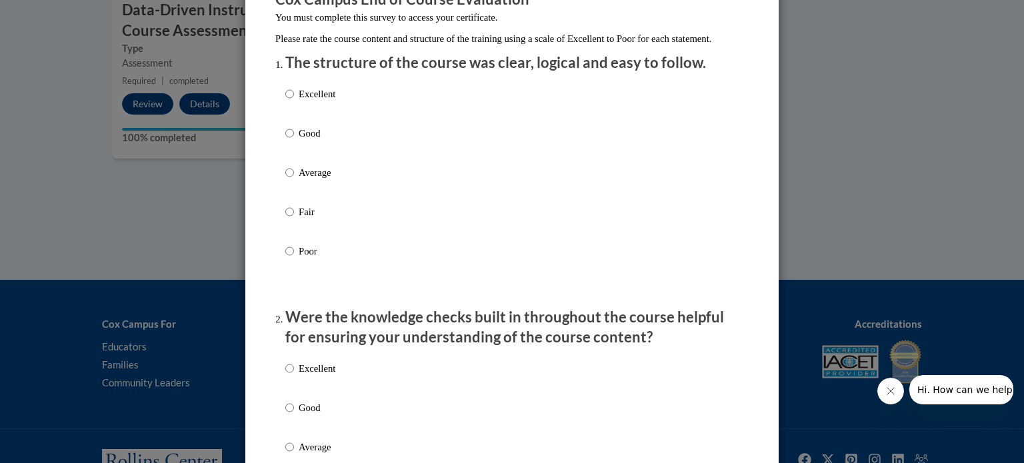
click at [290, 141] on label "Good" at bounding box center [310, 144] width 50 height 36
click at [290, 141] on input "Good" at bounding box center [289, 133] width 9 height 15
radio input "true"
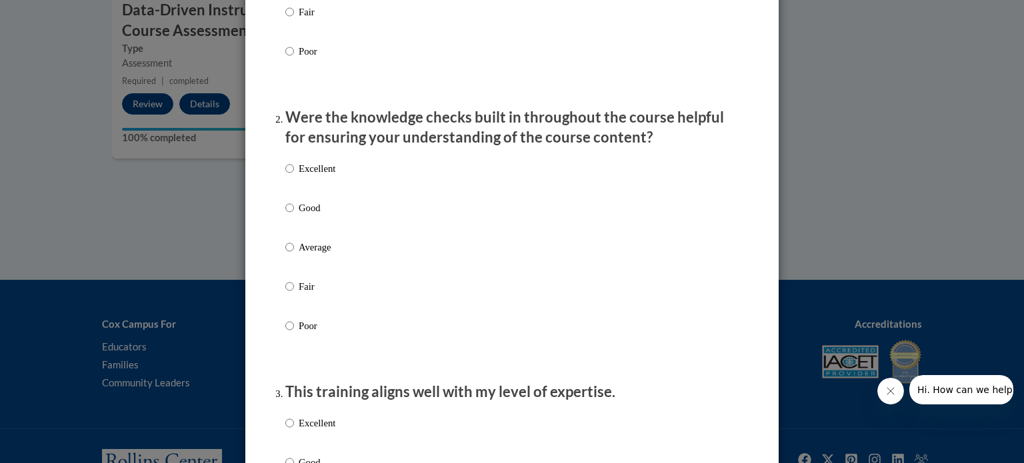
click at [290, 261] on label "Average" at bounding box center [310, 258] width 50 height 36
click at [290, 255] on input "Average" at bounding box center [289, 247] width 9 height 15
radio input "true"
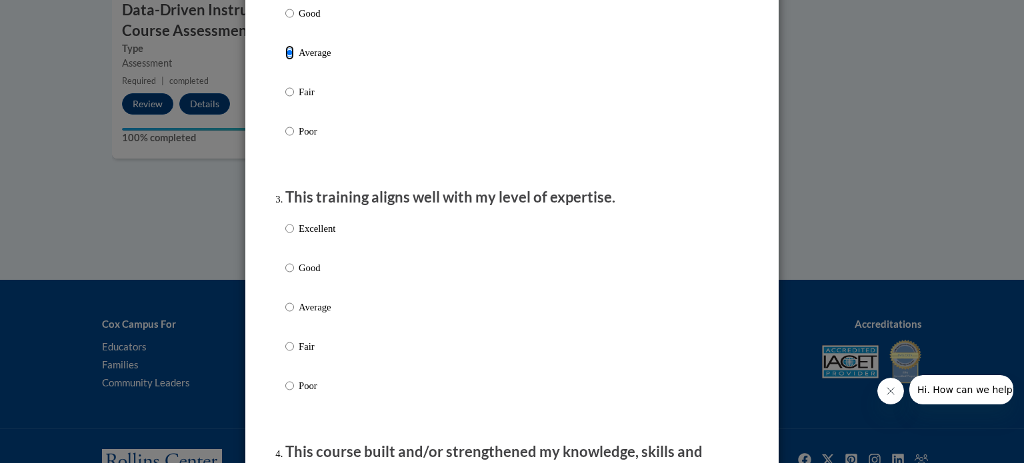
scroll to position [534, 0]
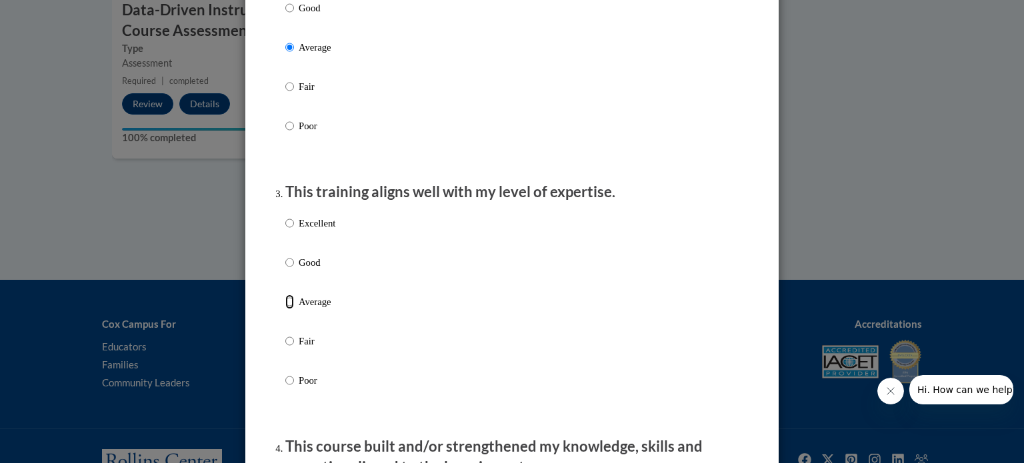
click at [285, 309] on input "Average" at bounding box center [289, 302] width 9 height 15
radio input "true"
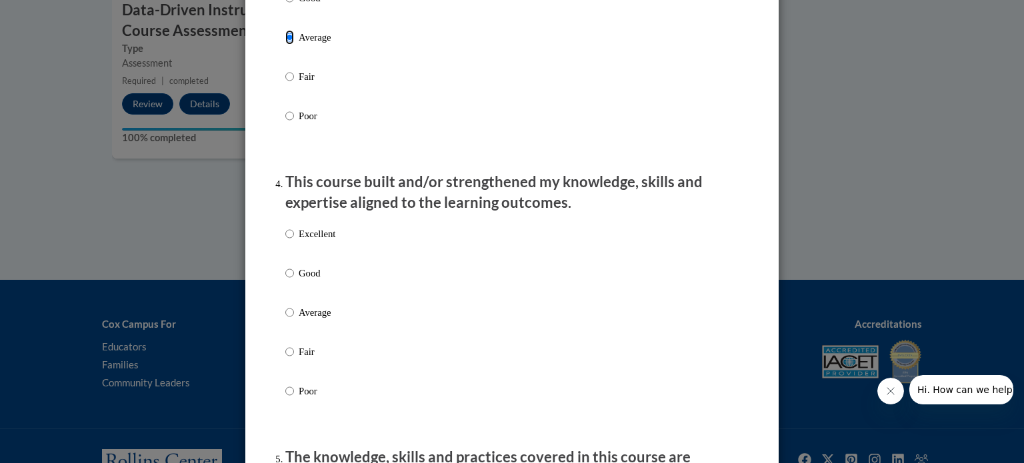
scroll to position [800, 0]
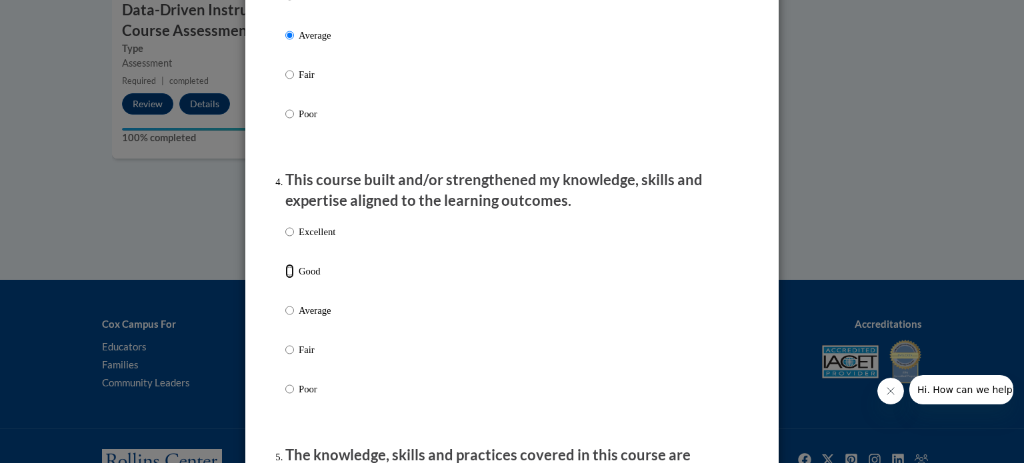
click at [285, 279] on input "Good" at bounding box center [289, 271] width 9 height 15
radio input "true"
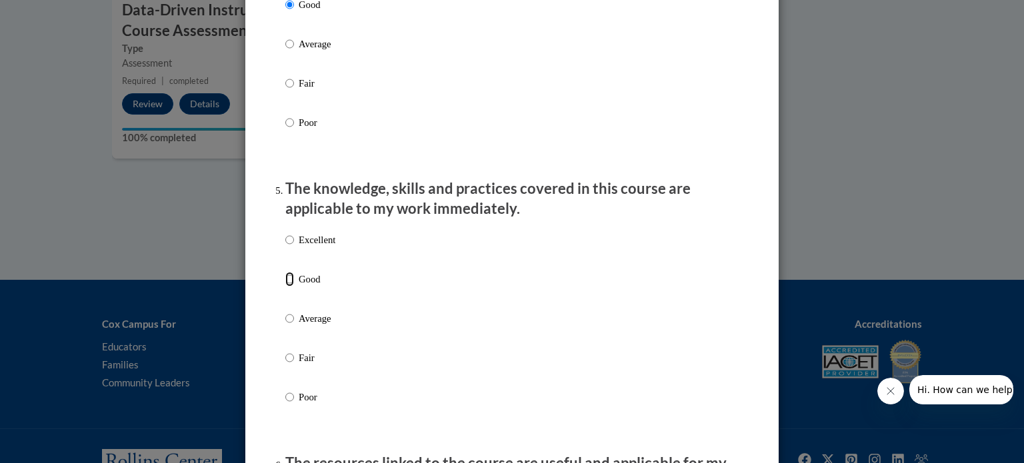
click at [285, 287] on input "Good" at bounding box center [289, 279] width 9 height 15
radio input "true"
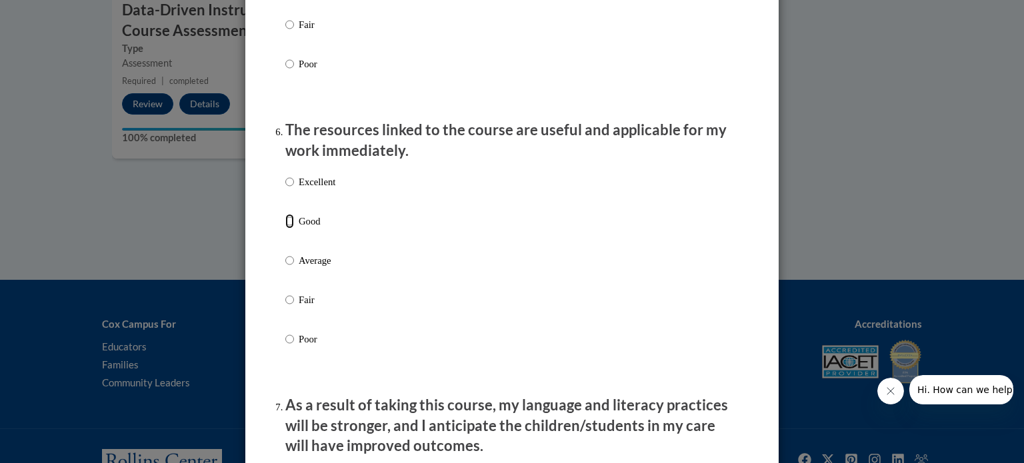
click at [286, 229] on input "Good" at bounding box center [289, 221] width 9 height 15
radio input "true"
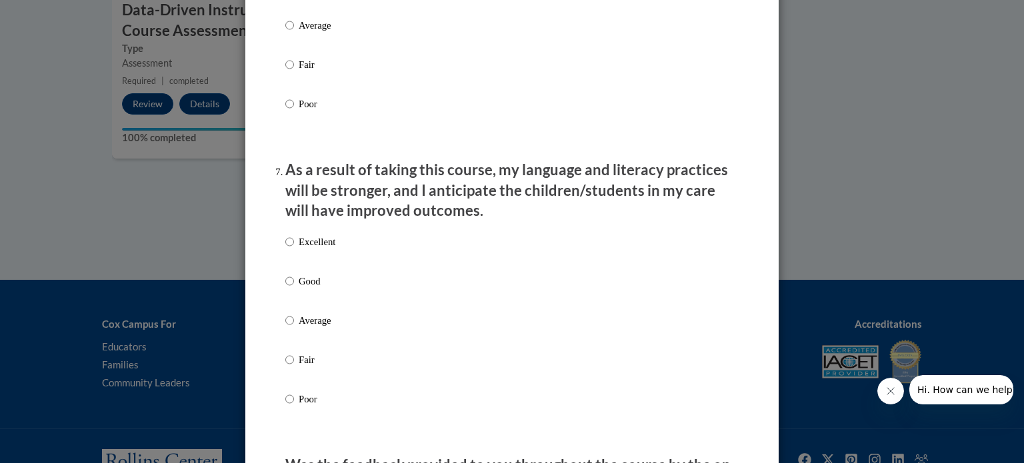
scroll to position [1667, 0]
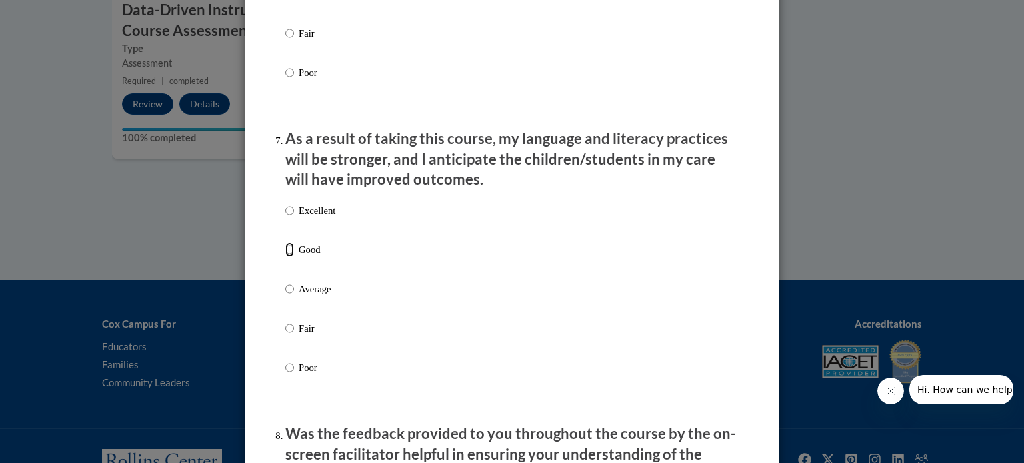
click at [285, 257] on input "Good" at bounding box center [289, 250] width 9 height 15
radio input "true"
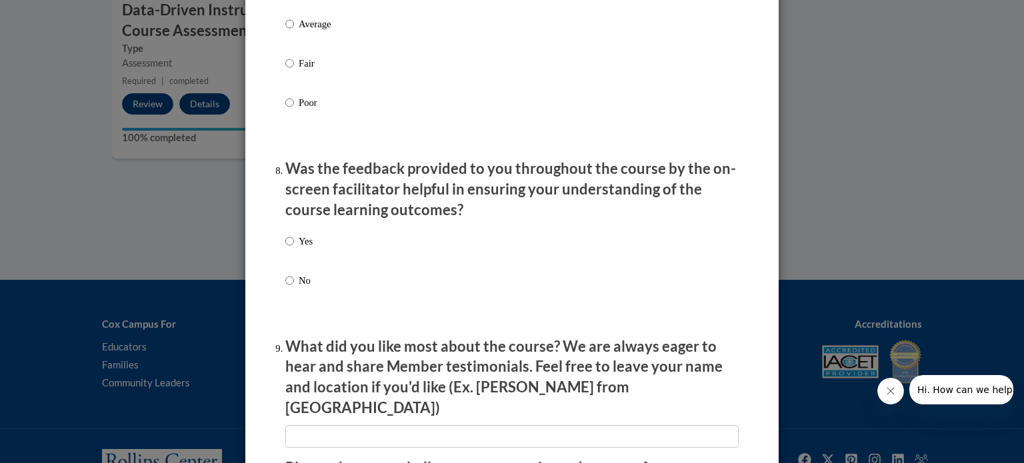
scroll to position [1934, 0]
click at [285, 247] on input "Yes" at bounding box center [289, 240] width 9 height 15
radio input "true"
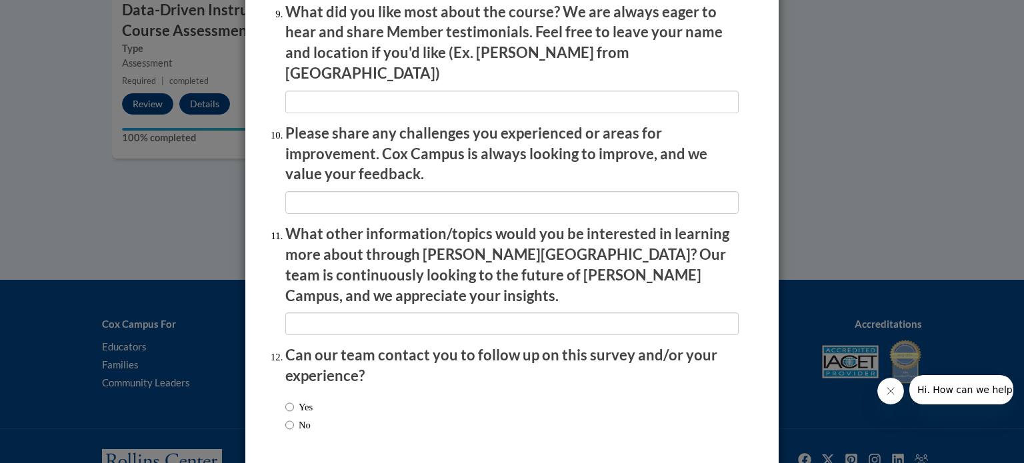
scroll to position [2313, 0]
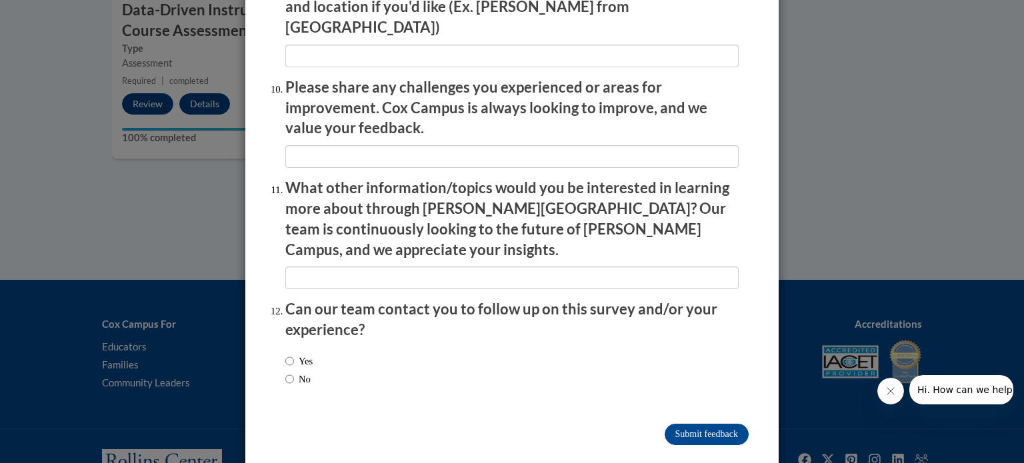
click at [290, 372] on label "No" at bounding box center [297, 379] width 25 height 15
click at [290, 372] on input "No" at bounding box center [289, 379] width 9 height 15
radio input "true"
click at [690, 424] on input "Submit feedback" at bounding box center [707, 434] width 84 height 21
